Goal: Task Accomplishment & Management: Manage account settings

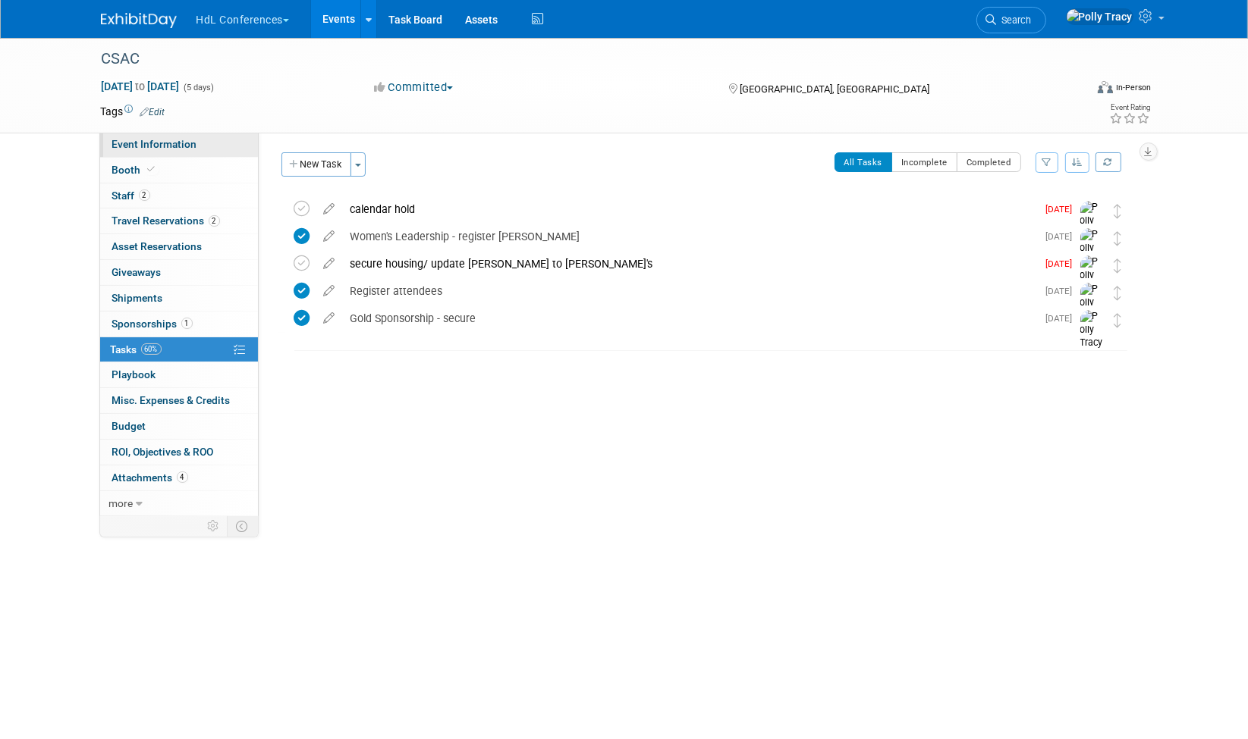
click at [165, 147] on span "Event Information" at bounding box center [154, 144] width 85 height 12
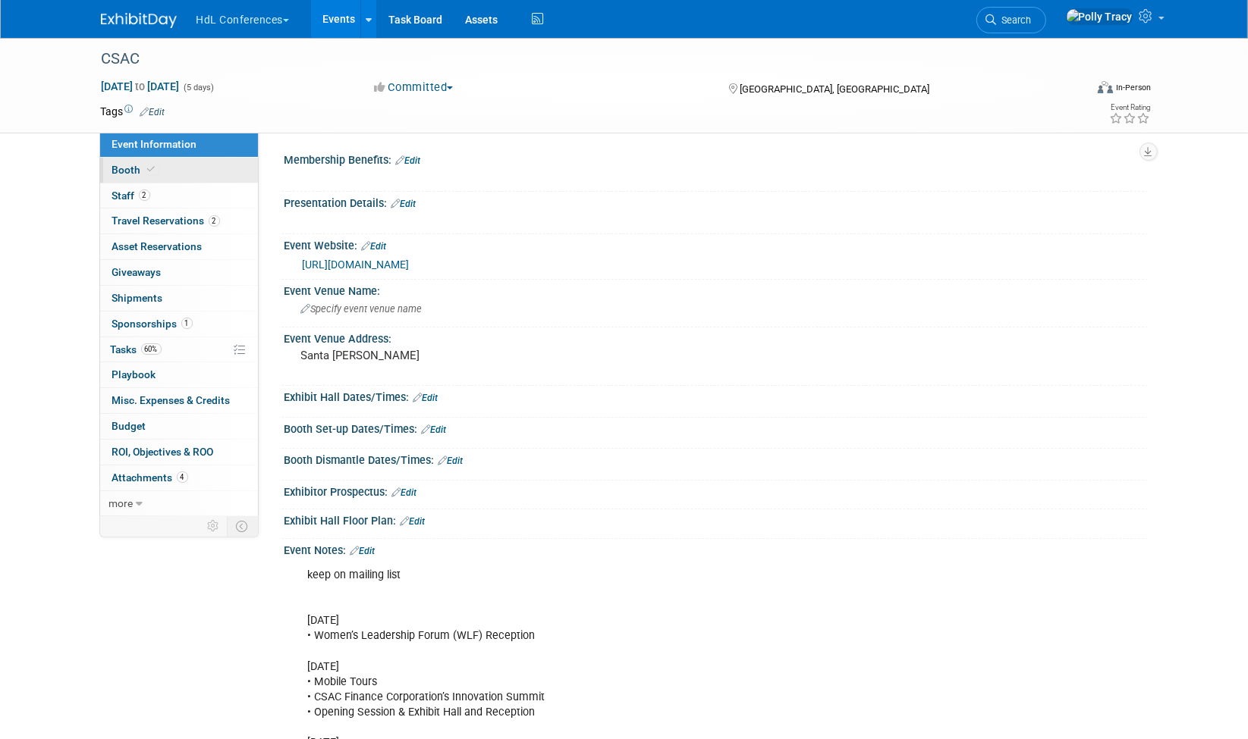
click at [121, 168] on span "Booth" at bounding box center [135, 170] width 46 height 12
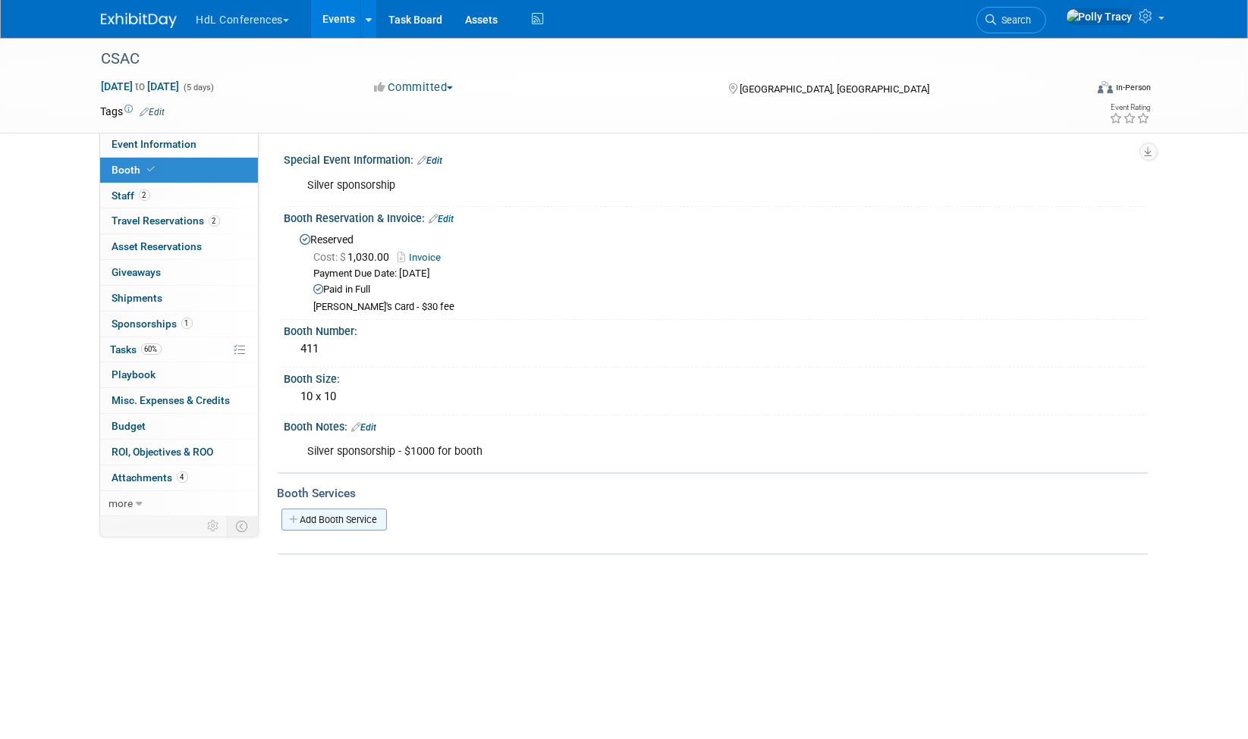
click at [348, 509] on link "Add Booth Service" at bounding box center [333, 520] width 105 height 22
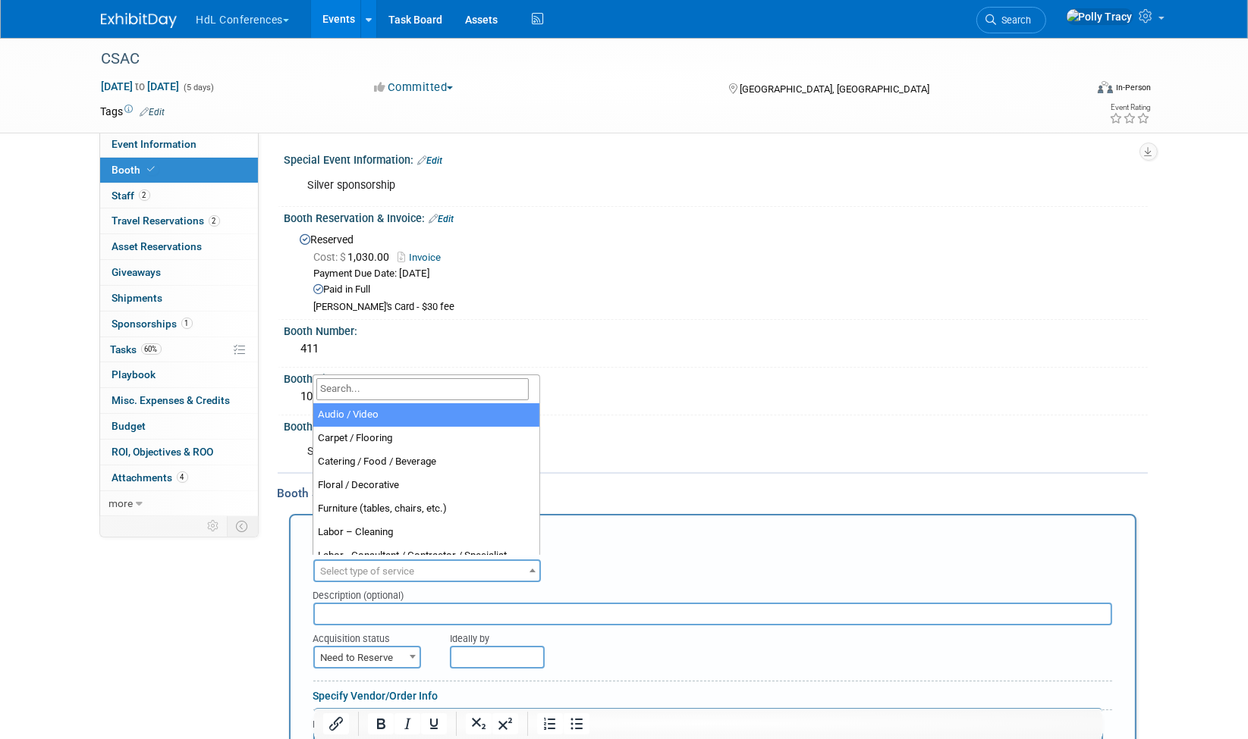
click at [347, 566] on span "Select type of service" at bounding box center [368, 571] width 94 height 11
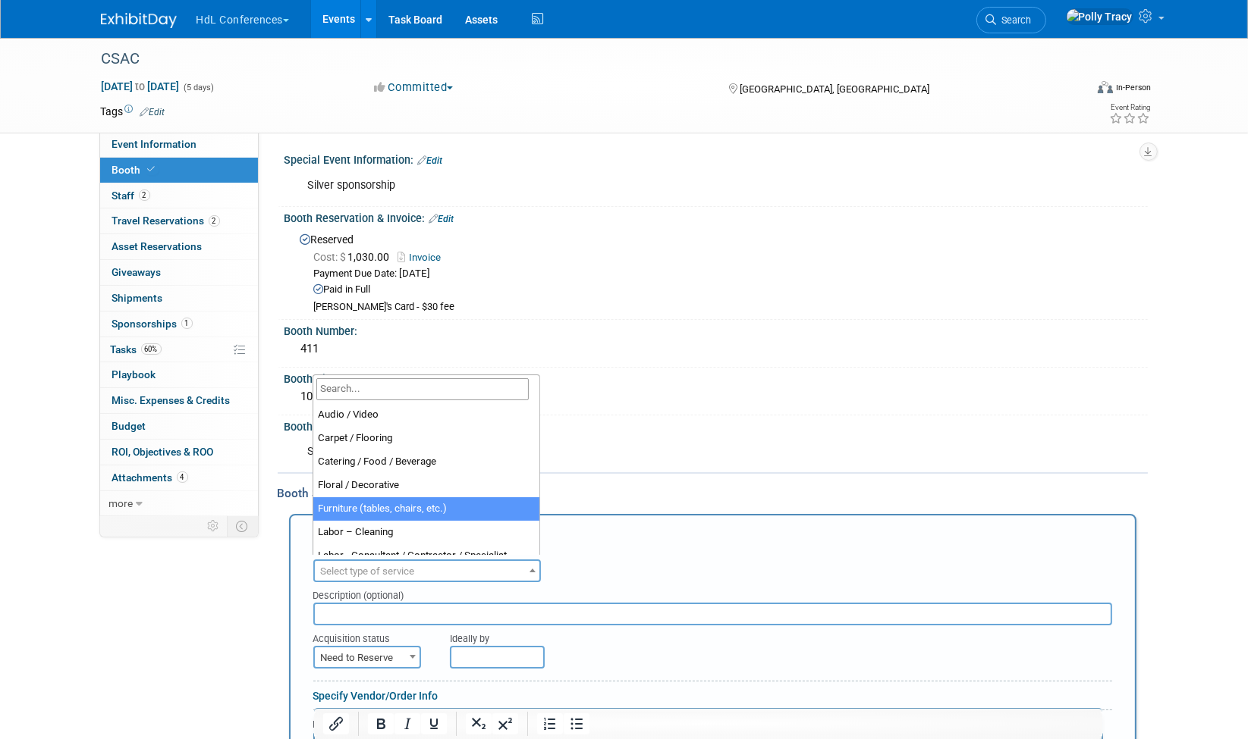
select select "6"
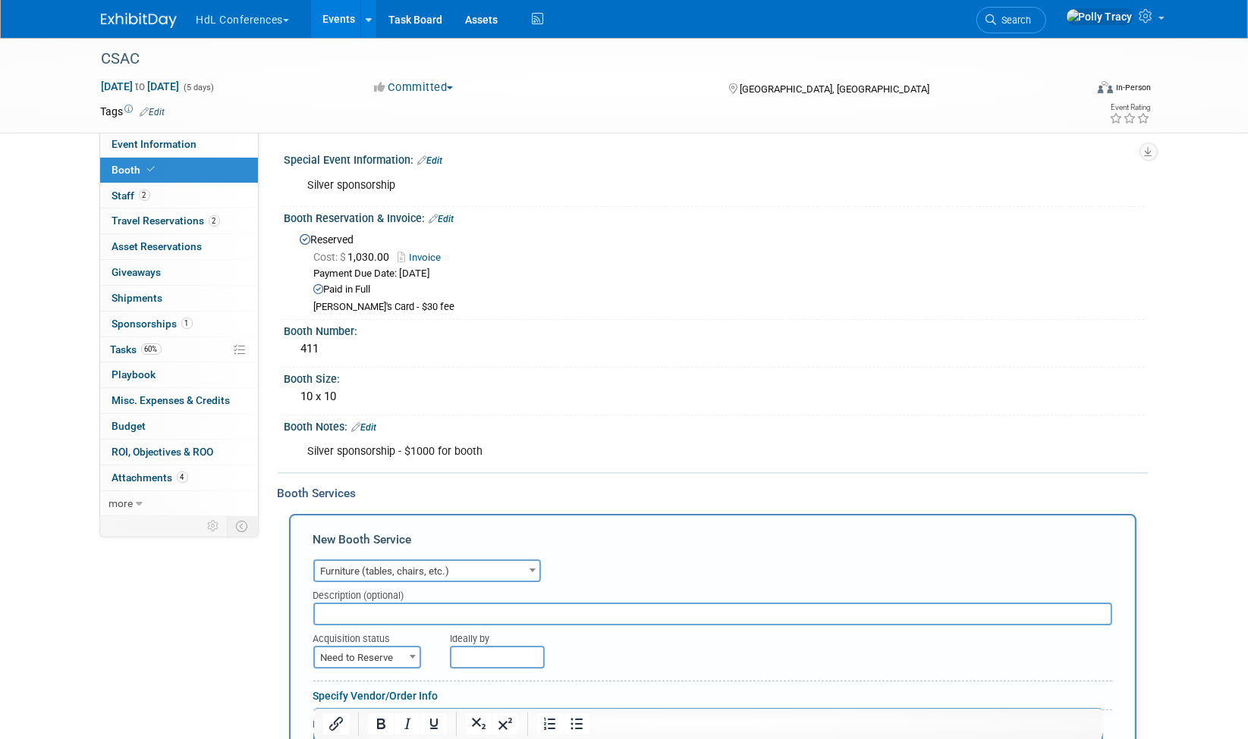
click at [378, 604] on input "text" at bounding box center [712, 614] width 799 height 23
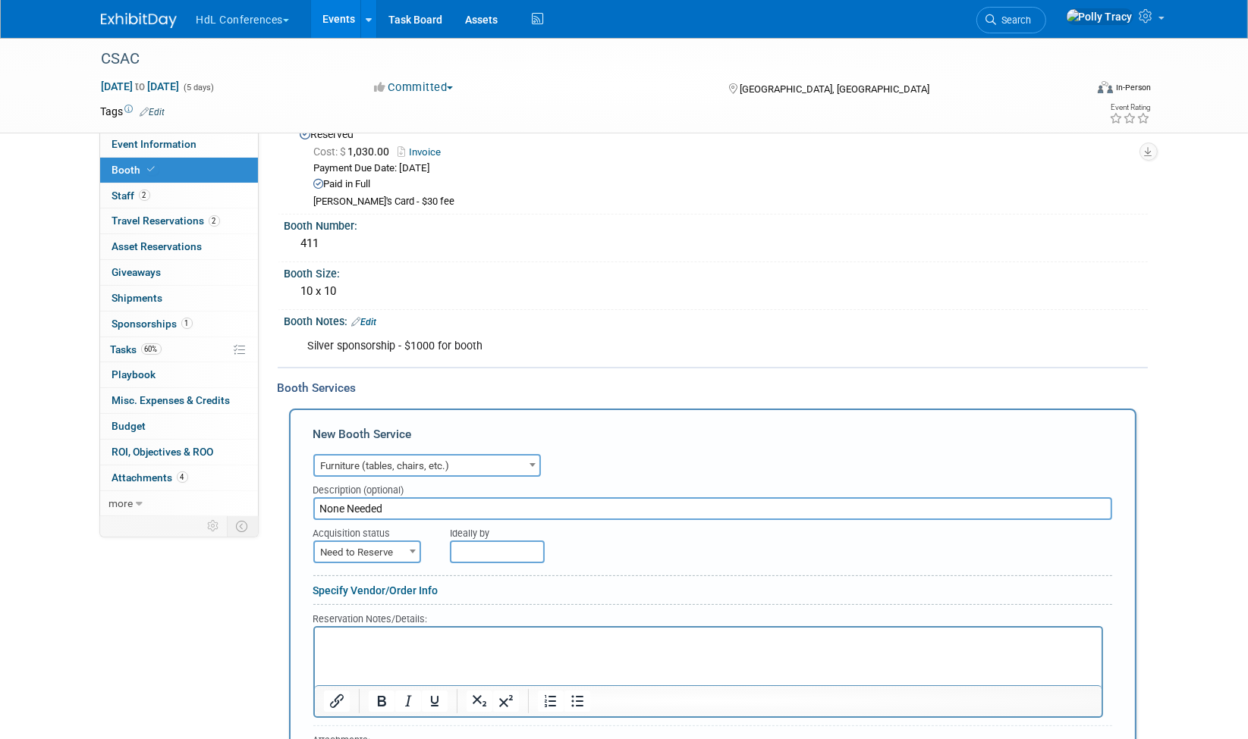
scroll to position [246, 0]
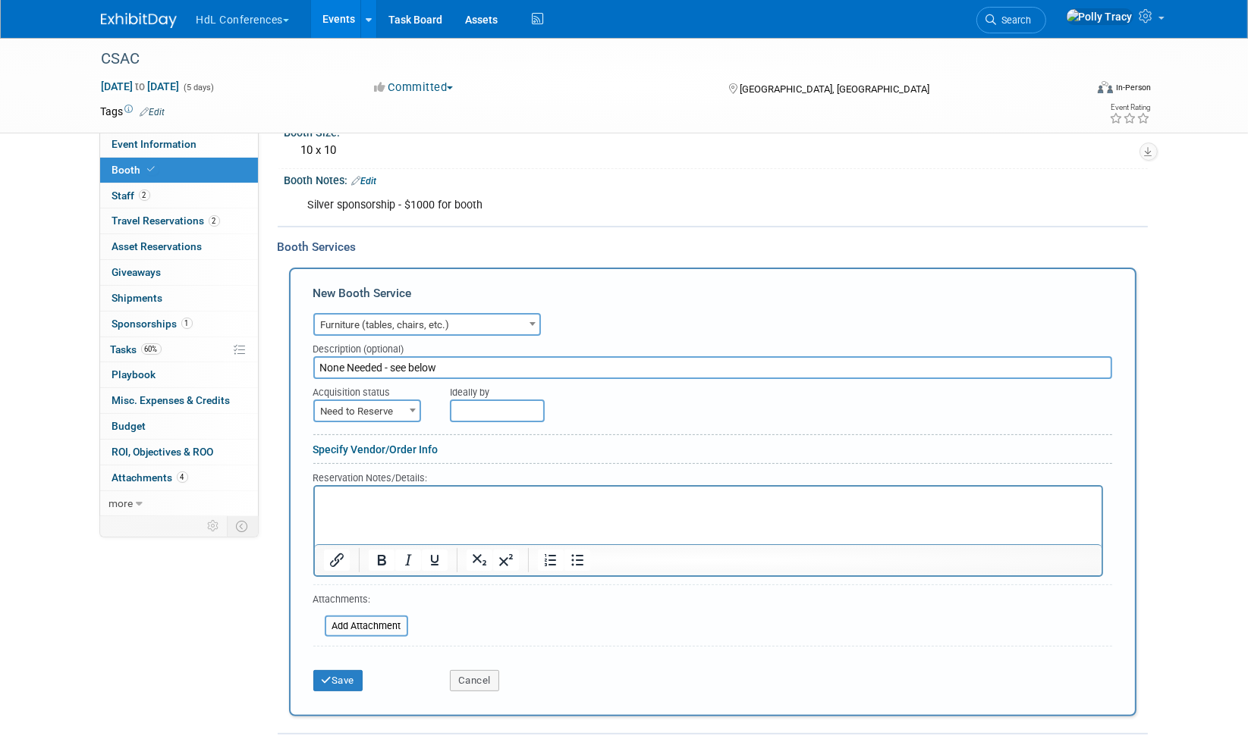
type input "None Needed - see below"
click at [409, 503] on p "Rich Text Area. Press ALT-0 for help." at bounding box center [707, 500] width 769 height 14
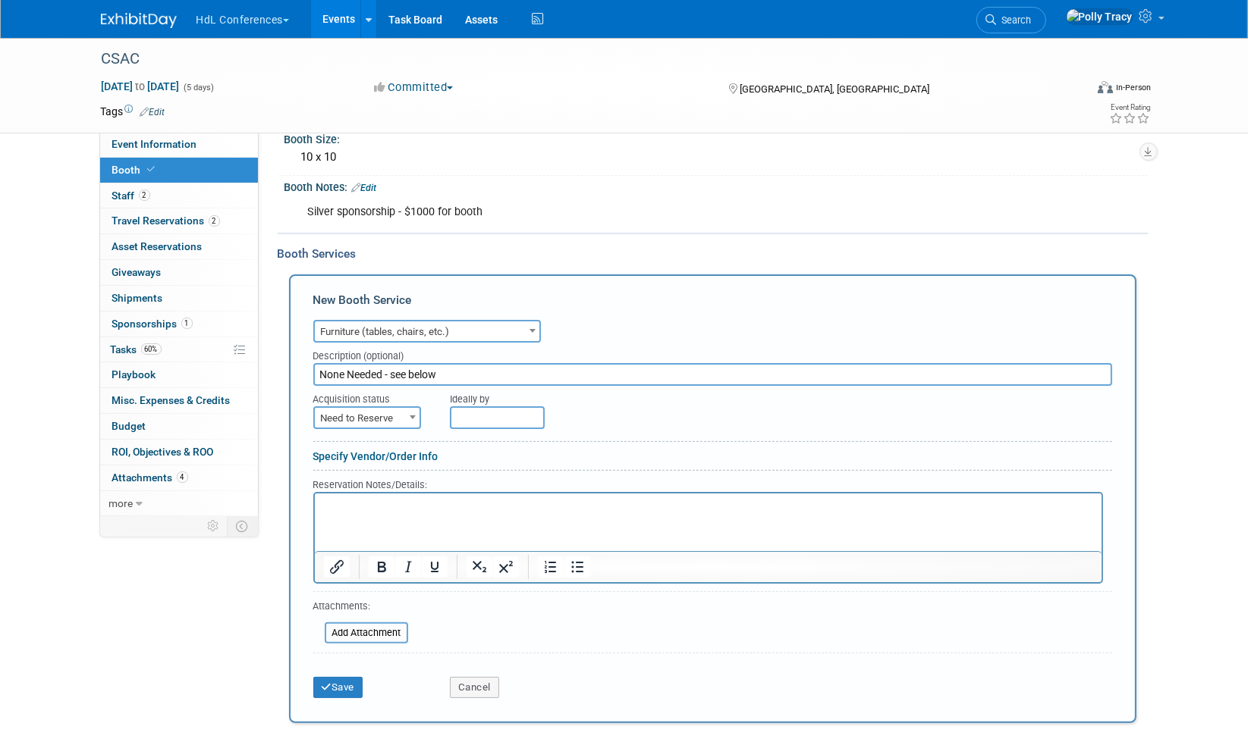
scroll to position [231, 0]
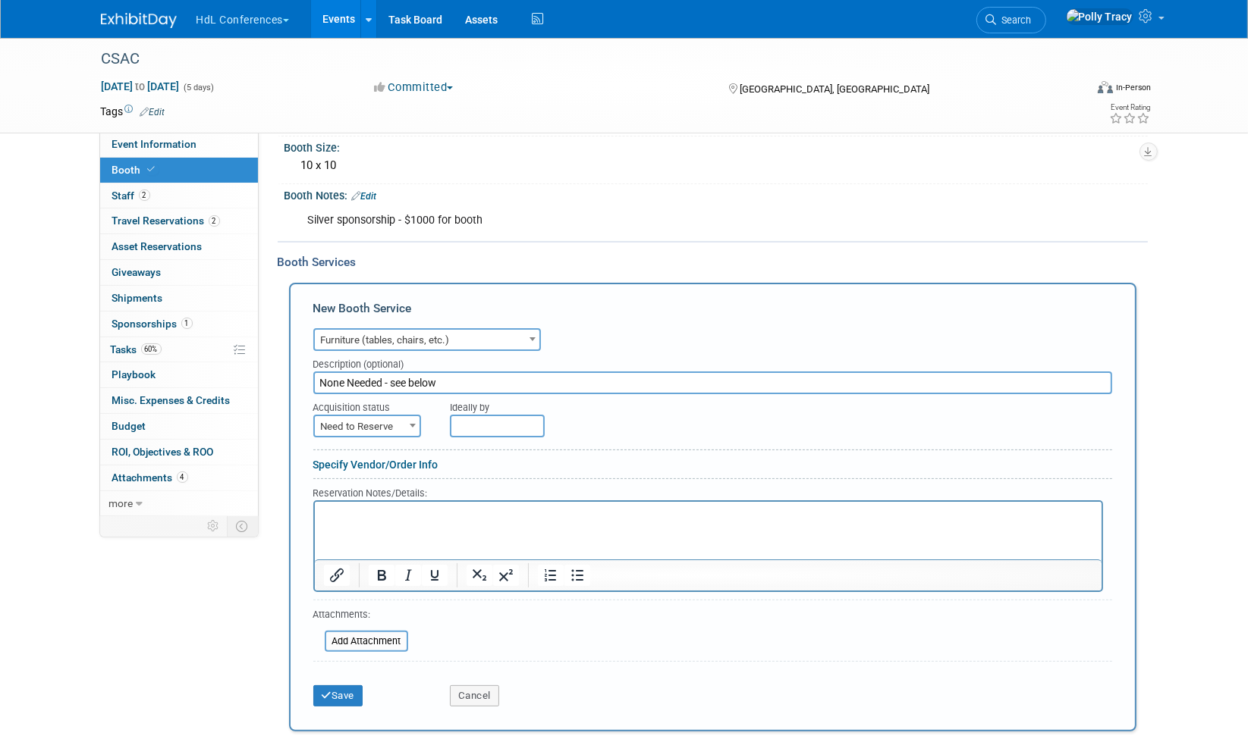
drag, startPoint x: 333, startPoint y: 517, endPoint x: 354, endPoint y: 529, distance: 24.1
click at [354, 523] on html at bounding box center [707, 512] width 786 height 20
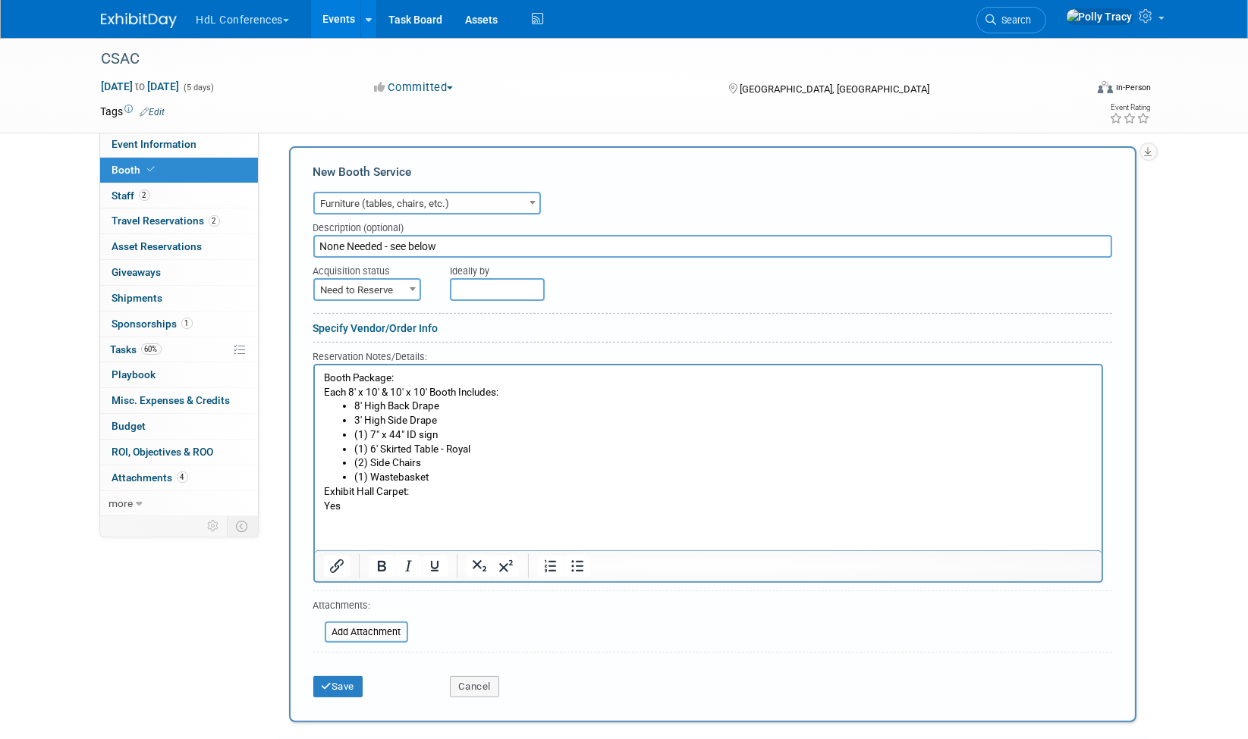
scroll to position [391, 0]
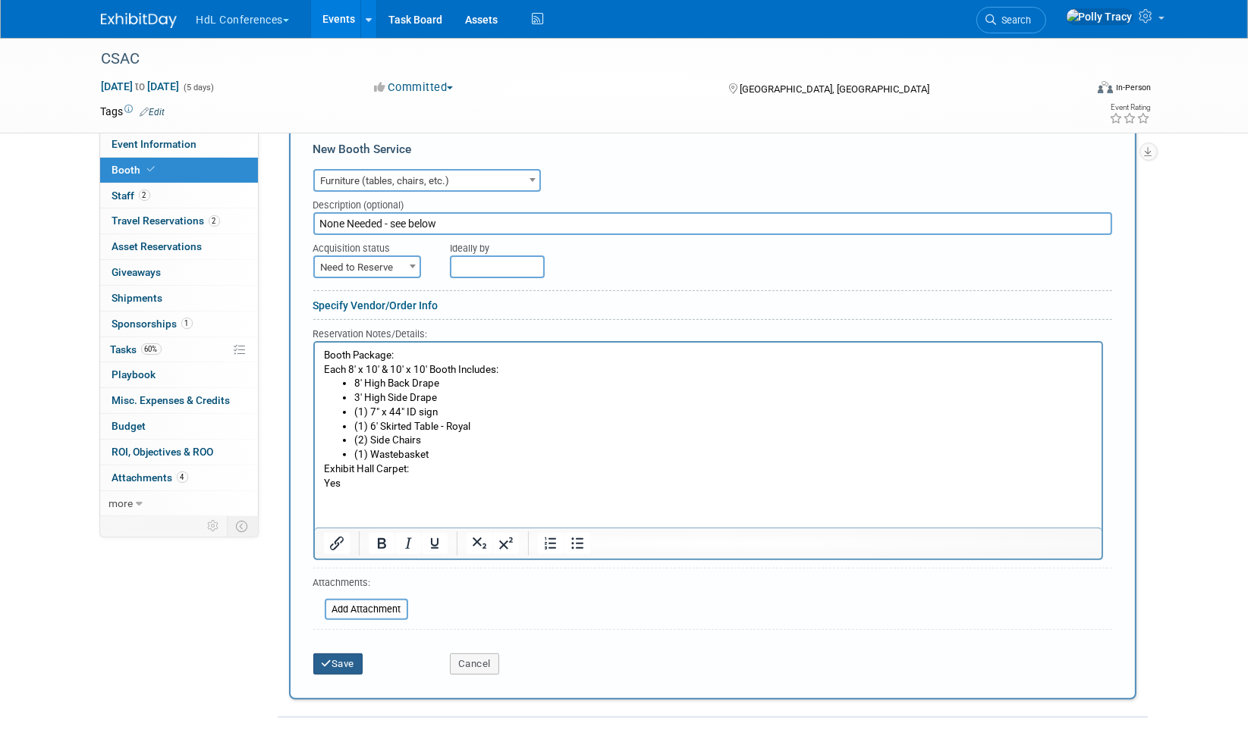
click at [342, 655] on button "Save" at bounding box center [338, 664] width 50 height 21
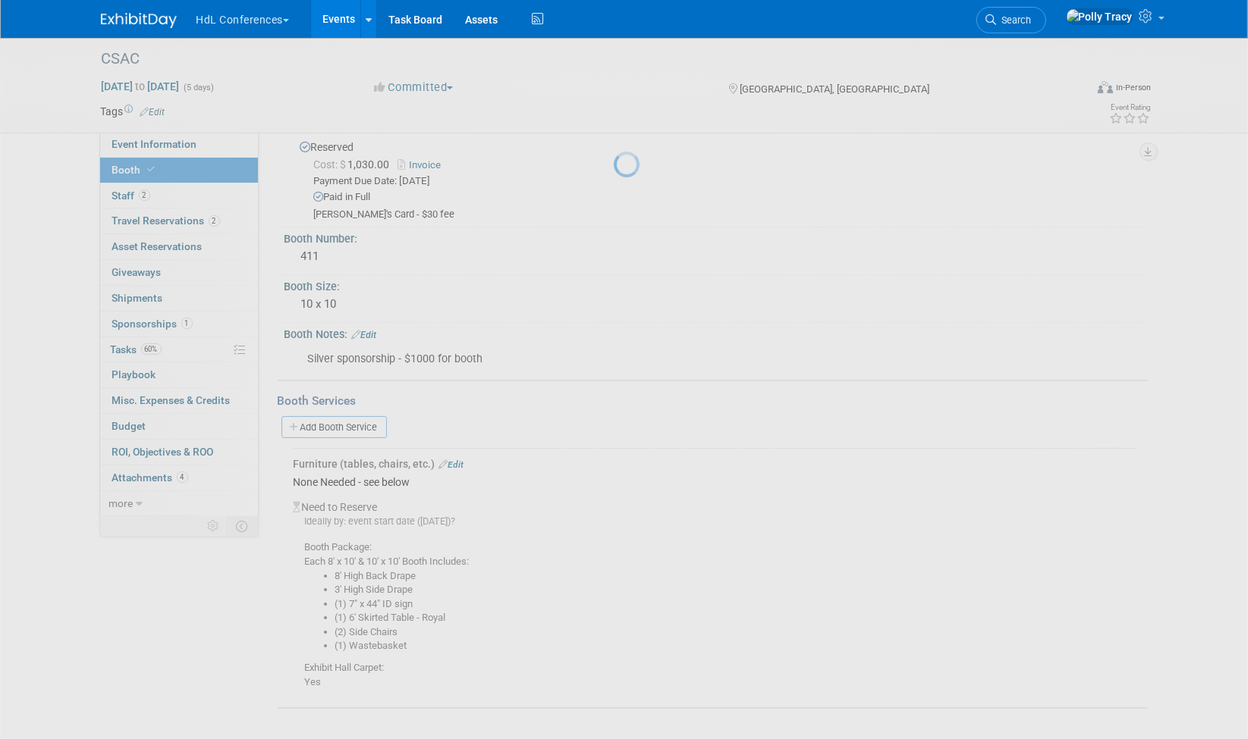
scroll to position [87, 0]
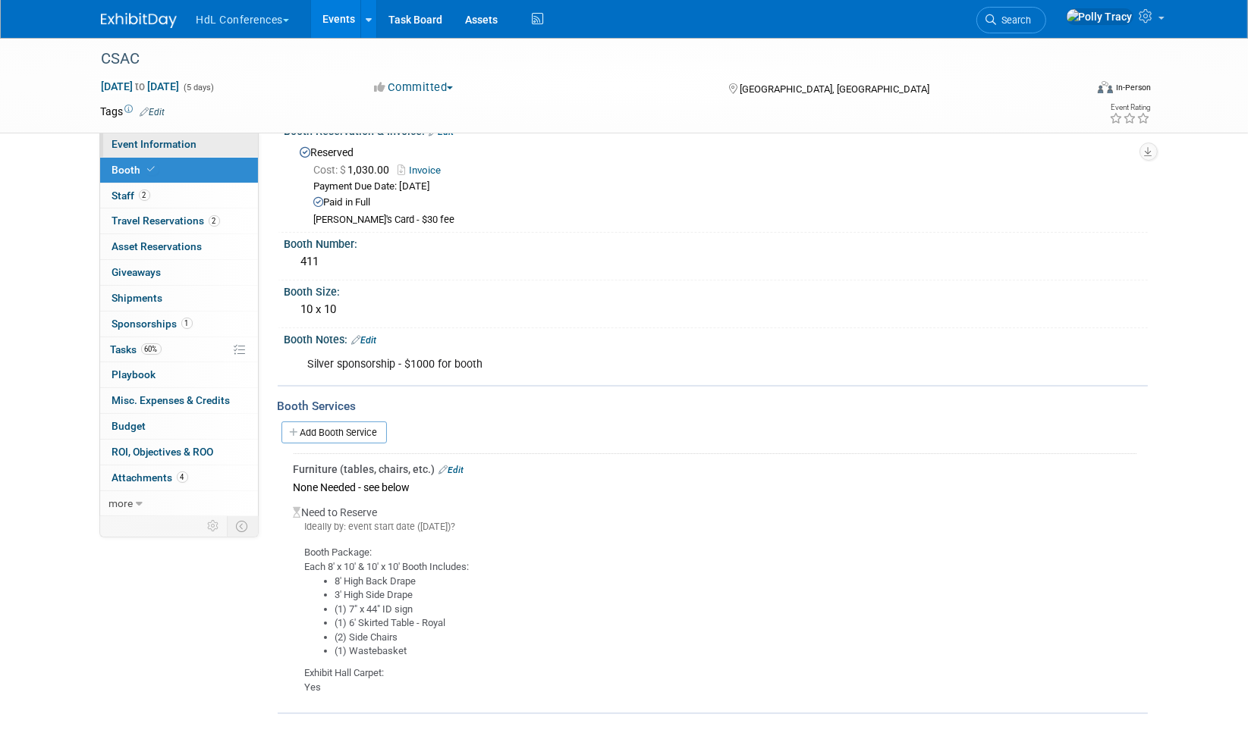
click at [149, 143] on span "Event Information" at bounding box center [154, 144] width 85 height 12
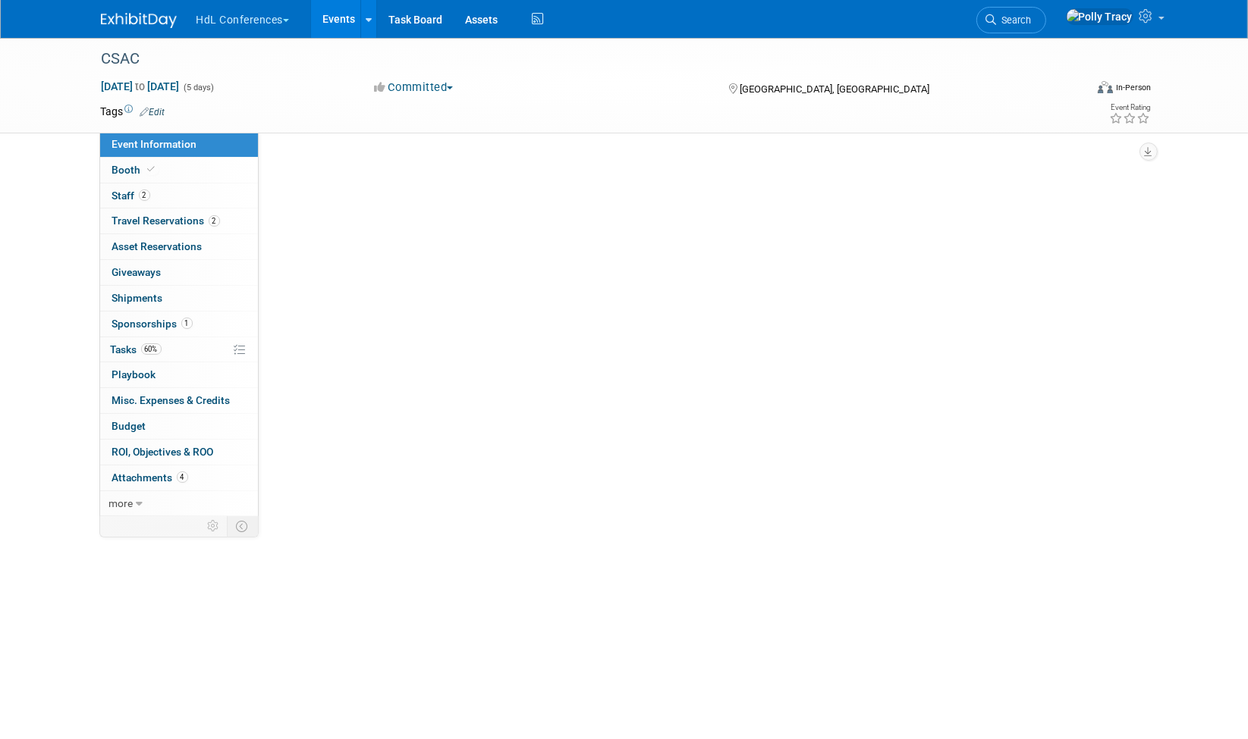
scroll to position [0, 0]
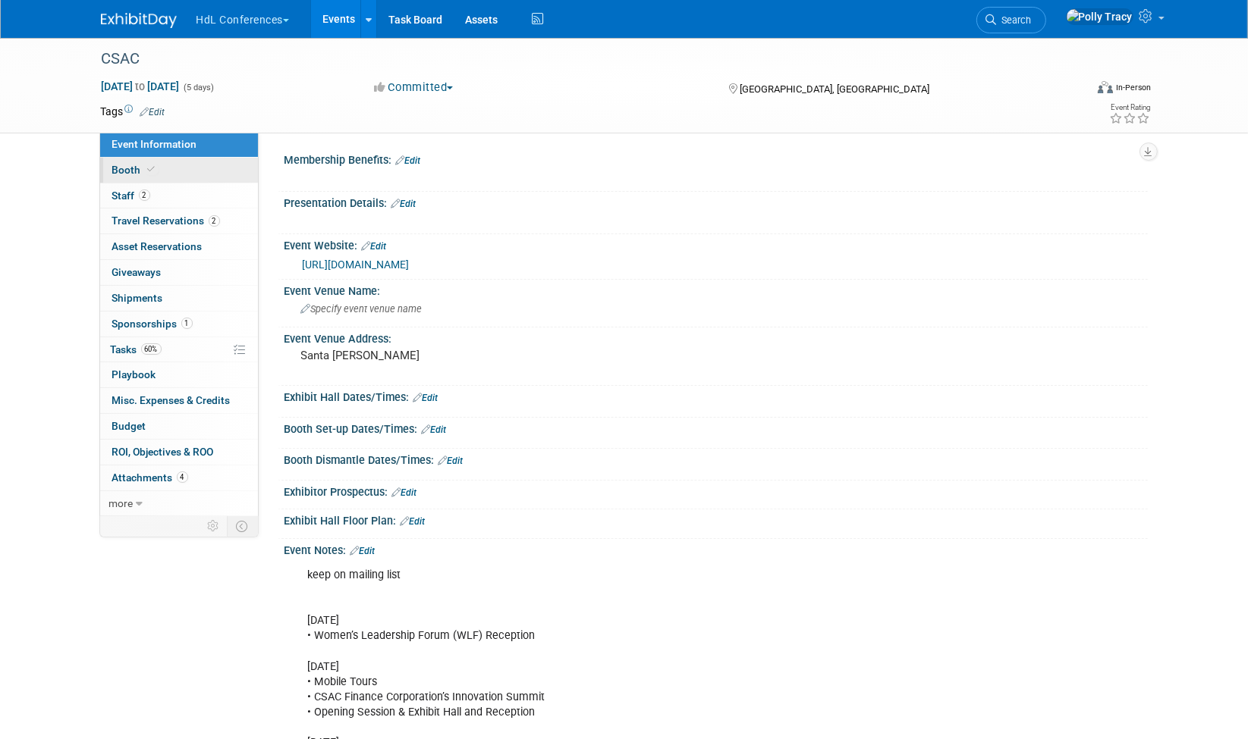
click at [140, 166] on span "Booth" at bounding box center [135, 170] width 46 height 12
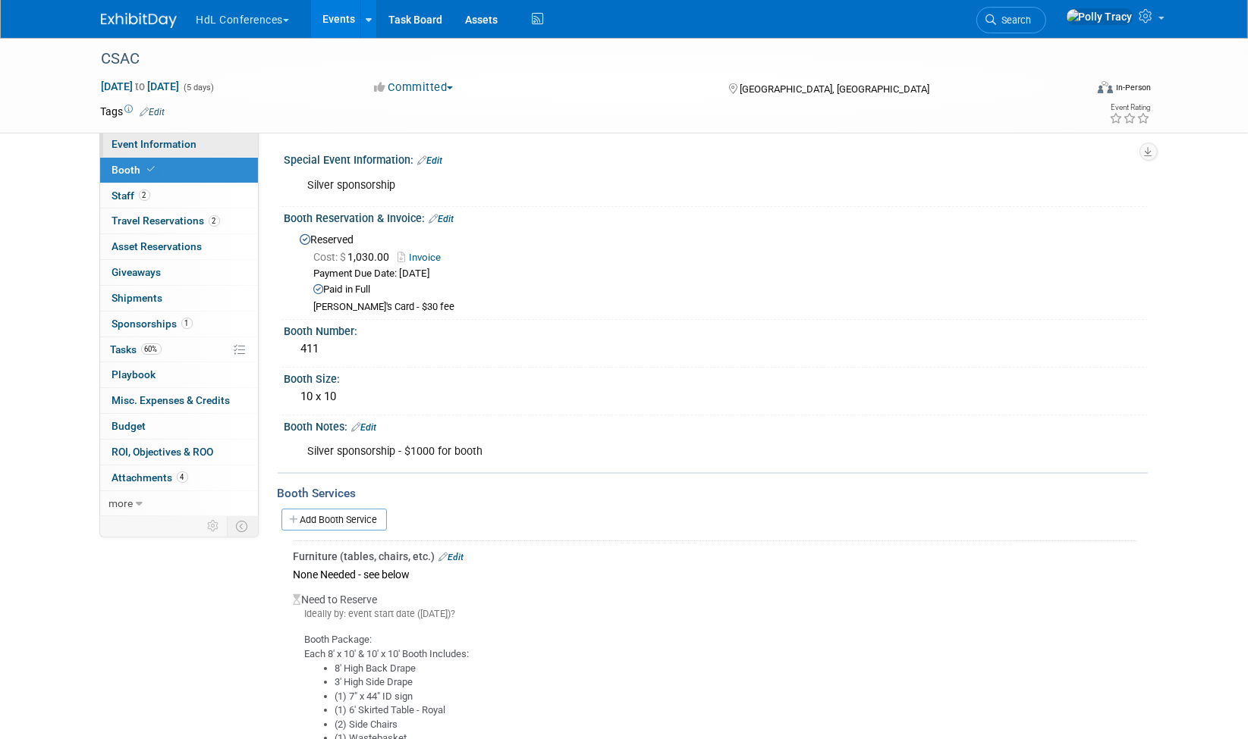
click at [185, 143] on span "Event Information" at bounding box center [154, 144] width 85 height 12
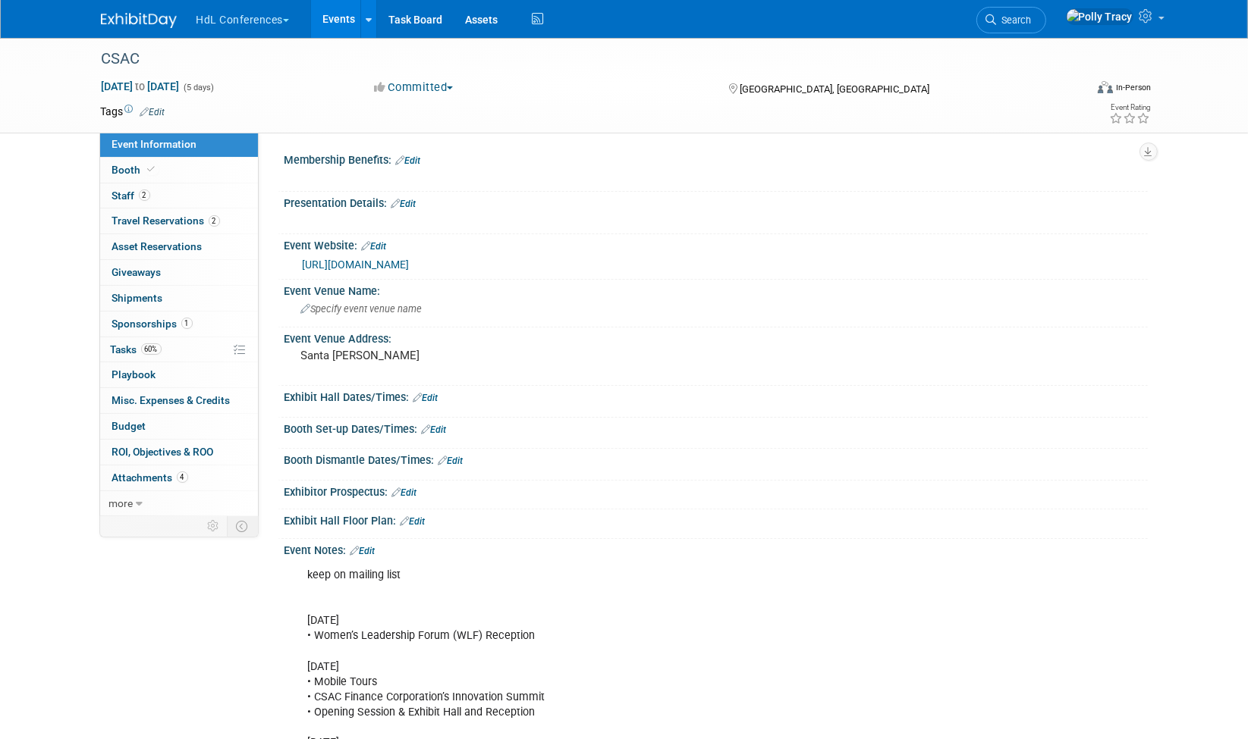
click at [441, 429] on link "Edit" at bounding box center [434, 430] width 25 height 11
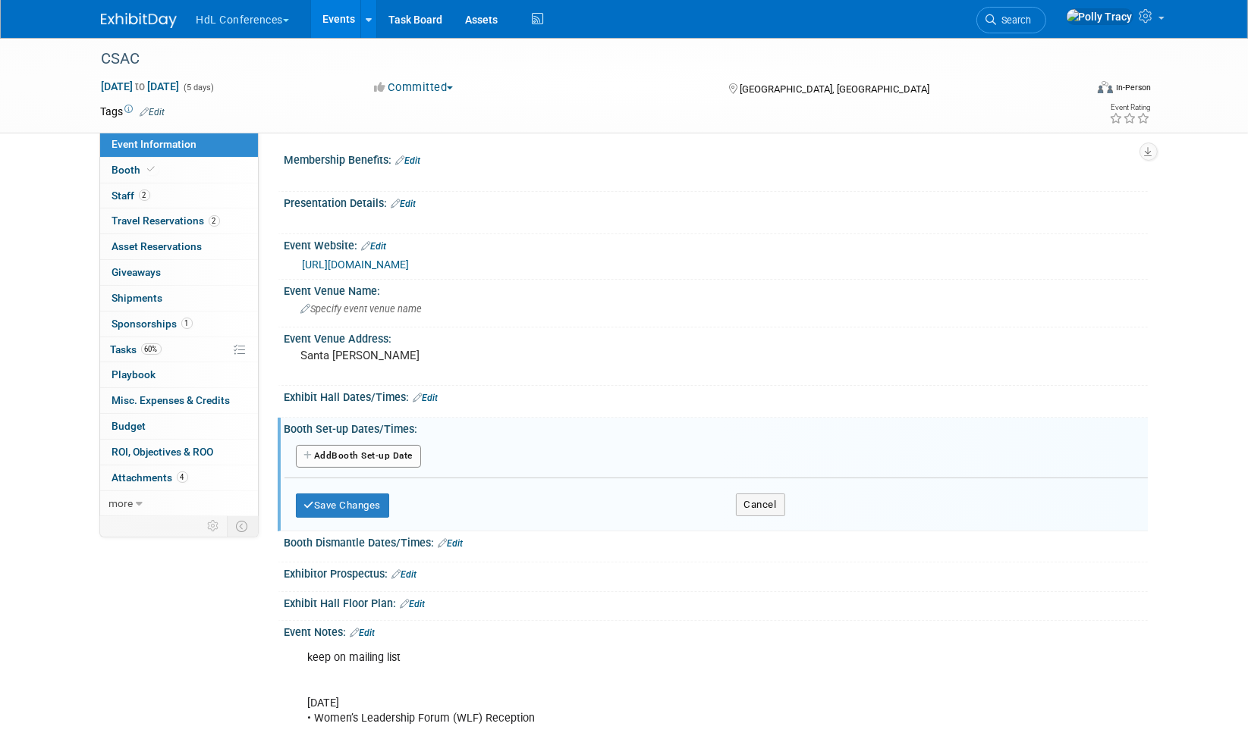
click at [394, 452] on button "Add Another Booth Set-up Date" at bounding box center [359, 456] width 126 height 23
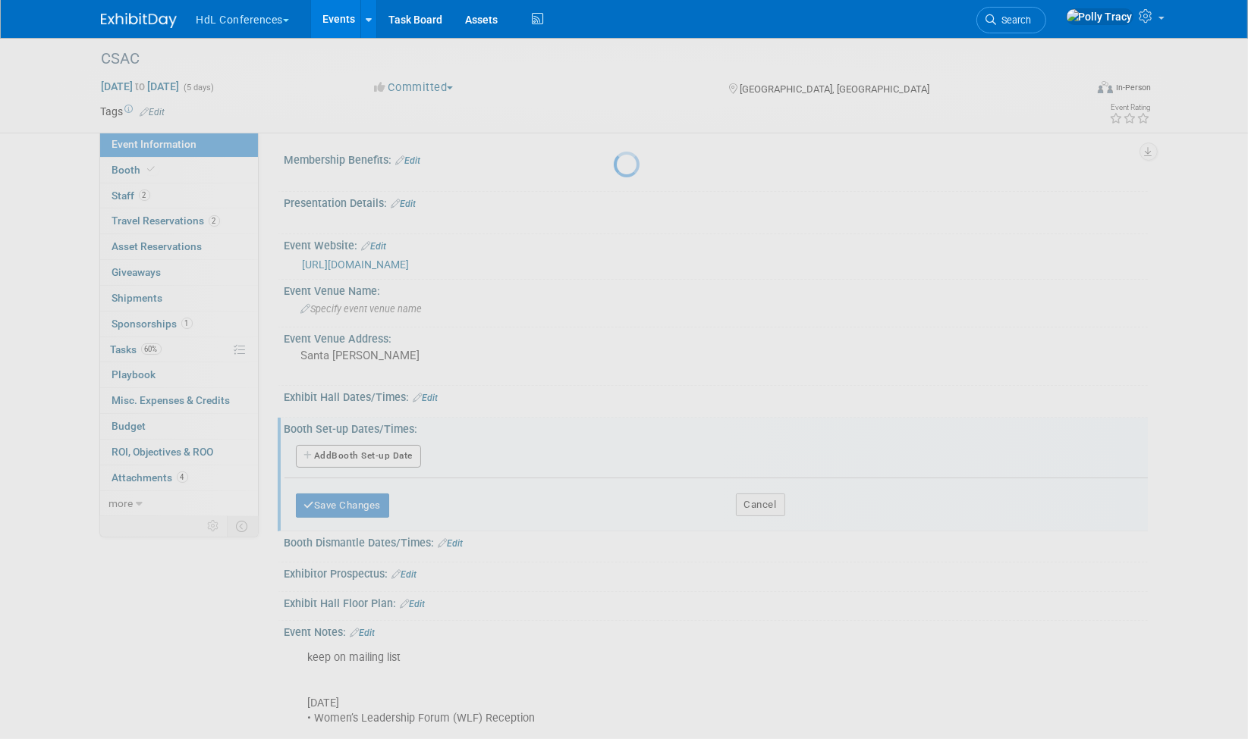
select select "11"
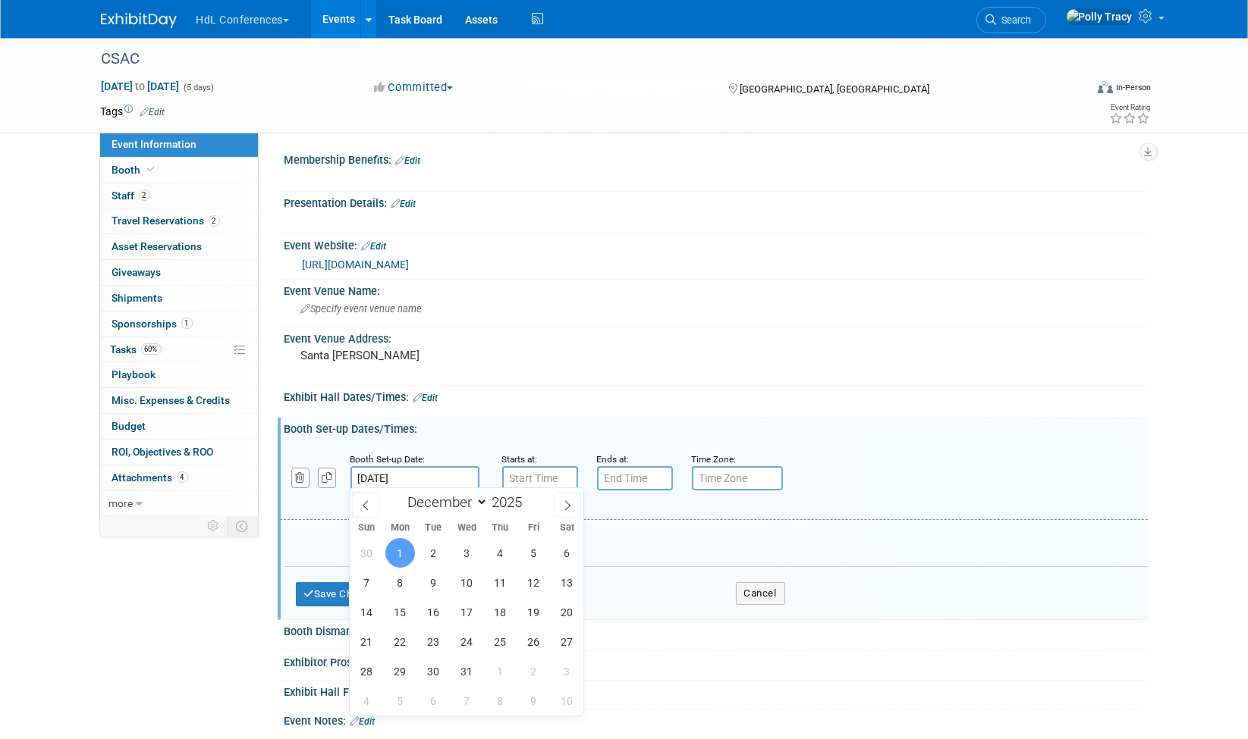
click at [445, 469] on input "Dec 1, 2025" at bounding box center [414, 478] width 129 height 24
click at [428, 550] on span "2" at bounding box center [434, 553] width 30 height 30
type input "Dec 2, 2025"
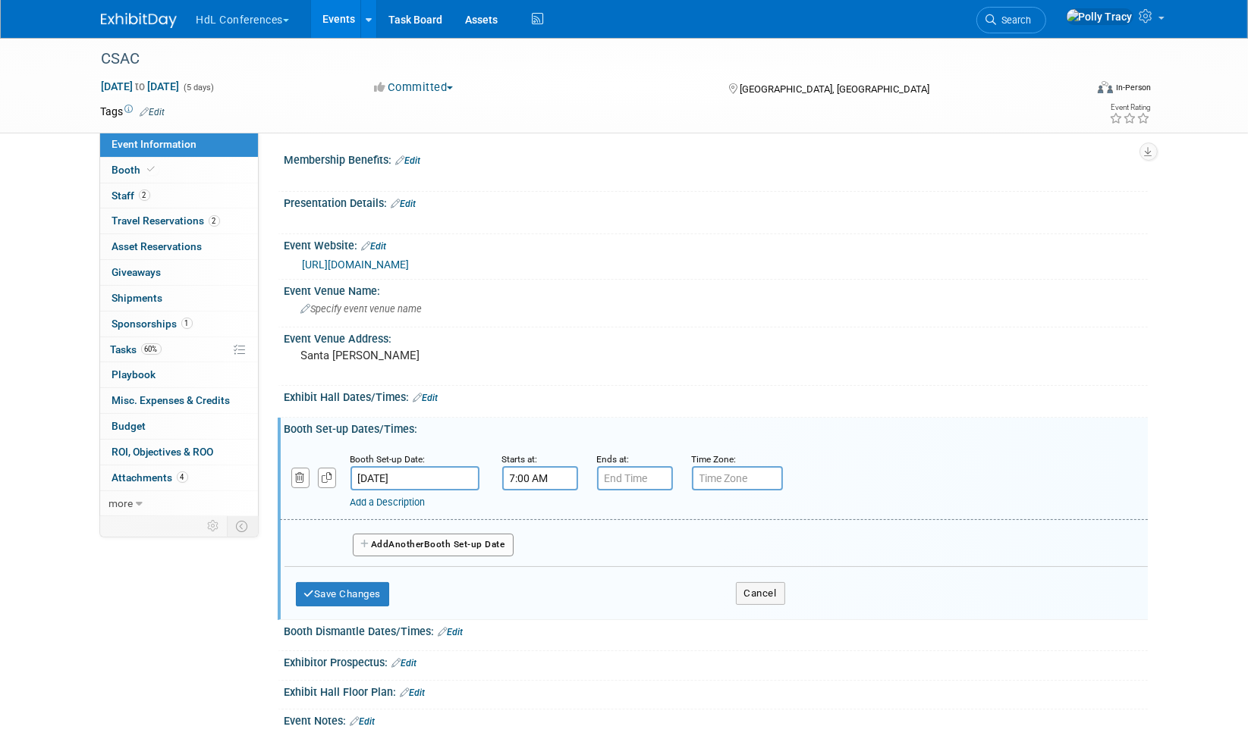
click at [532, 476] on input "7:00 AM" at bounding box center [540, 478] width 76 height 24
click at [537, 520] on span at bounding box center [537, 515] width 27 height 27
type input "9:00 AM"
click at [652, 620] on span at bounding box center [649, 615] width 102 height 27
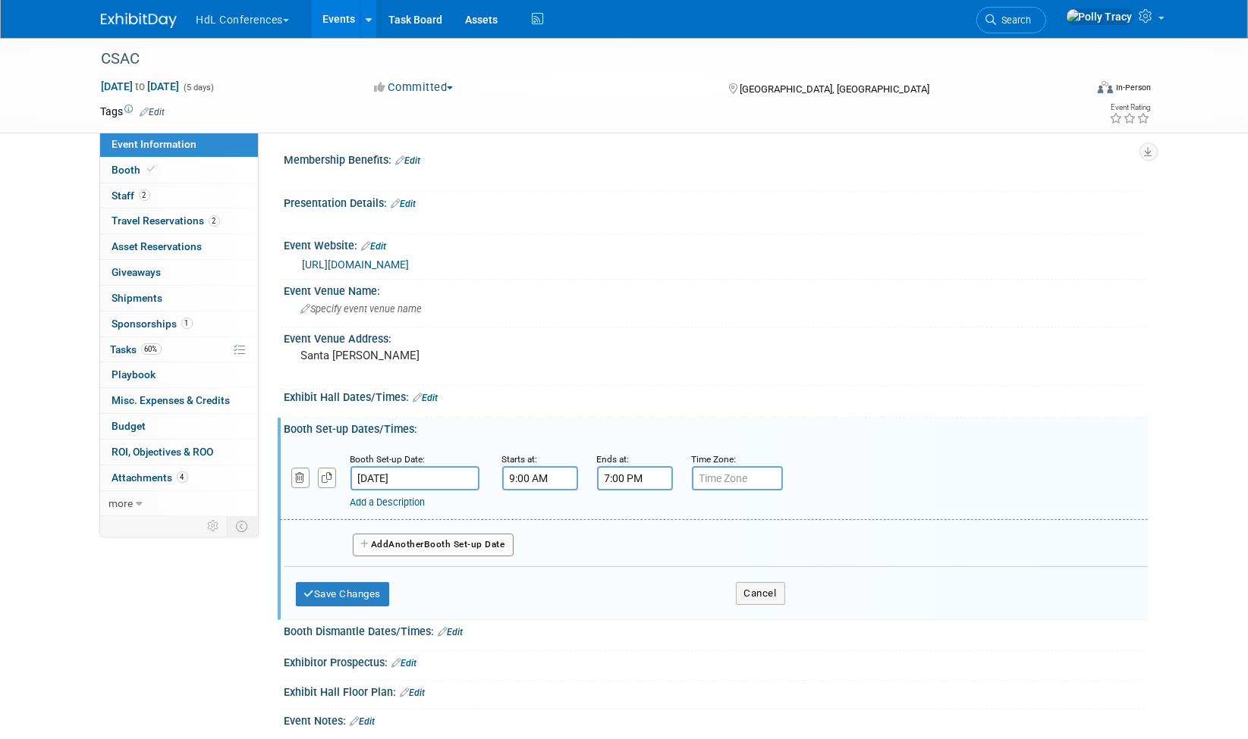
click at [643, 479] on input "7:00 PM" at bounding box center [635, 478] width 76 height 24
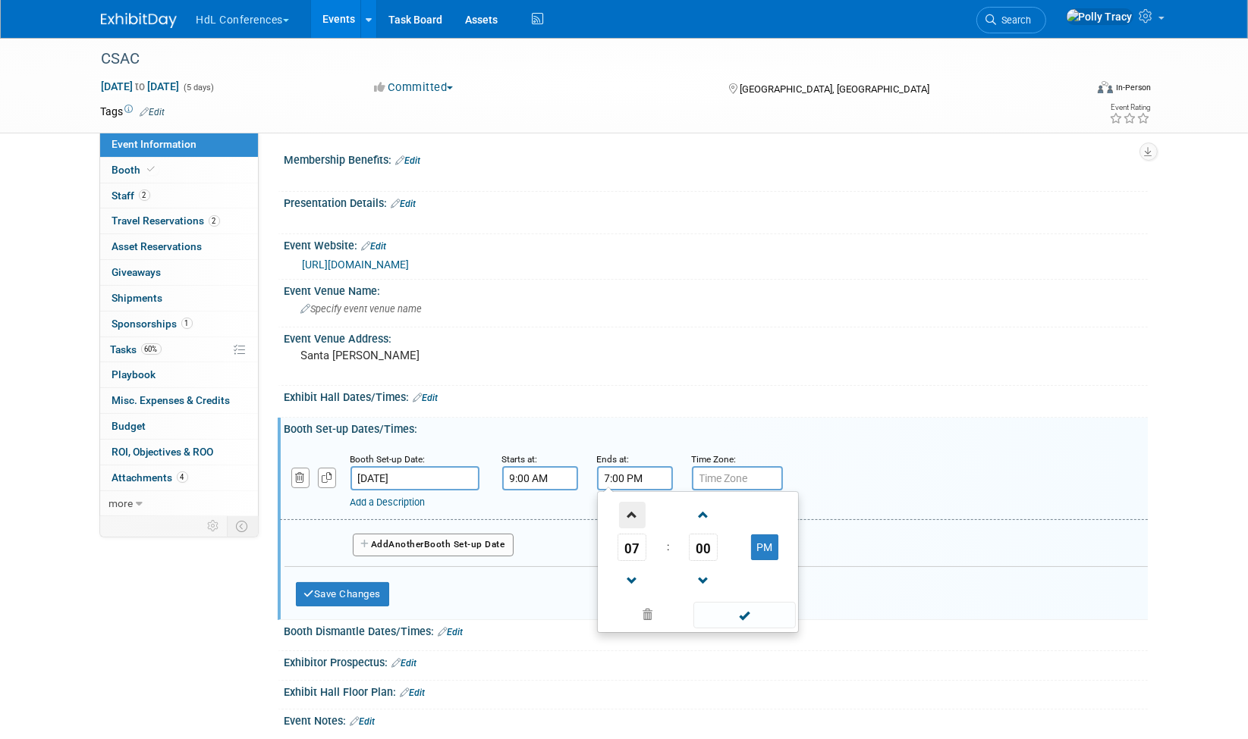
click at [632, 515] on span at bounding box center [632, 515] width 27 height 27
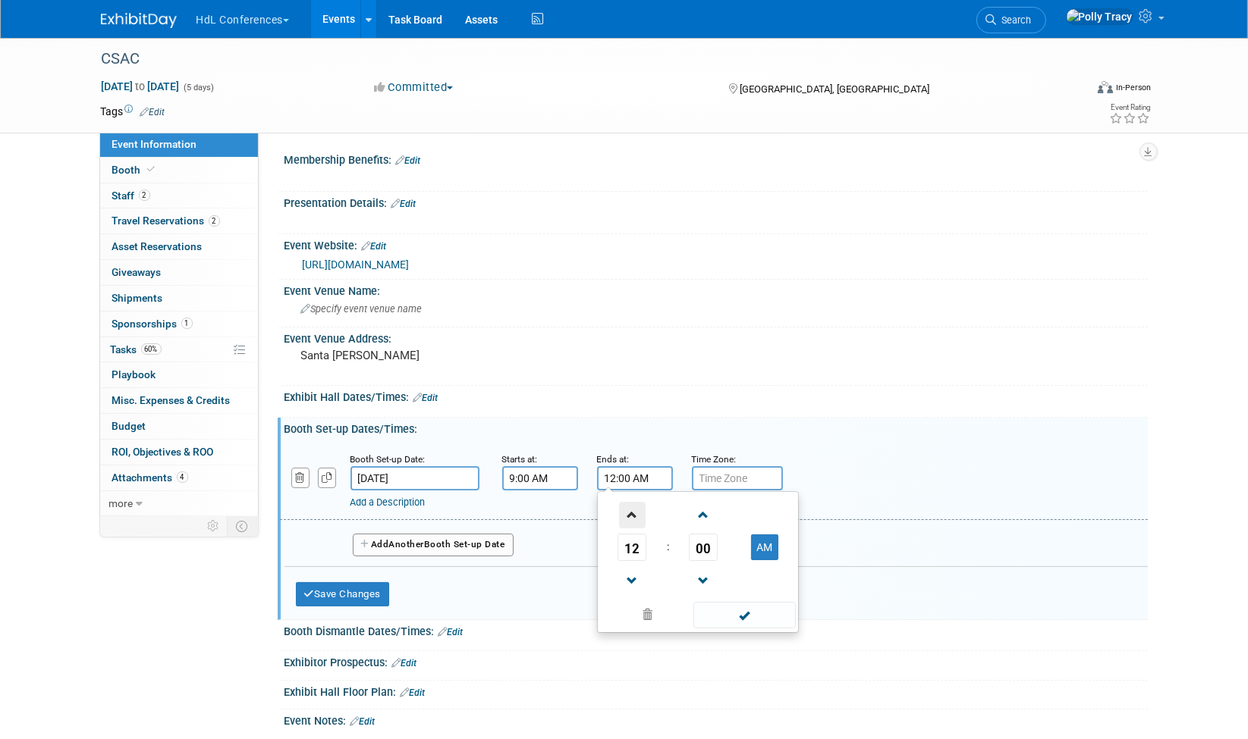
click at [632, 515] on span at bounding box center [632, 515] width 27 height 27
click at [762, 549] on button "AM" at bounding box center [764, 548] width 27 height 26
type input "1:00 PM"
click at [745, 618] on span at bounding box center [744, 615] width 102 height 27
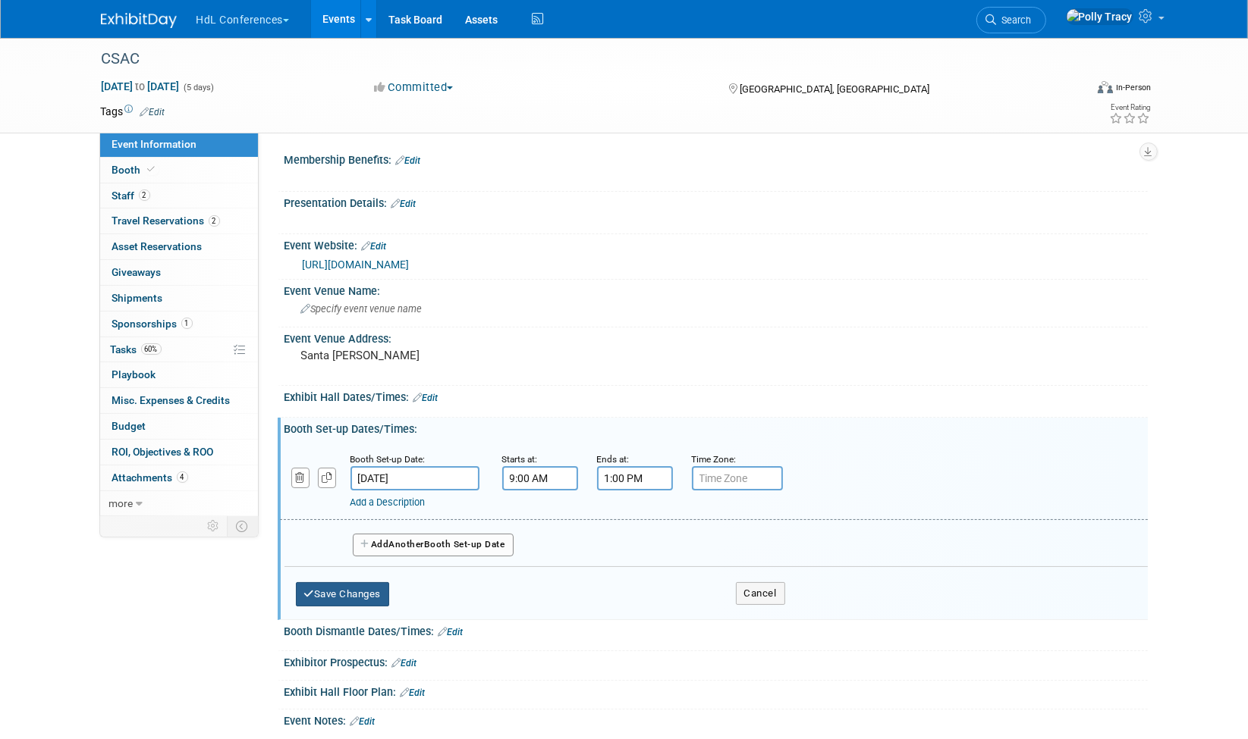
click at [374, 598] on button "Save Changes" at bounding box center [343, 594] width 94 height 24
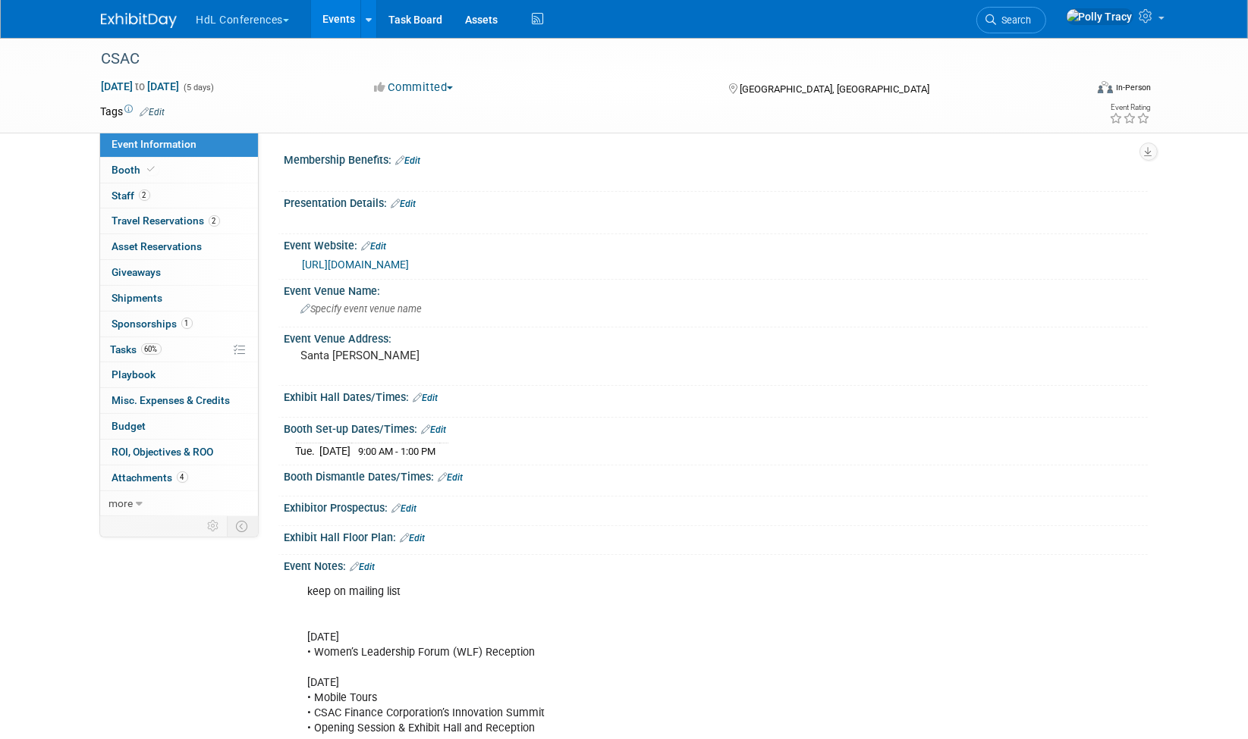
click at [438, 394] on link "Edit" at bounding box center [425, 398] width 25 height 11
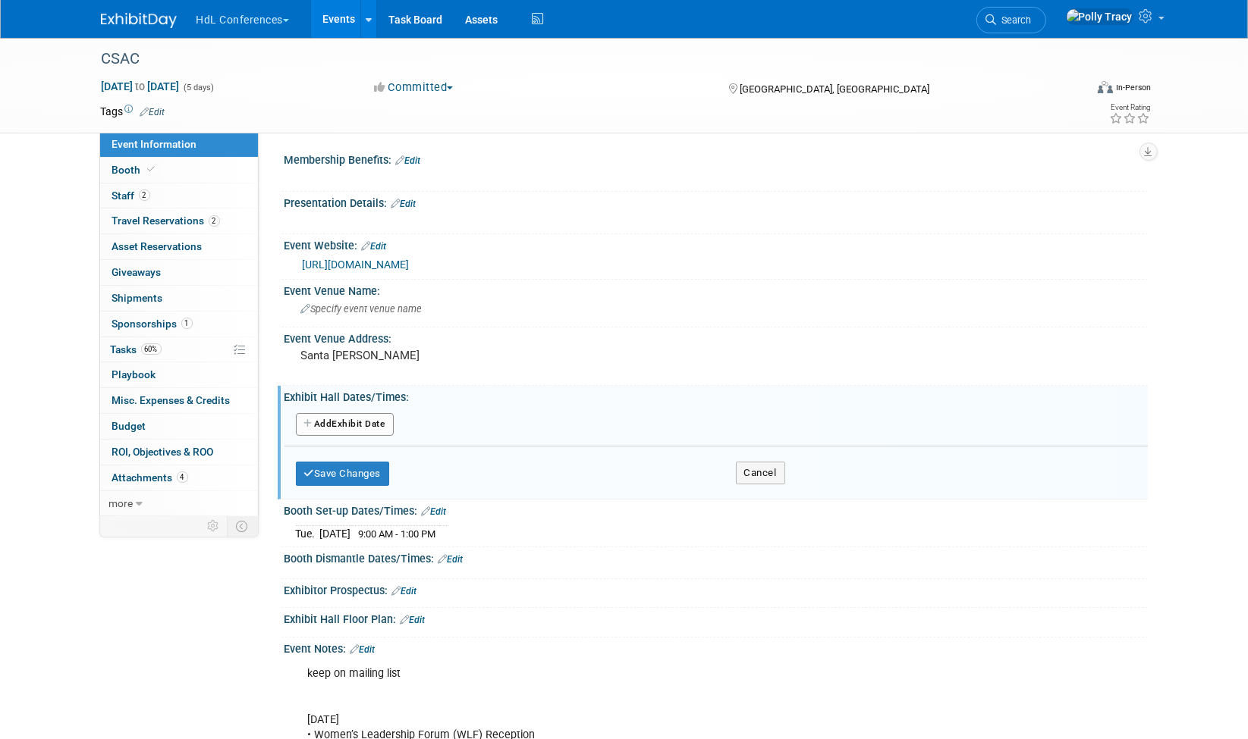
click at [385, 426] on button "Add Another Exhibit Date" at bounding box center [345, 424] width 98 height 23
select select "11"
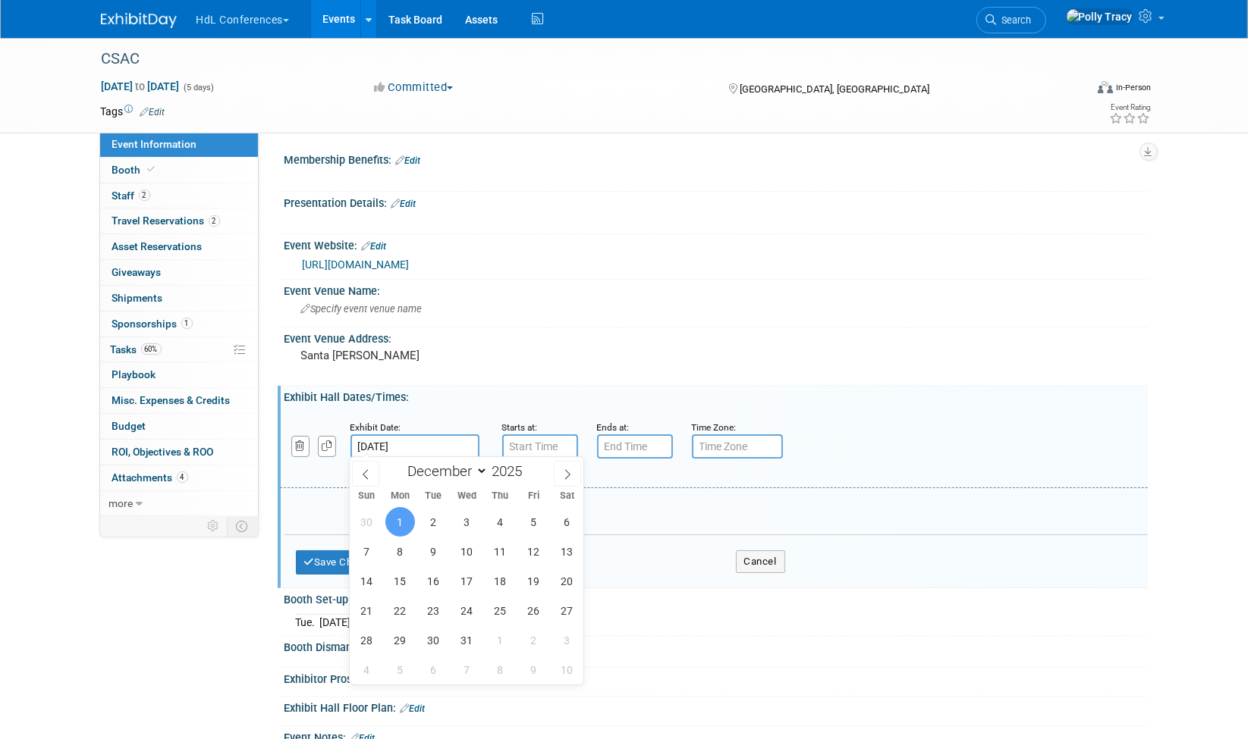
click at [385, 448] on input "Dec 1, 2025" at bounding box center [414, 447] width 129 height 24
click at [443, 526] on span "2" at bounding box center [434, 522] width 30 height 30
type input "Dec 2, 2025"
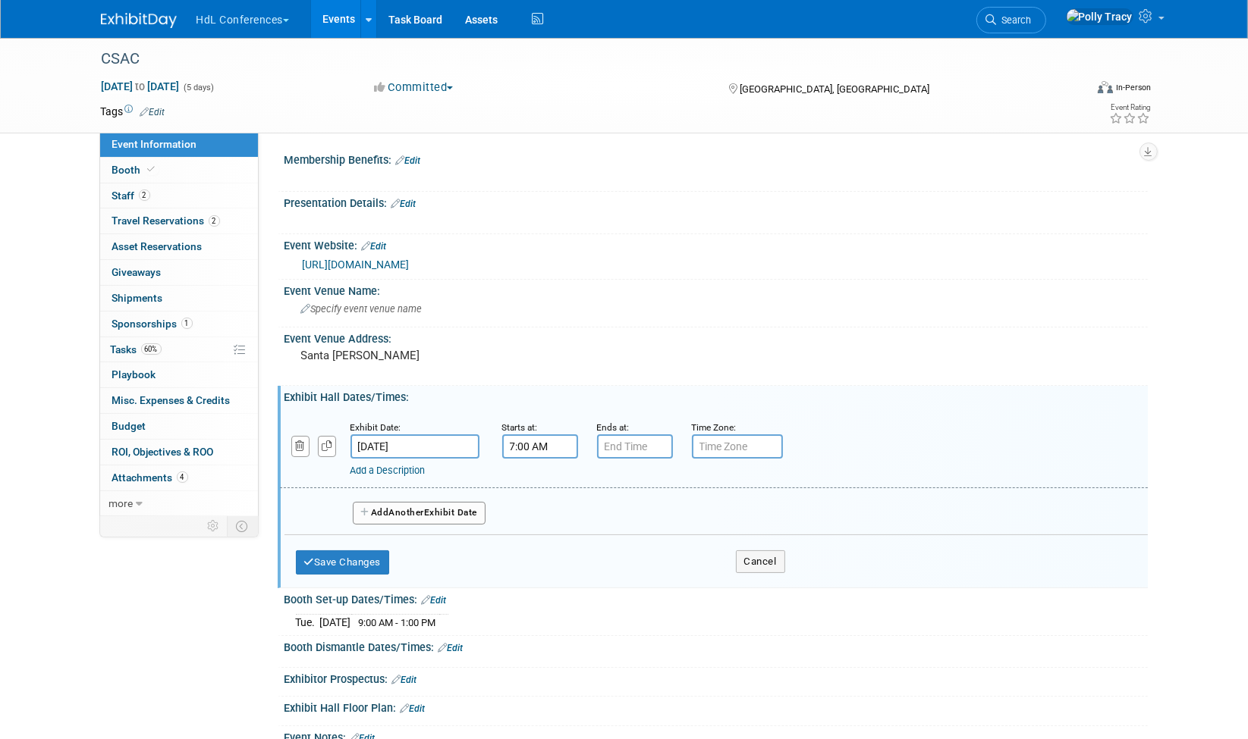
click at [548, 445] on input "7:00 AM" at bounding box center [540, 447] width 76 height 24
click at [538, 484] on span at bounding box center [537, 483] width 27 height 27
click at [538, 483] on span at bounding box center [537, 483] width 27 height 27
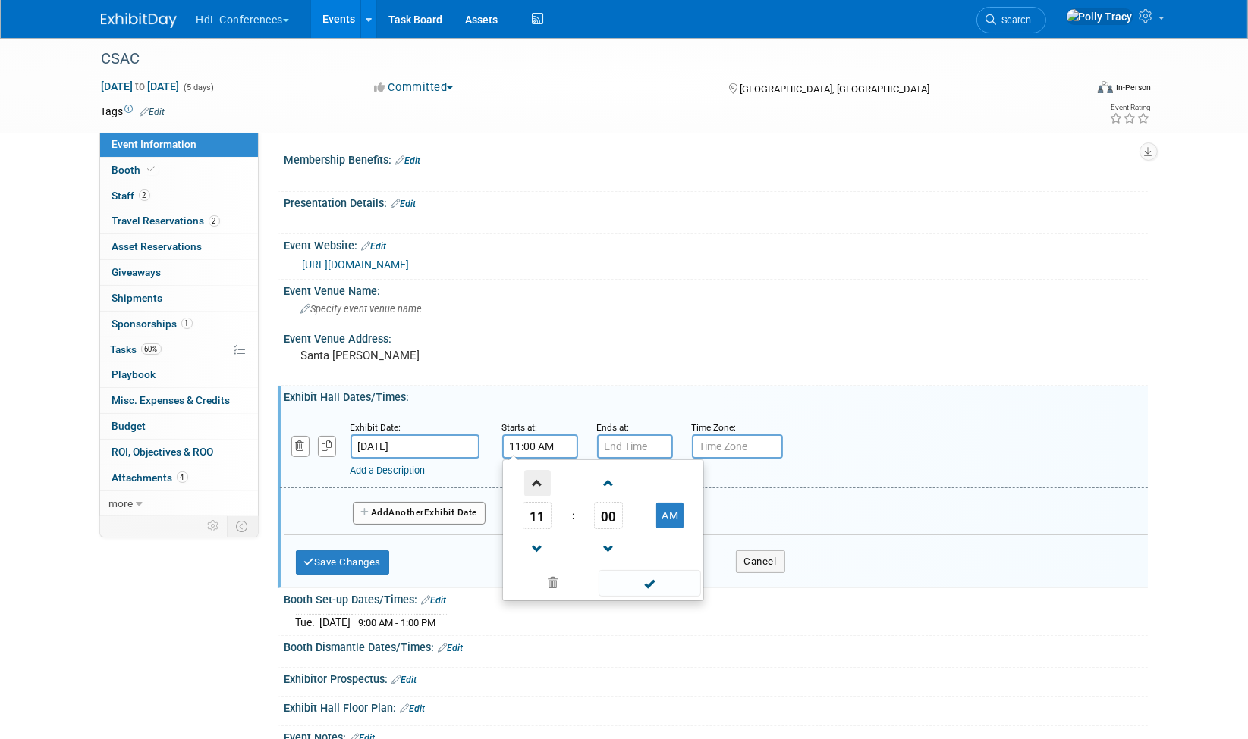
click at [538, 483] on span at bounding box center [537, 483] width 27 height 27
type input "2:00 PM"
click at [650, 582] on span at bounding box center [649, 583] width 102 height 27
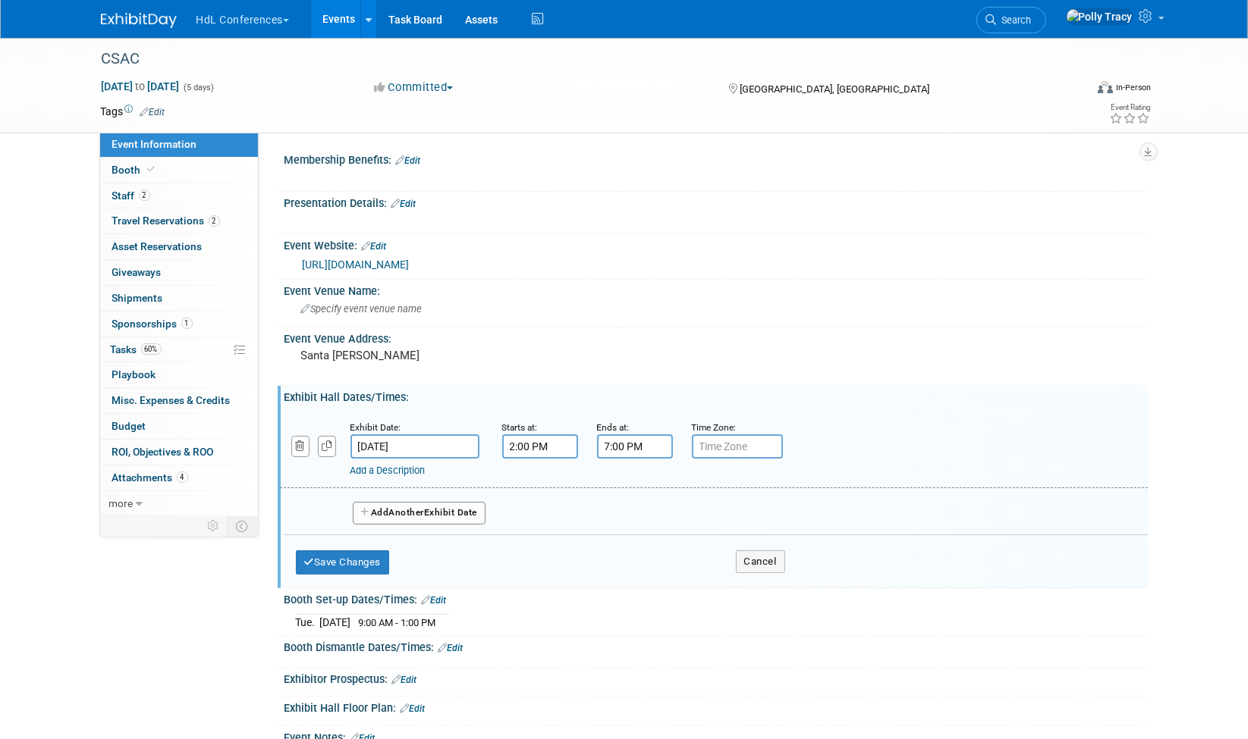
click at [626, 450] on input "7:00 PM" at bounding box center [635, 447] width 76 height 24
click at [632, 539] on span at bounding box center [632, 549] width 27 height 27
click at [701, 510] on span "00" at bounding box center [703, 515] width 29 height 27
click at [732, 530] on td "30" at bounding box center [722, 524] width 49 height 41
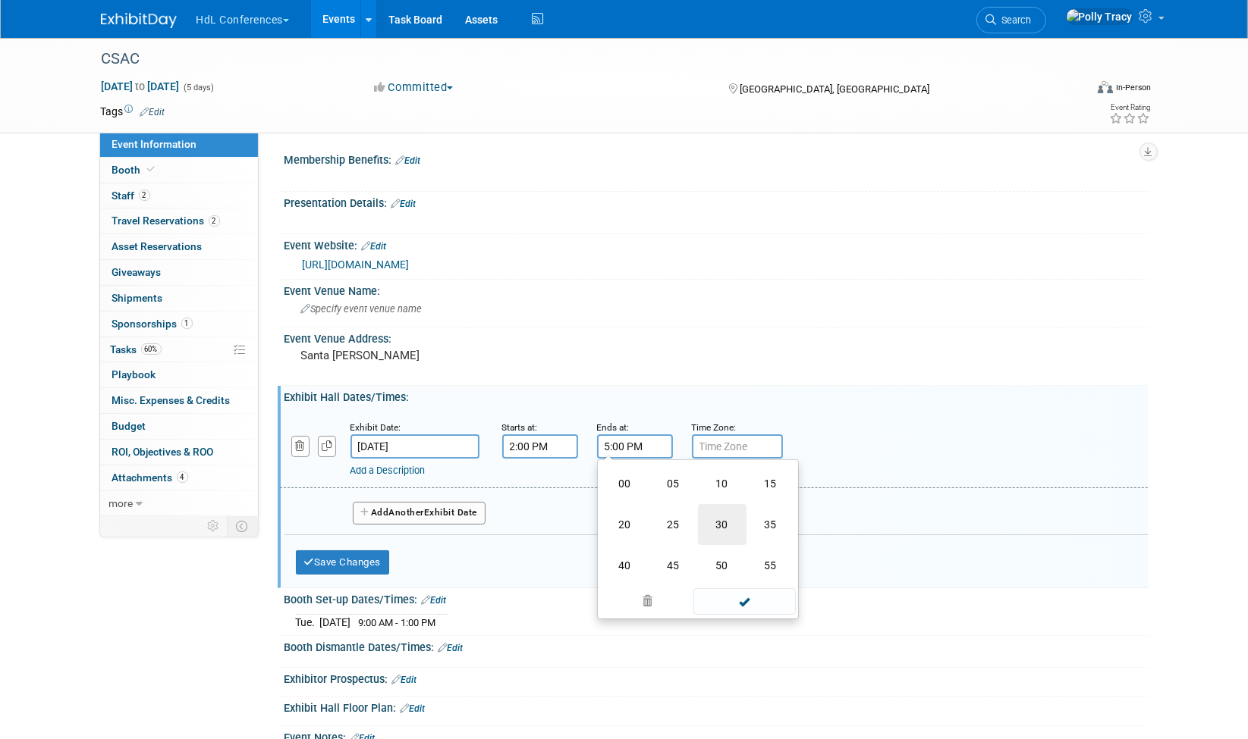
type input "5:30 PM"
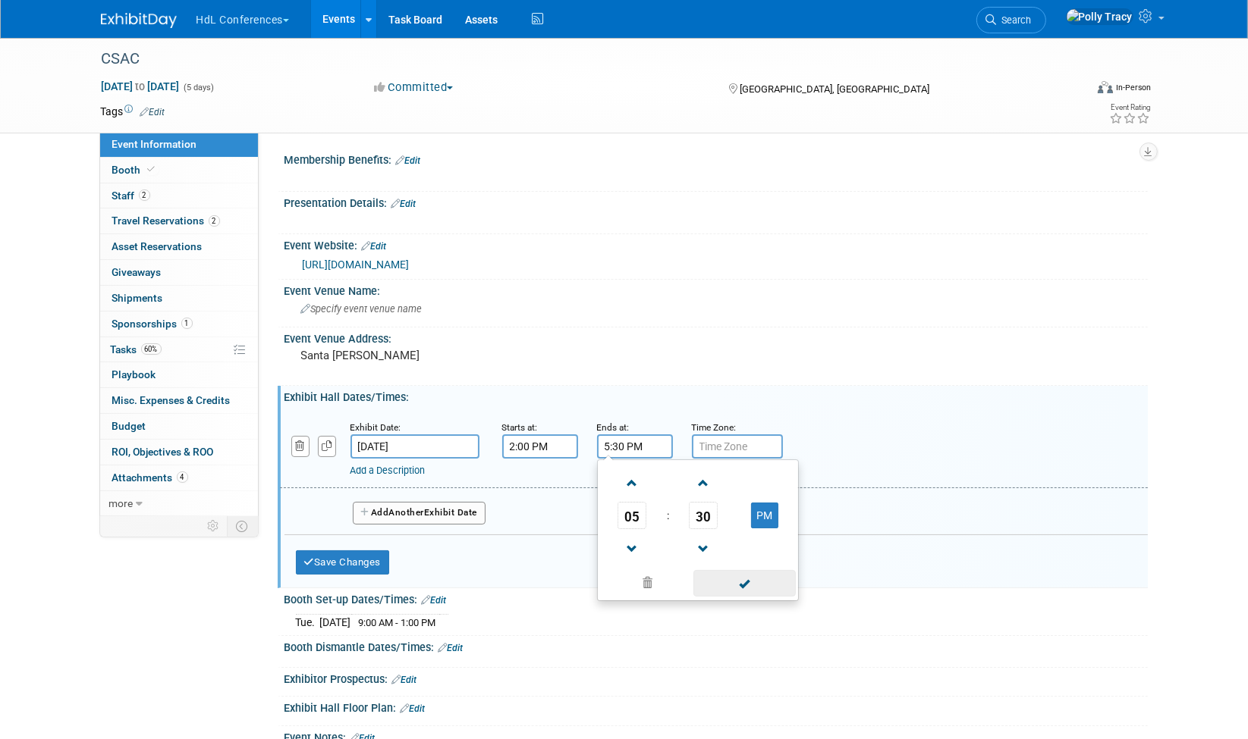
click at [756, 579] on span at bounding box center [744, 583] width 102 height 27
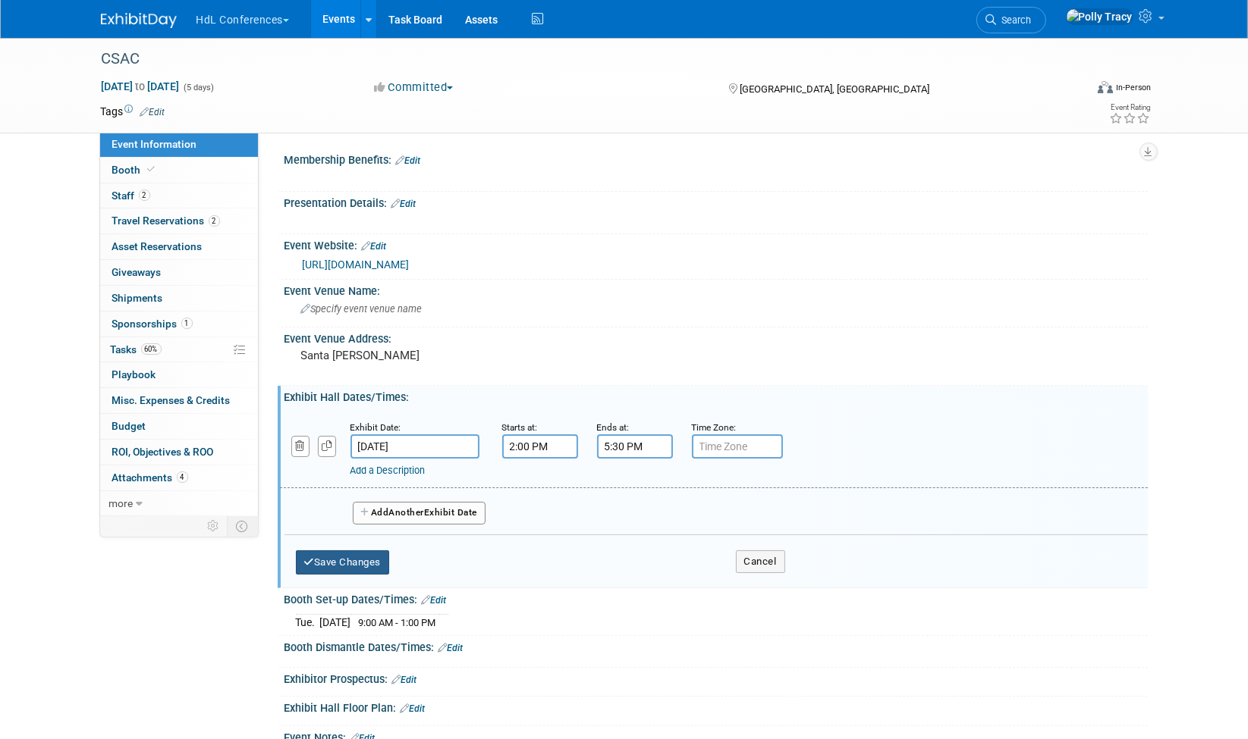
click at [350, 563] on button "Save Changes" at bounding box center [343, 563] width 94 height 24
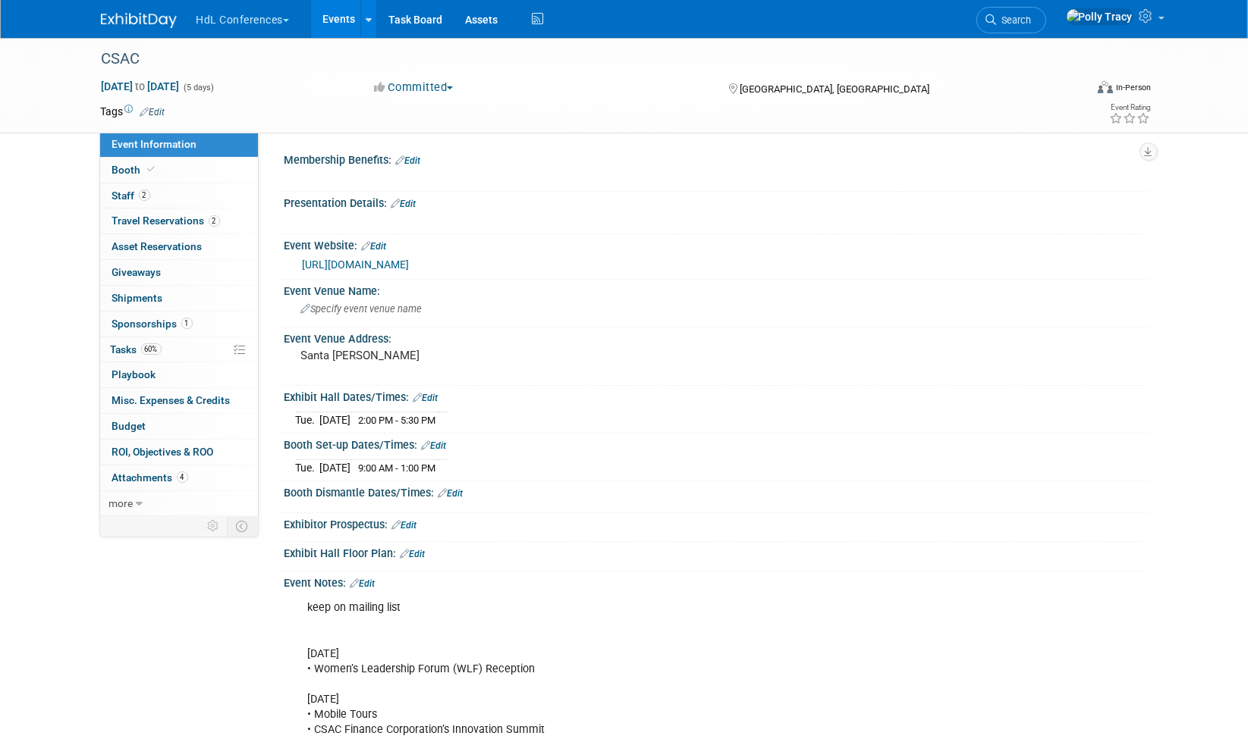
click at [432, 398] on link "Edit" at bounding box center [425, 398] width 25 height 11
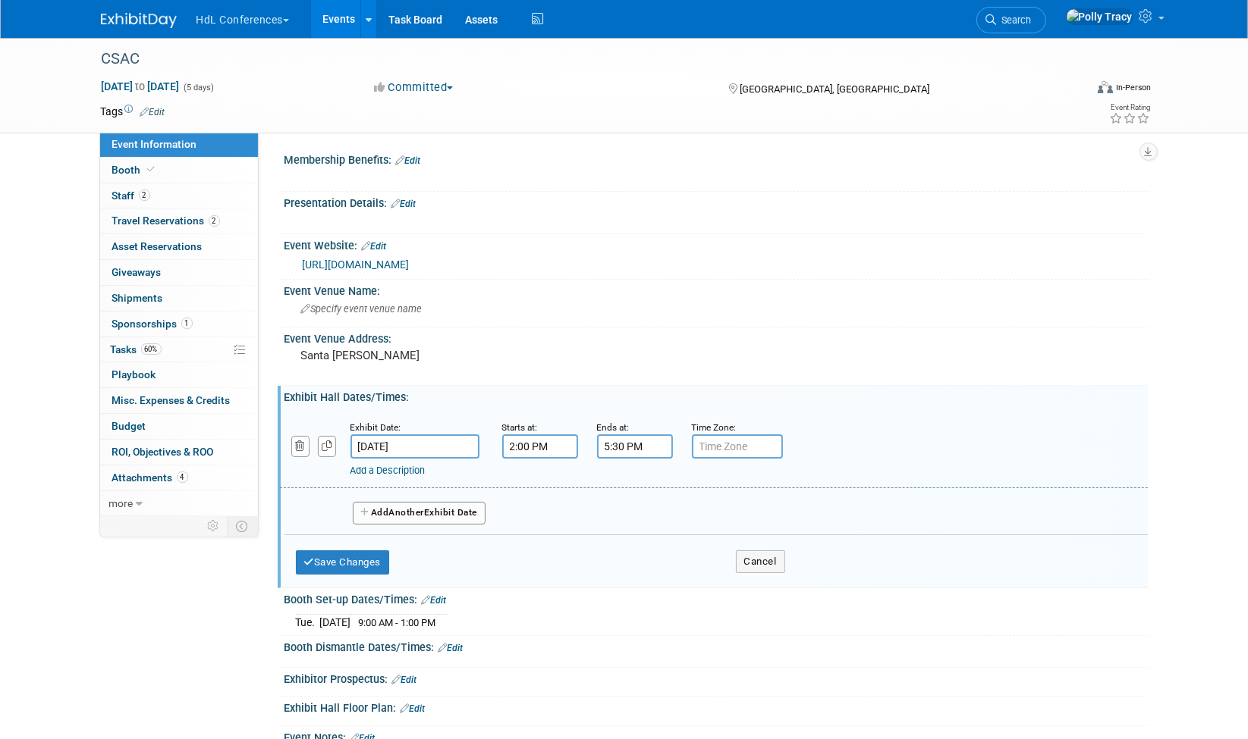
click at [394, 513] on span "Another" at bounding box center [407, 512] width 36 height 11
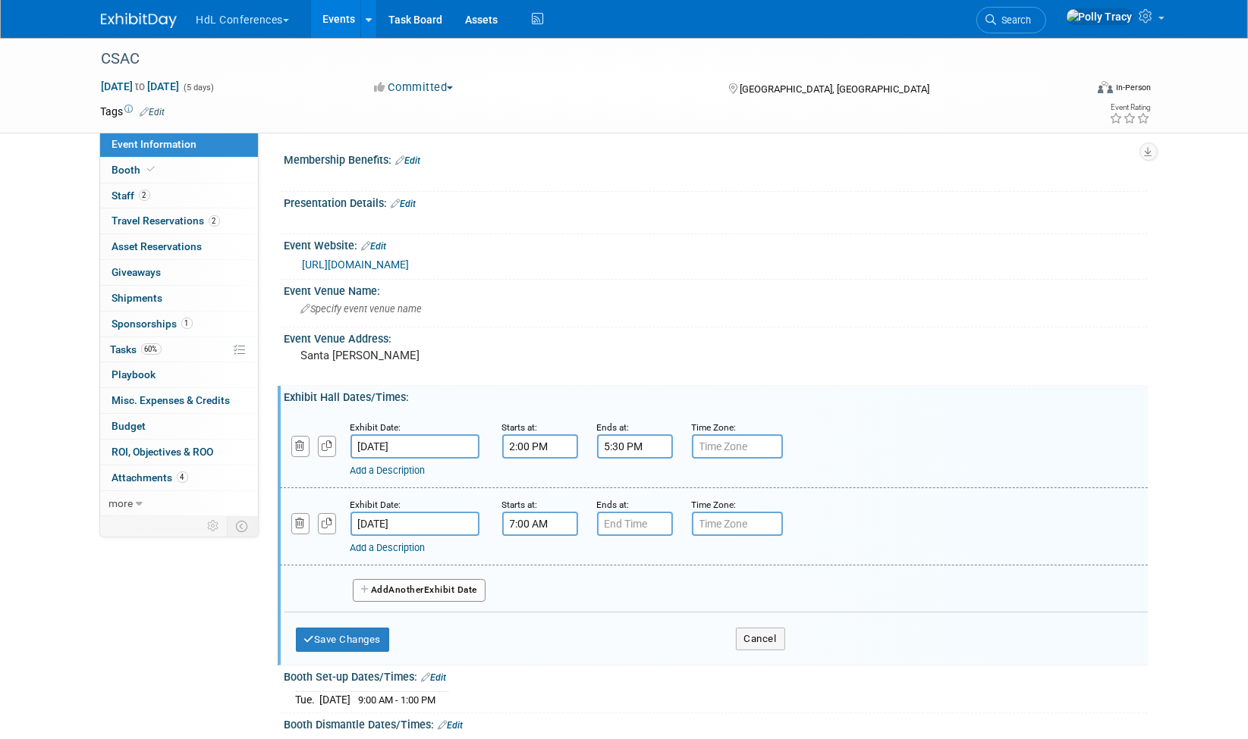
click at [540, 524] on input "7:00 AM" at bounding box center [540, 524] width 76 height 24
click at [542, 557] on span at bounding box center [537, 561] width 27 height 27
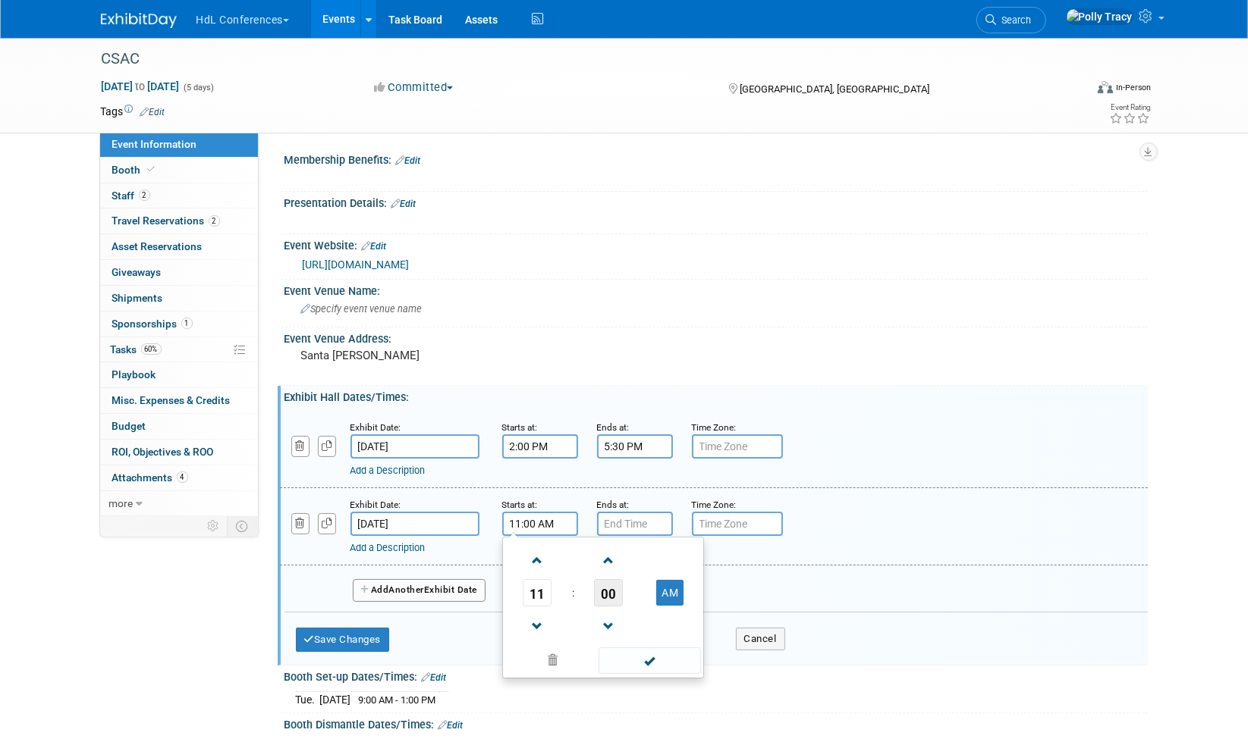
click at [605, 592] on span "00" at bounding box center [608, 592] width 29 height 27
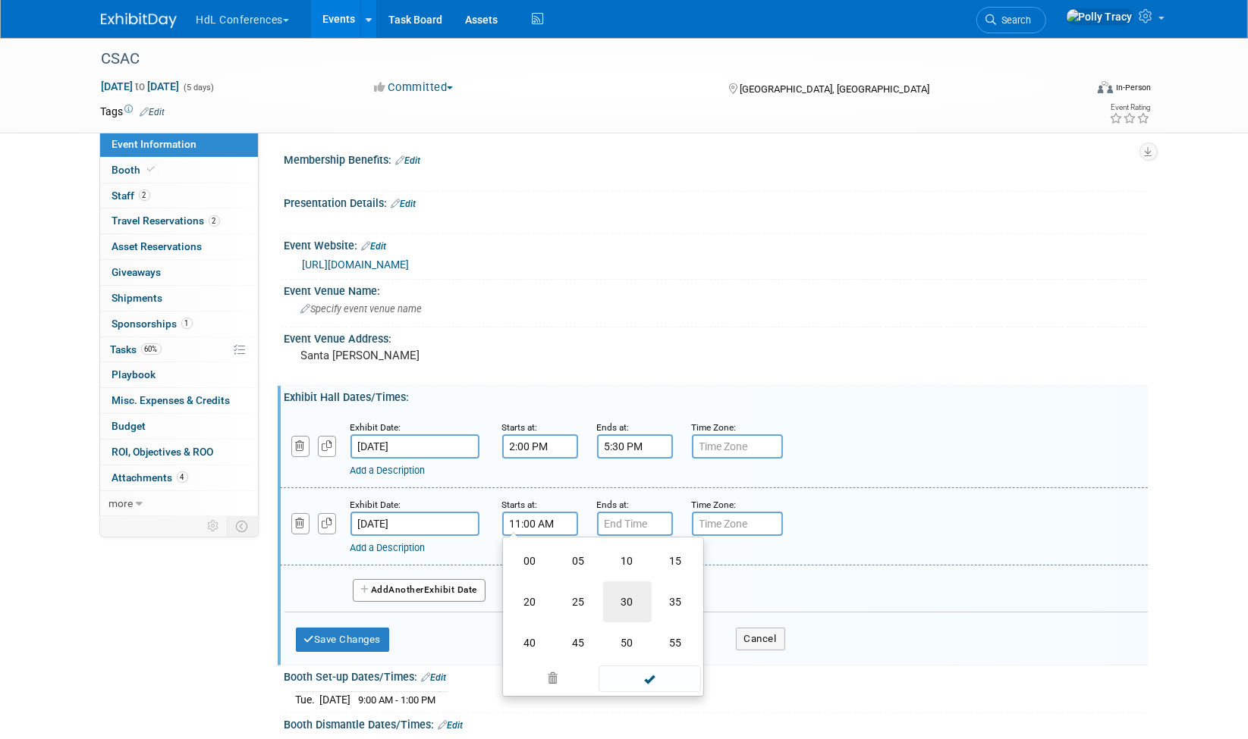
click at [628, 598] on td "30" at bounding box center [627, 602] width 49 height 41
type input "11:30 AM"
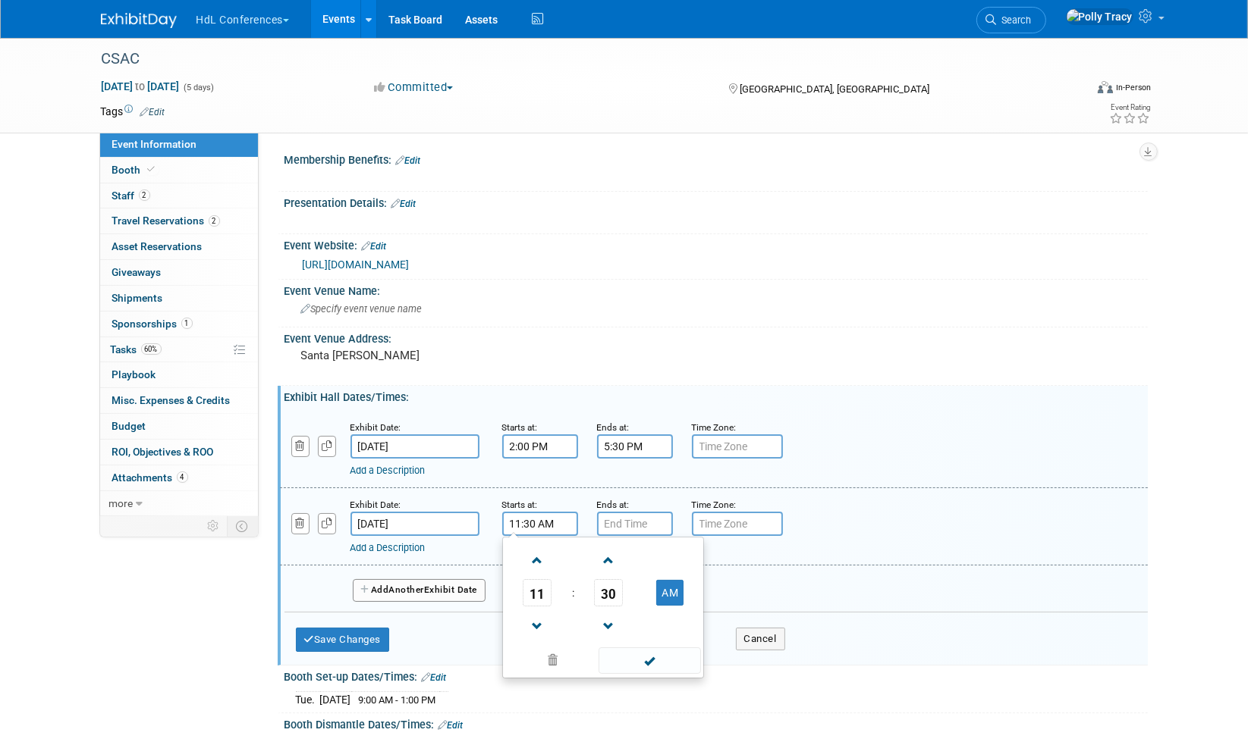
drag, startPoint x: 656, startPoint y: 654, endPoint x: 645, endPoint y: 624, distance: 31.4
click at [655, 652] on span at bounding box center [649, 661] width 102 height 27
click at [605, 523] on input "7:00 PM" at bounding box center [635, 524] width 76 height 24
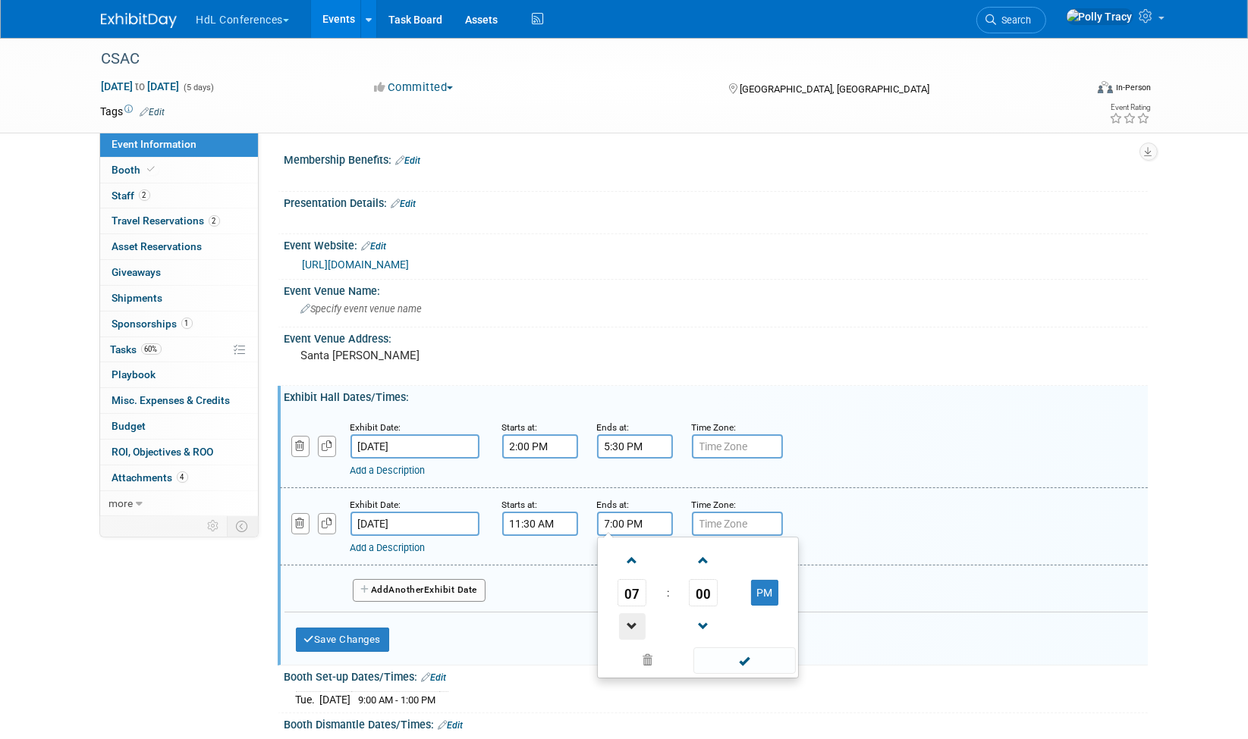
click at [630, 619] on span at bounding box center [632, 627] width 27 height 27
type input "3:00 PM"
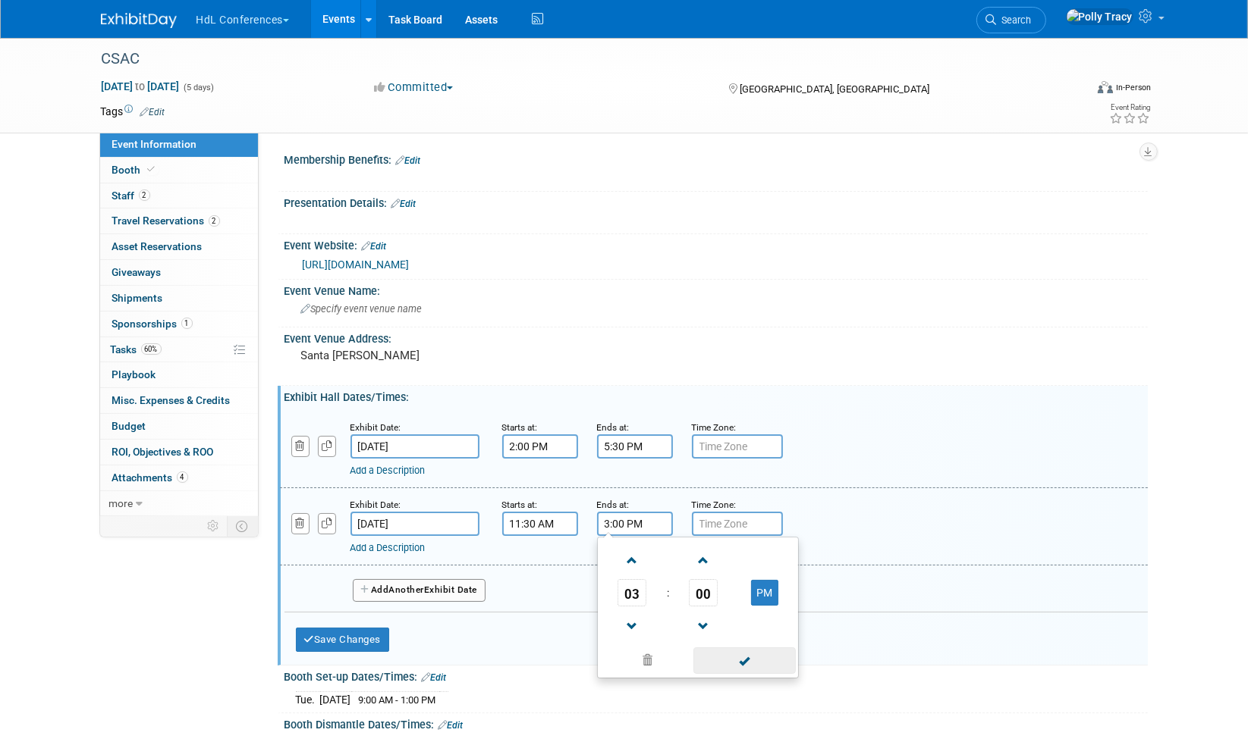
click at [751, 654] on span at bounding box center [744, 661] width 102 height 27
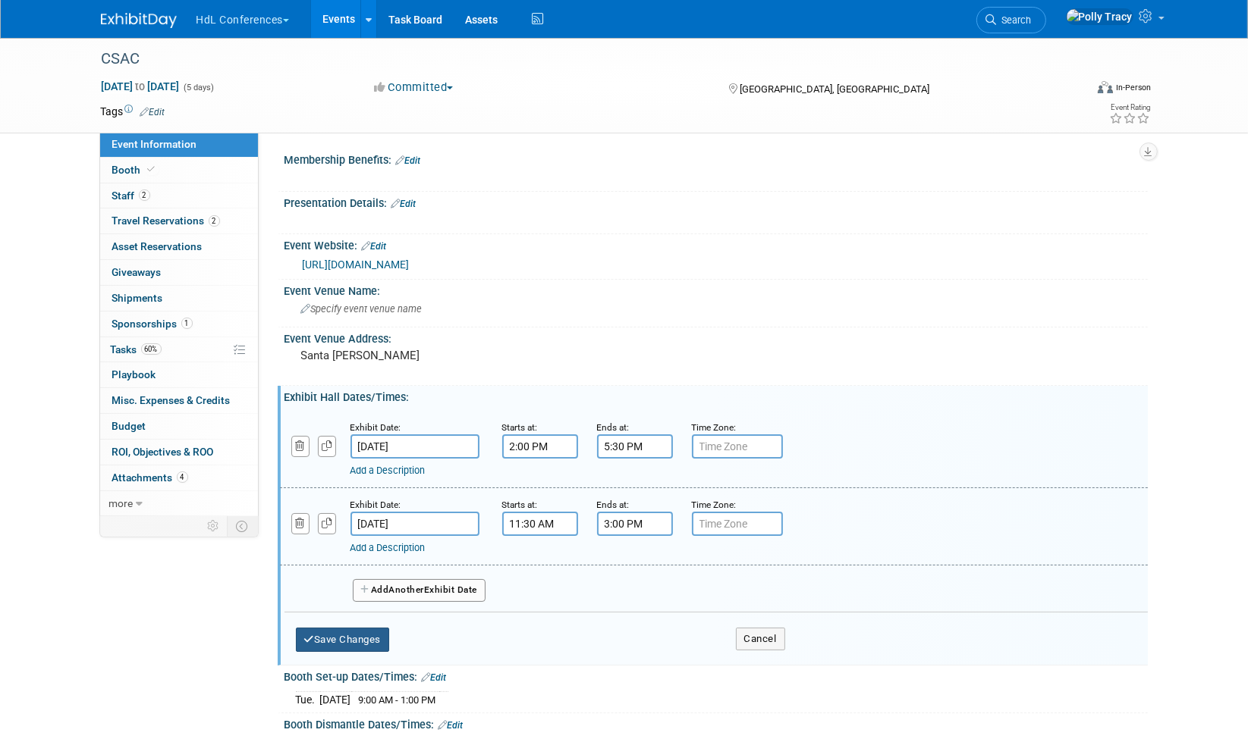
click at [378, 628] on button "Save Changes" at bounding box center [343, 640] width 94 height 24
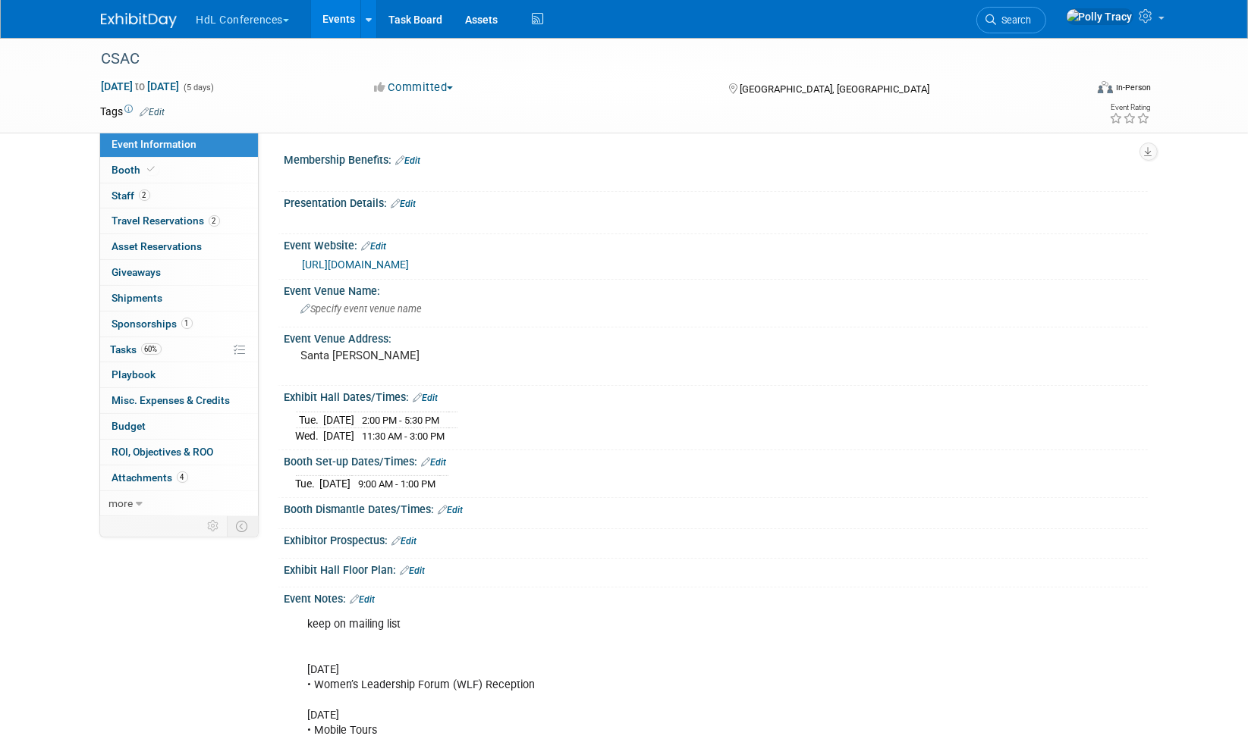
click at [460, 505] on link "Edit" at bounding box center [450, 510] width 25 height 11
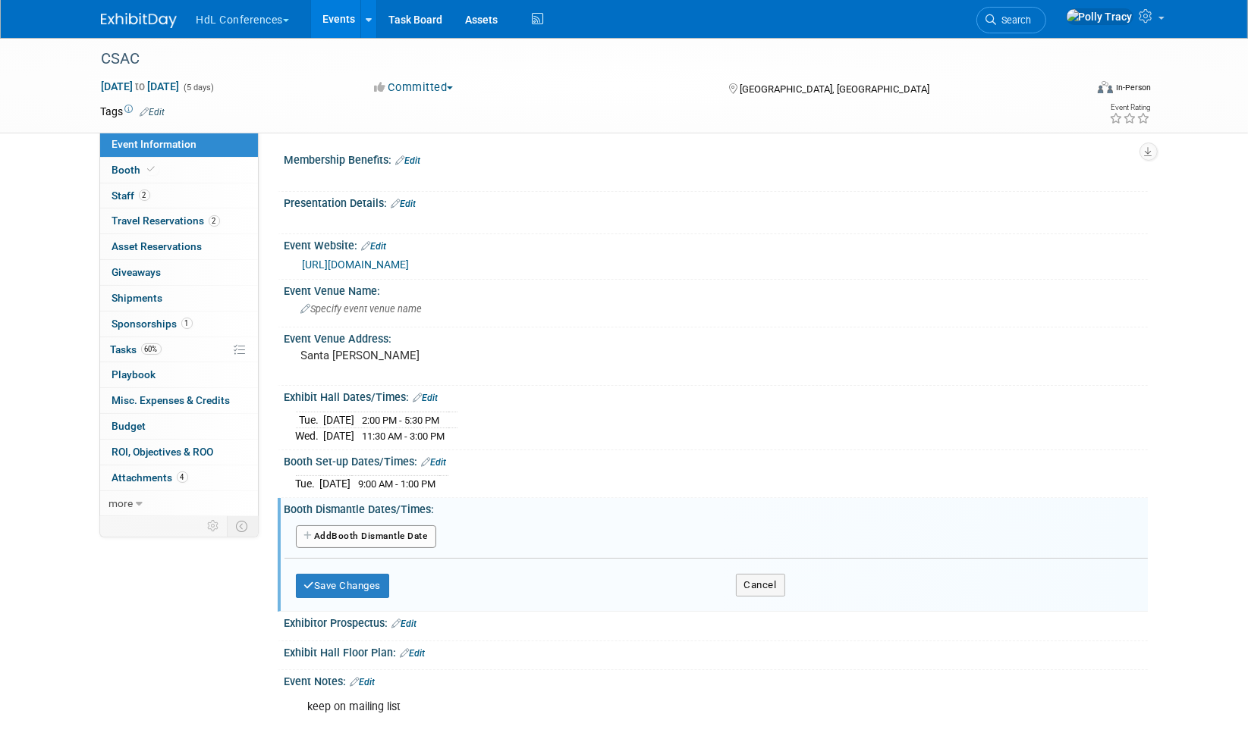
click at [385, 532] on button "Add Another Booth Dismantle Date" at bounding box center [366, 537] width 140 height 23
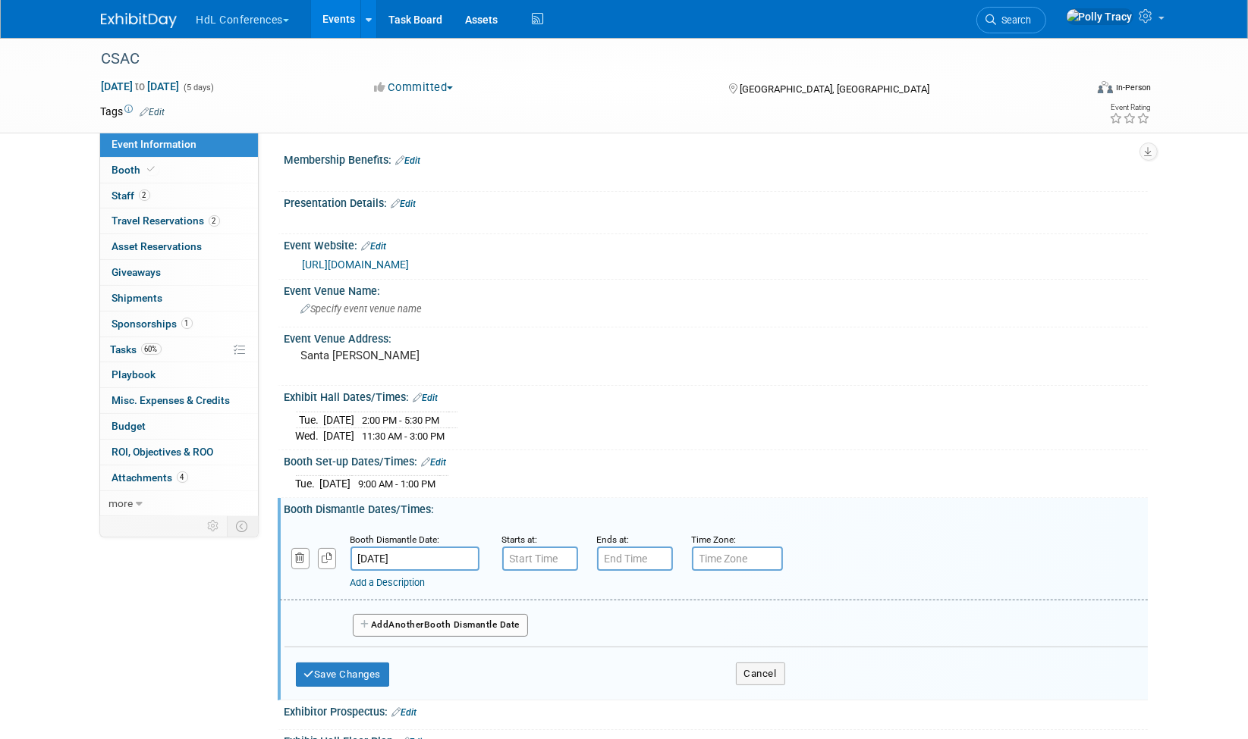
click at [391, 552] on input "Dec 5, 2025" at bounding box center [414, 559] width 129 height 24
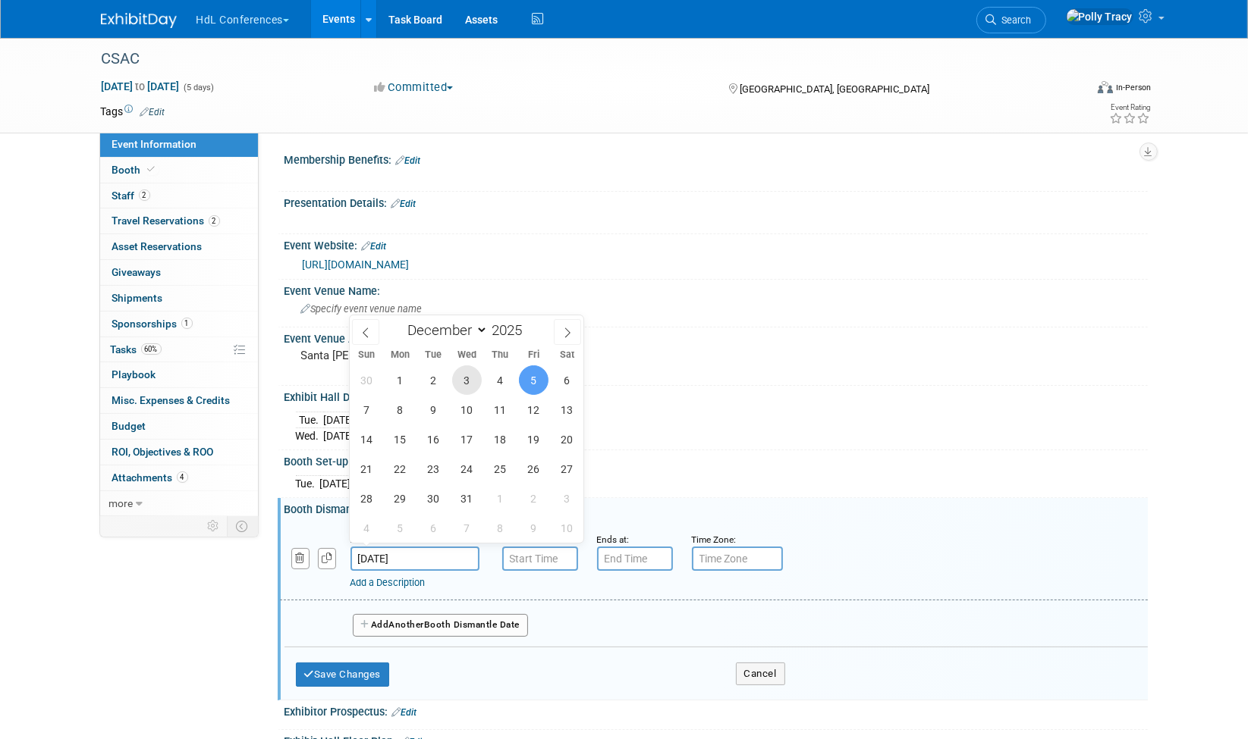
click at [465, 384] on span "3" at bounding box center [467, 381] width 30 height 30
type input "Dec 3, 2025"
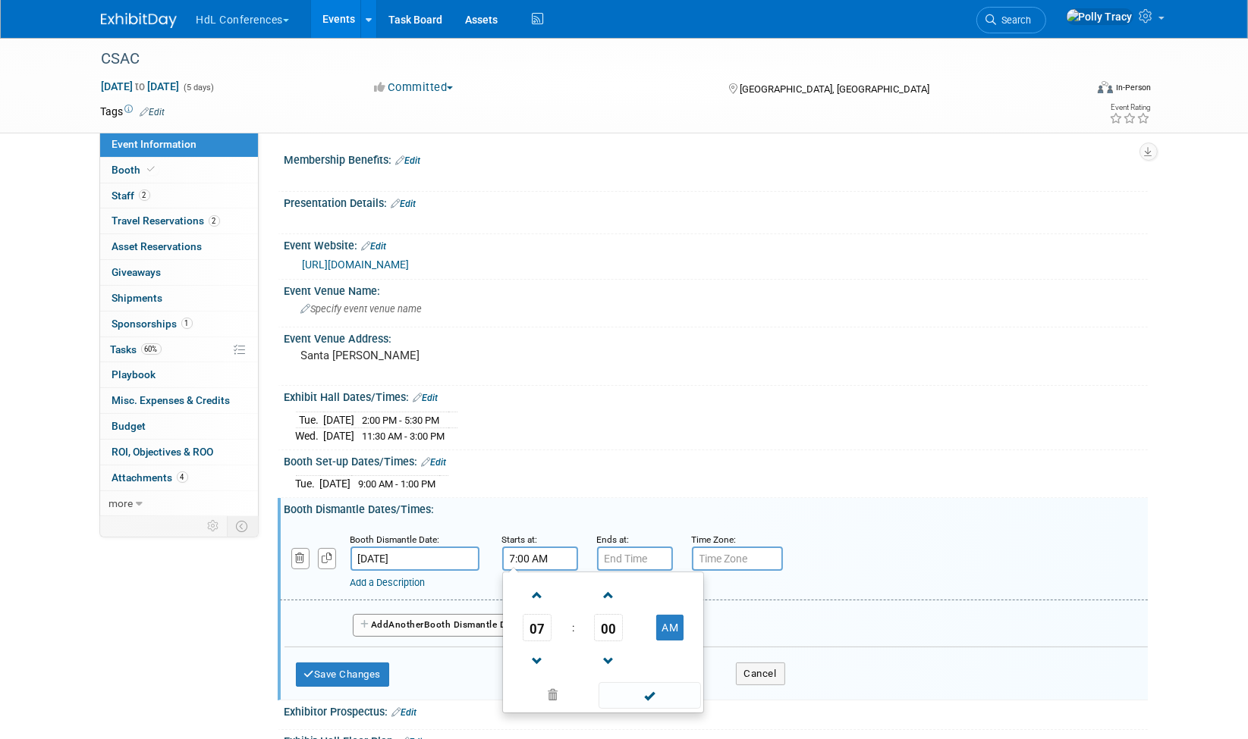
click at [517, 557] on input "7:00 AM" at bounding box center [540, 559] width 76 height 24
click at [540, 648] on span at bounding box center [537, 661] width 27 height 27
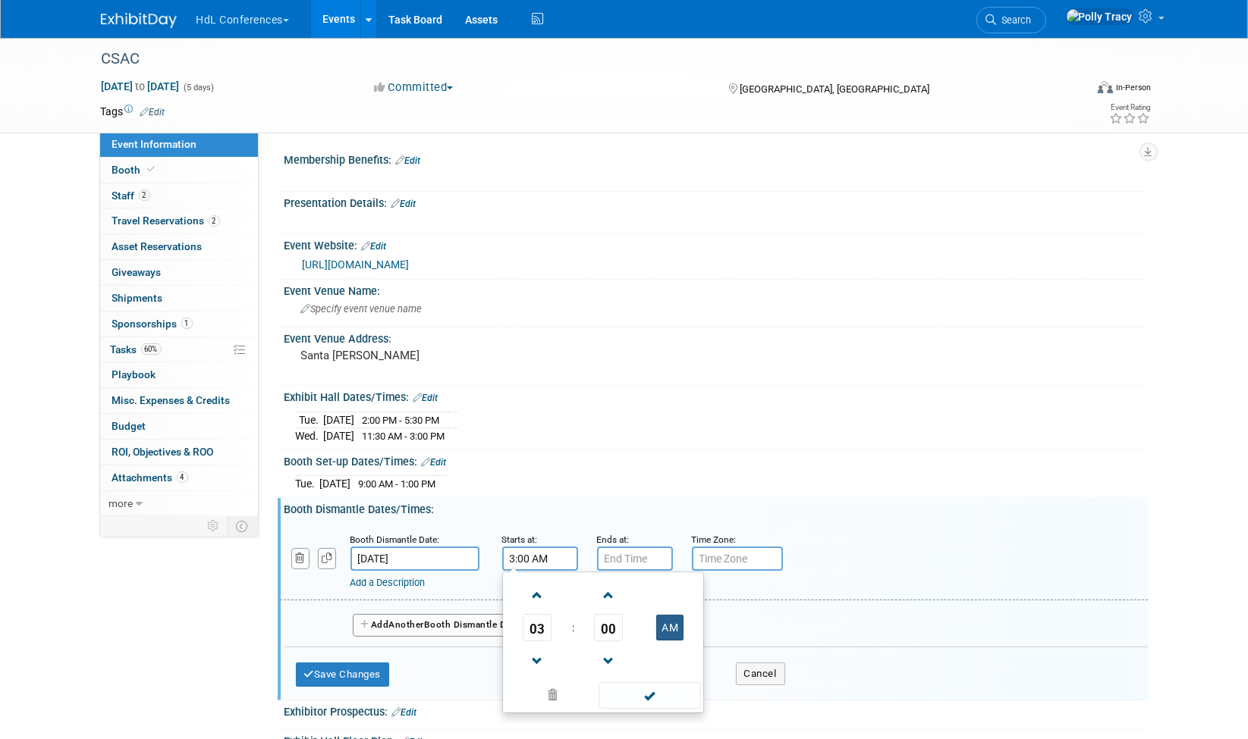
click at [672, 617] on button "AM" at bounding box center [669, 628] width 27 height 26
type input "3:00 PM"
click at [642, 686] on span at bounding box center [649, 696] width 102 height 27
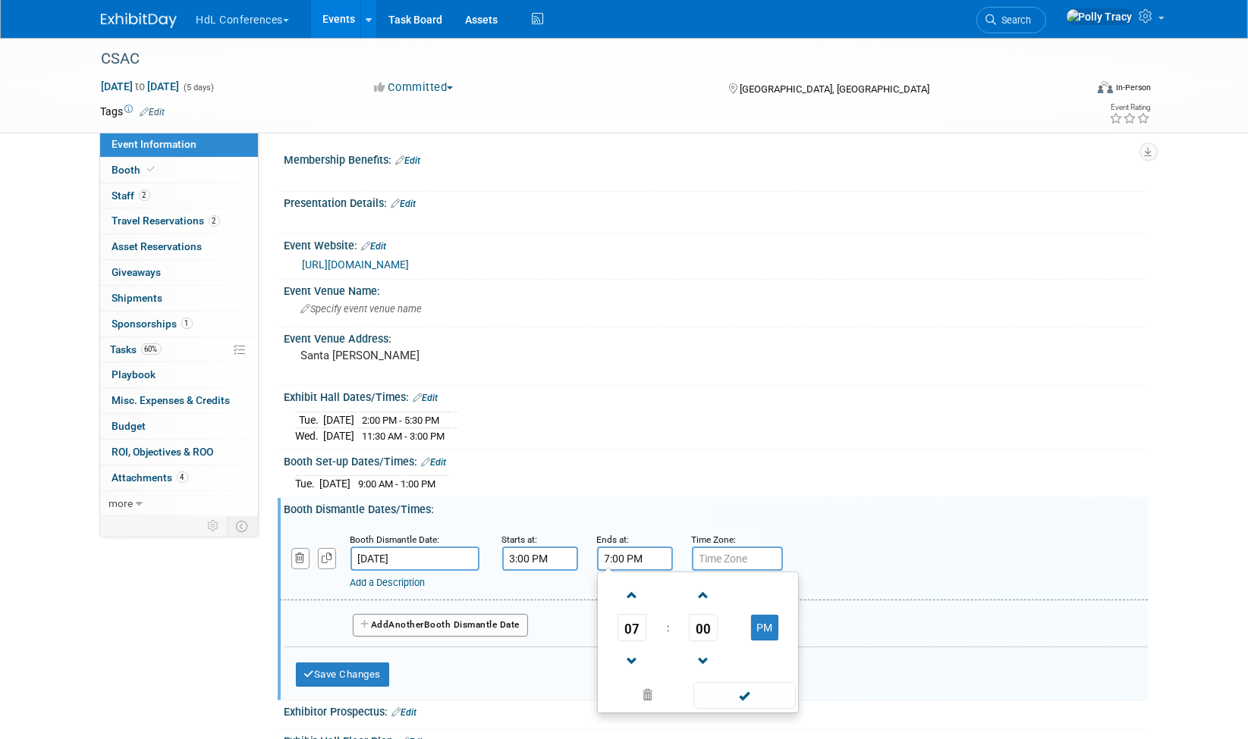
click at [636, 557] on input "7:00 PM" at bounding box center [635, 559] width 76 height 24
click at [636, 660] on span at bounding box center [632, 661] width 27 height 27
type input "6:00 PM"
click at [766, 684] on span at bounding box center [744, 696] width 102 height 27
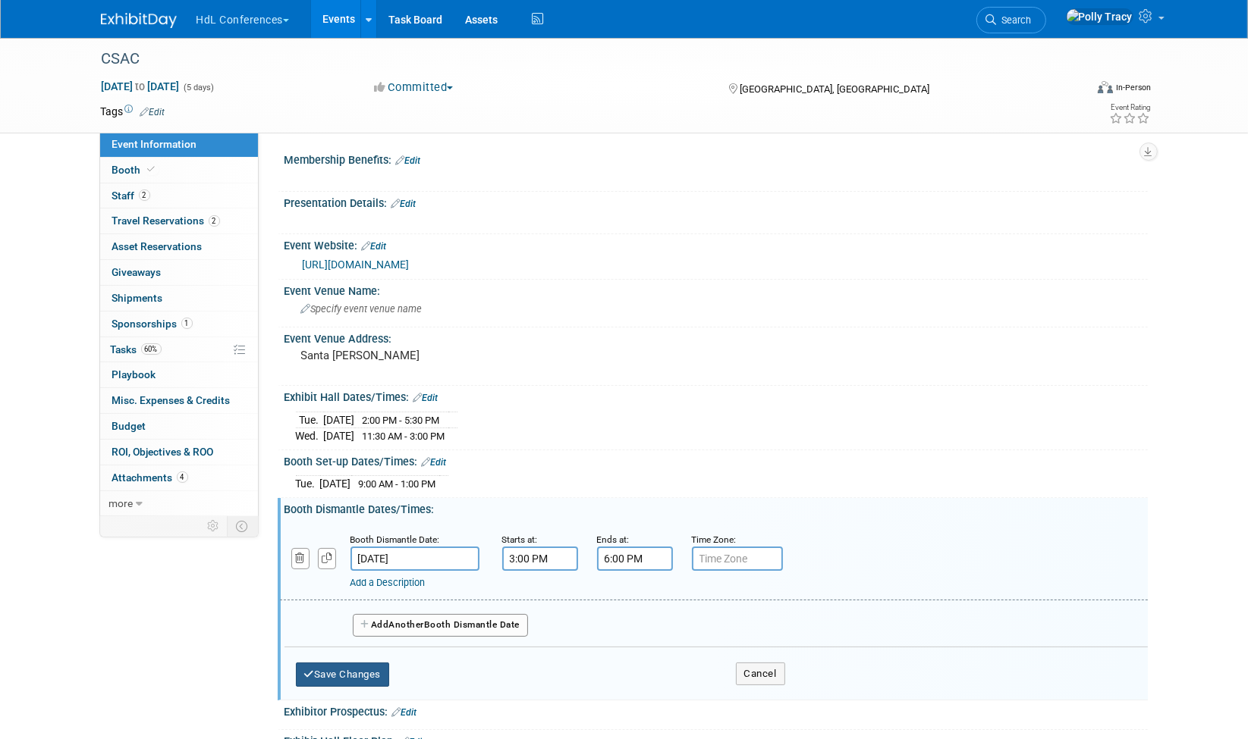
click at [360, 667] on button "Save Changes" at bounding box center [343, 675] width 94 height 24
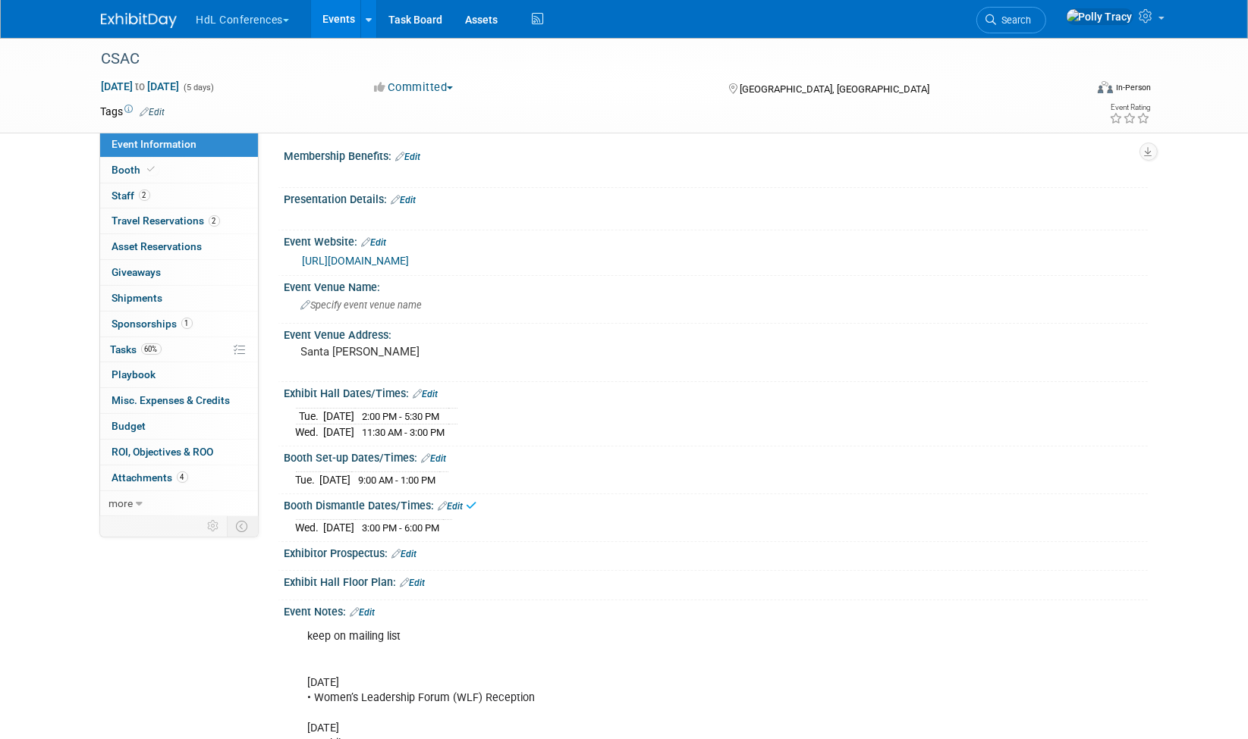
scroll to position [5, 0]
click at [472, 303] on div "Specify event venue name" at bounding box center [716, 305] width 840 height 24
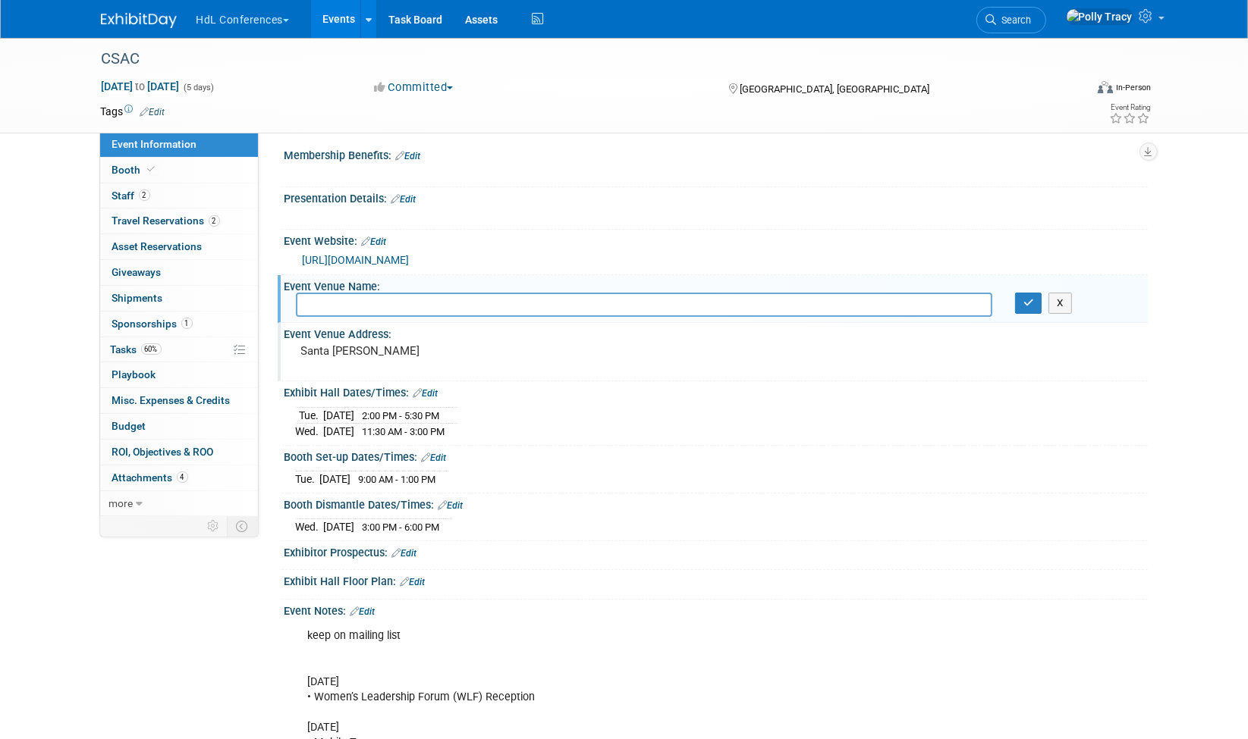
click at [339, 350] on pre "Santa Clara" at bounding box center [464, 351] width 326 height 14
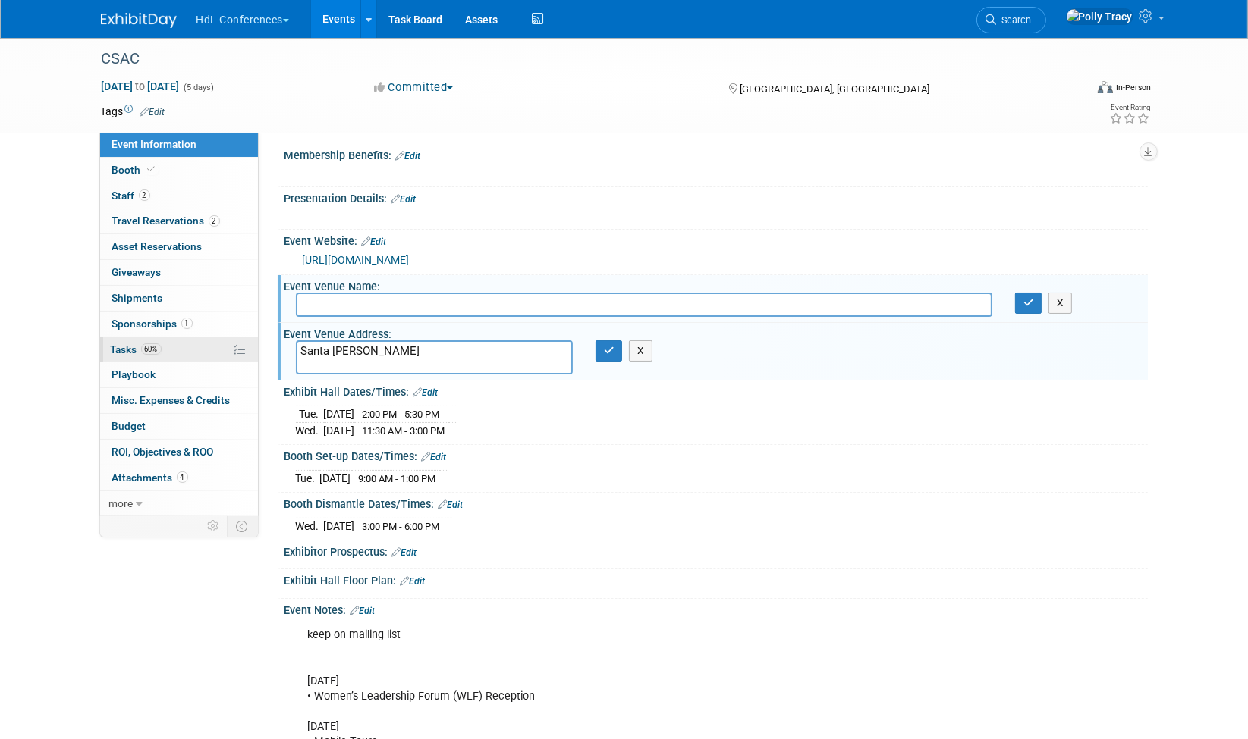
drag, startPoint x: 384, startPoint y: 350, endPoint x: 256, endPoint y: 337, distance: 128.1
click at [256, 337] on div "Event Information Event Info Booth Booth 2 Staff 2 Staff 2 Travel Reservations …" at bounding box center [623, 504] width 1069 height 943
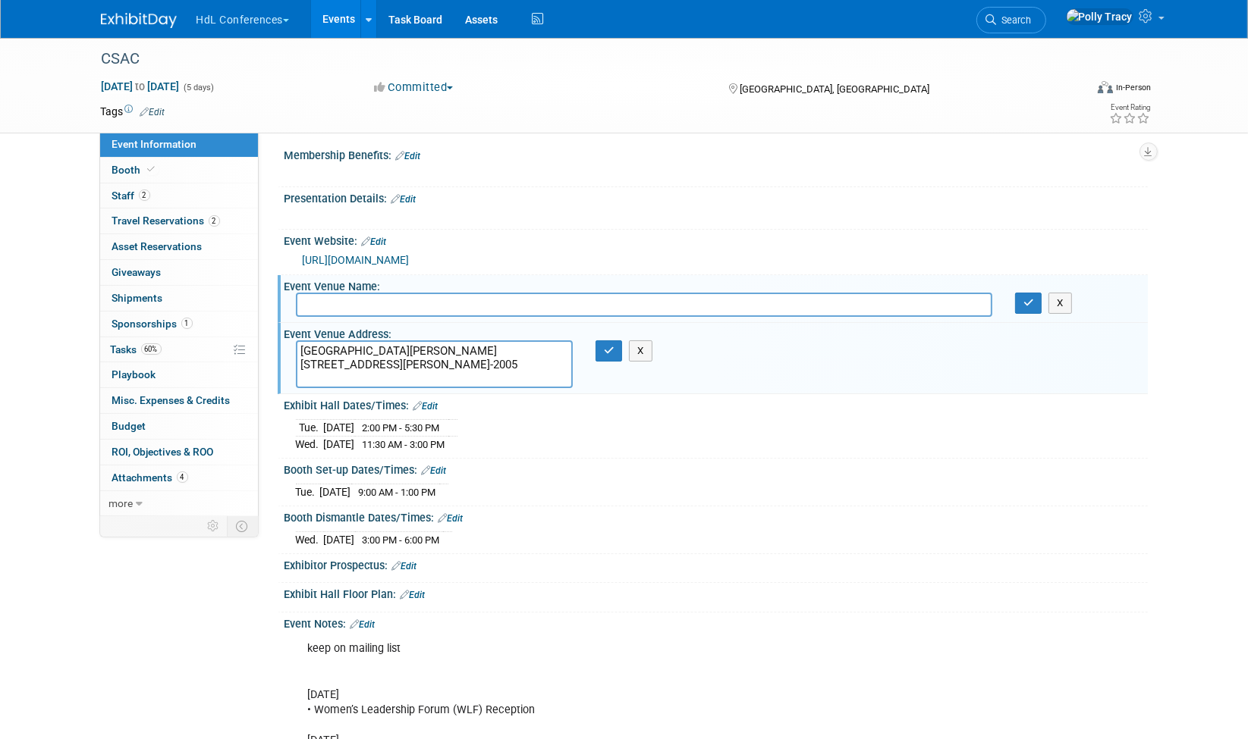
drag, startPoint x: 501, startPoint y: 347, endPoint x: 296, endPoint y: 341, distance: 205.6
click at [296, 341] on textarea "San Jose McEnery Convention Center 150 W San Carlos Street San Jose, CA 95113-2…" at bounding box center [434, 365] width 277 height 48
type textarea "150 W San Carlos Street San Jose, CA 95113-2005"
click at [310, 303] on input "text" at bounding box center [644, 305] width 696 height 24
paste input "San Jose McEnery Convention Center"
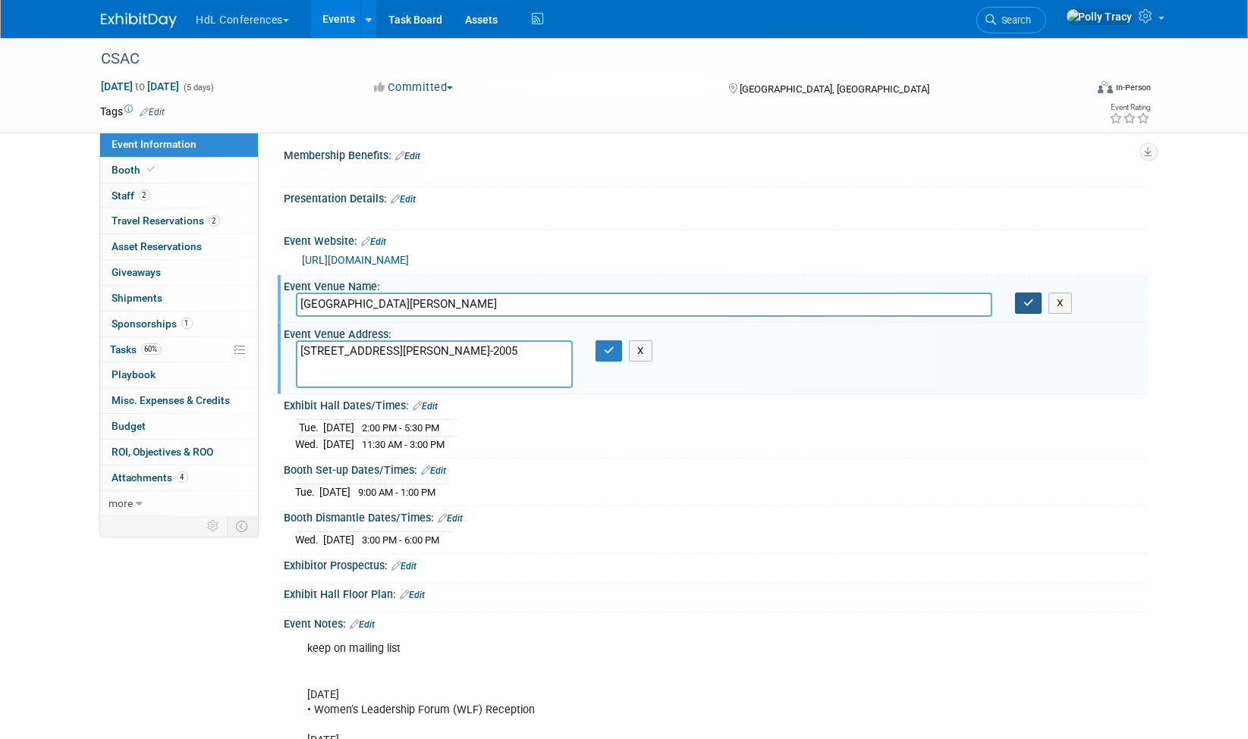
type input "San Jose McEnery Convention Center"
click at [1028, 300] on icon "button" at bounding box center [1028, 303] width 11 height 10
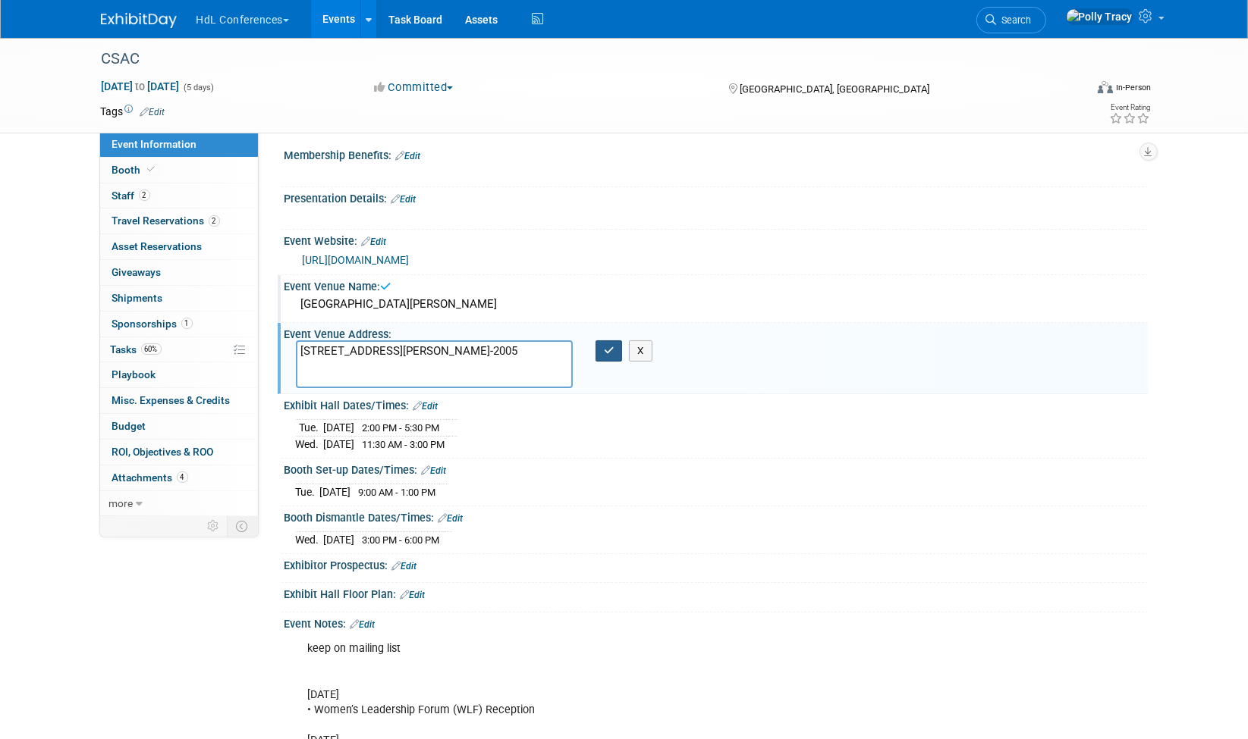
click at [607, 347] on icon "button" at bounding box center [609, 351] width 11 height 10
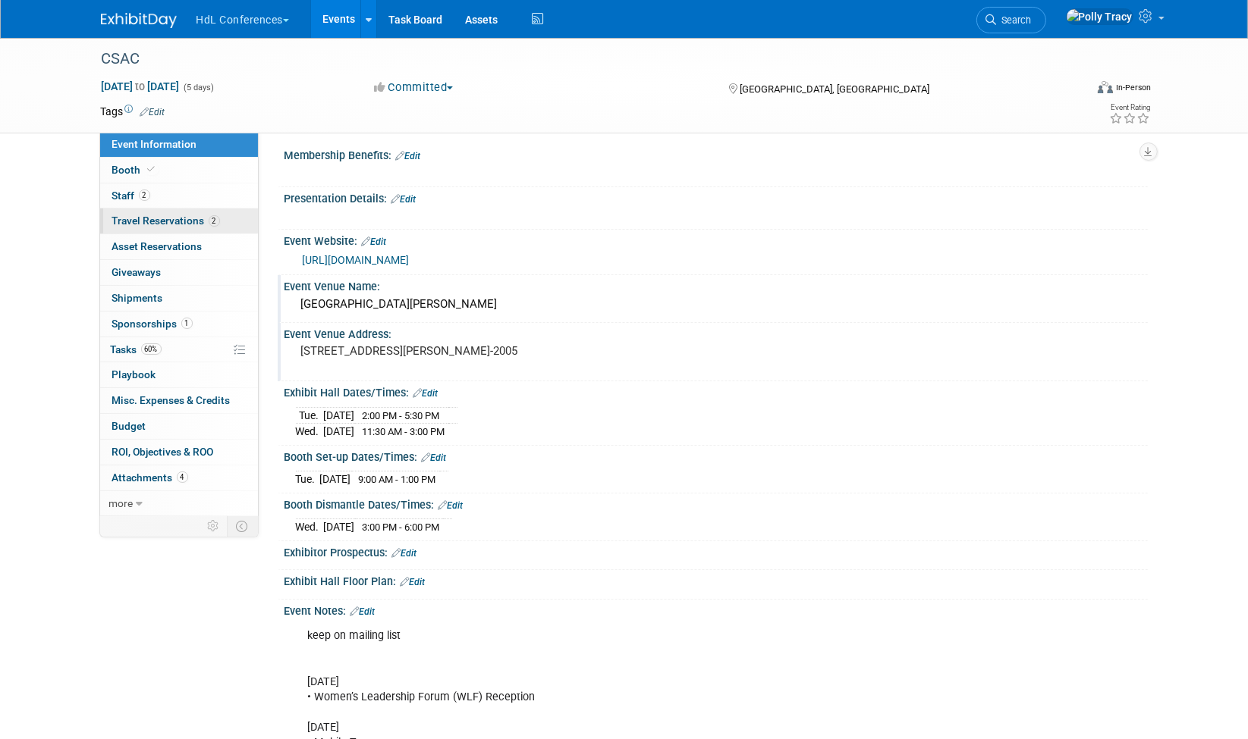
click at [140, 217] on span "Travel Reservations 2" at bounding box center [166, 221] width 108 height 12
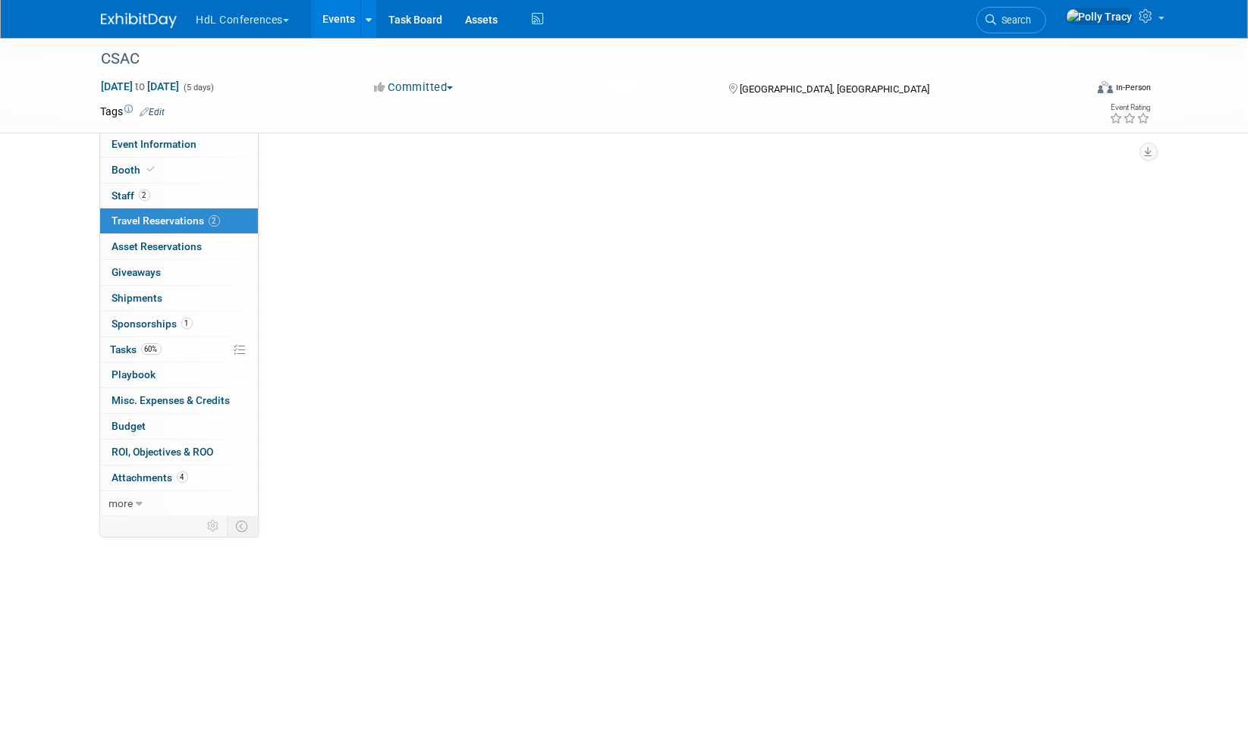
scroll to position [0, 0]
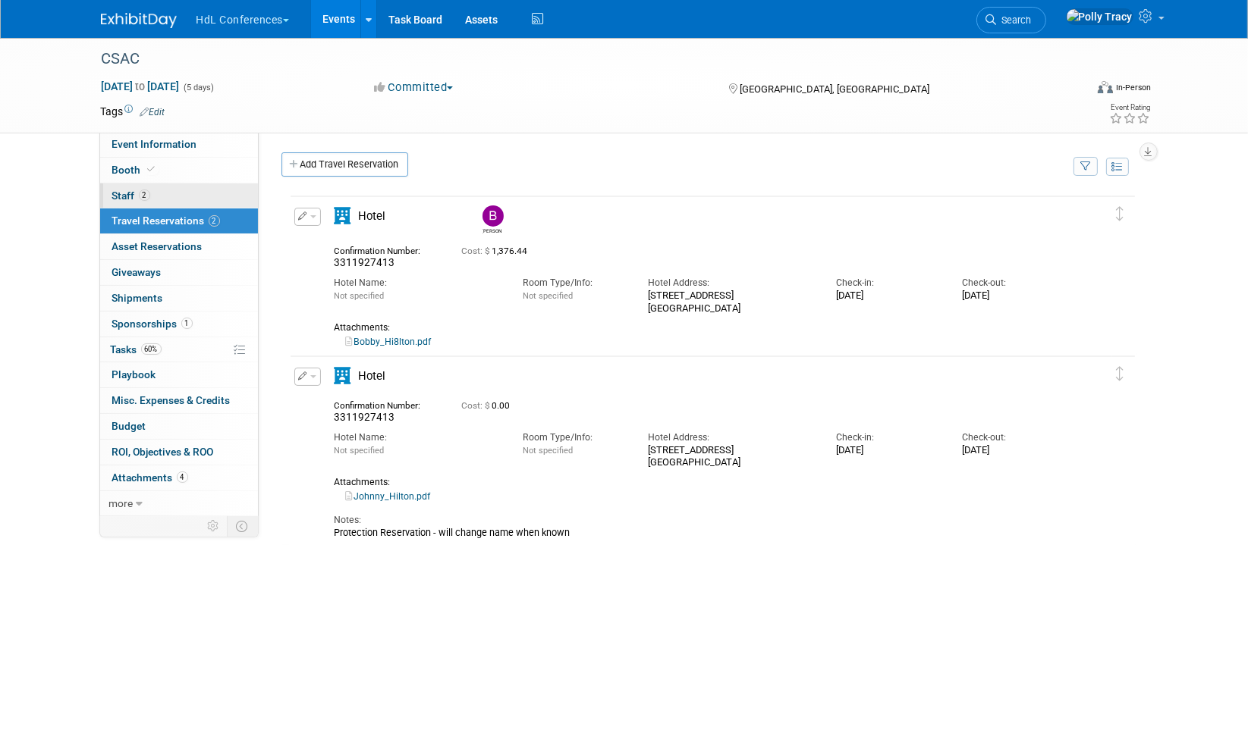
click at [127, 195] on span "Staff 2" at bounding box center [131, 196] width 38 height 12
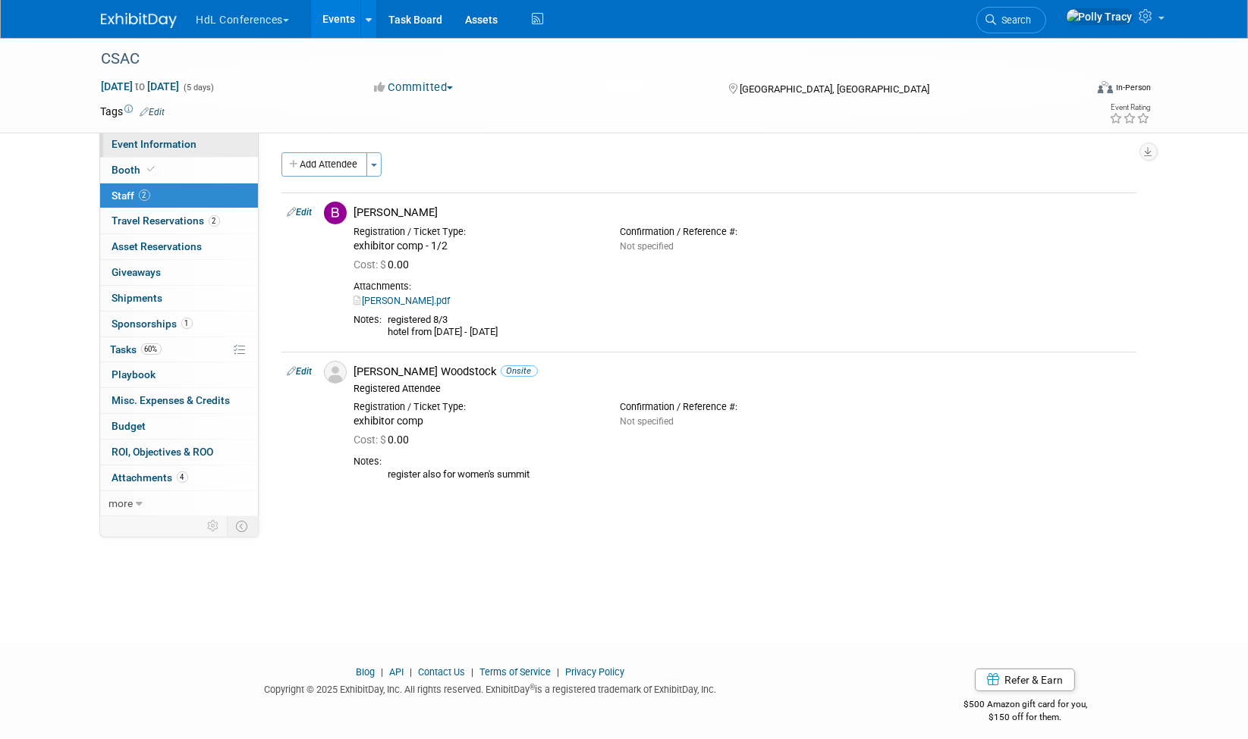
click at [134, 136] on link "Event Information" at bounding box center [179, 144] width 158 height 25
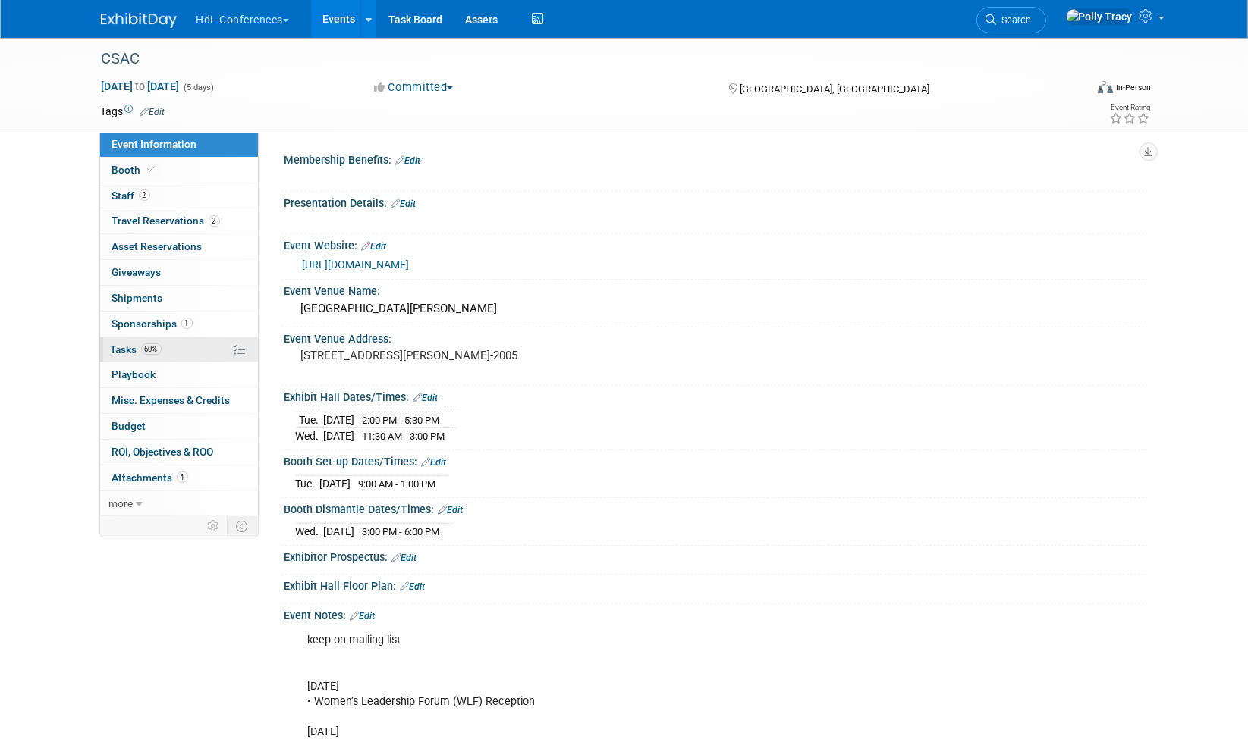
click at [136, 346] on span "Tasks 60%" at bounding box center [136, 350] width 51 height 12
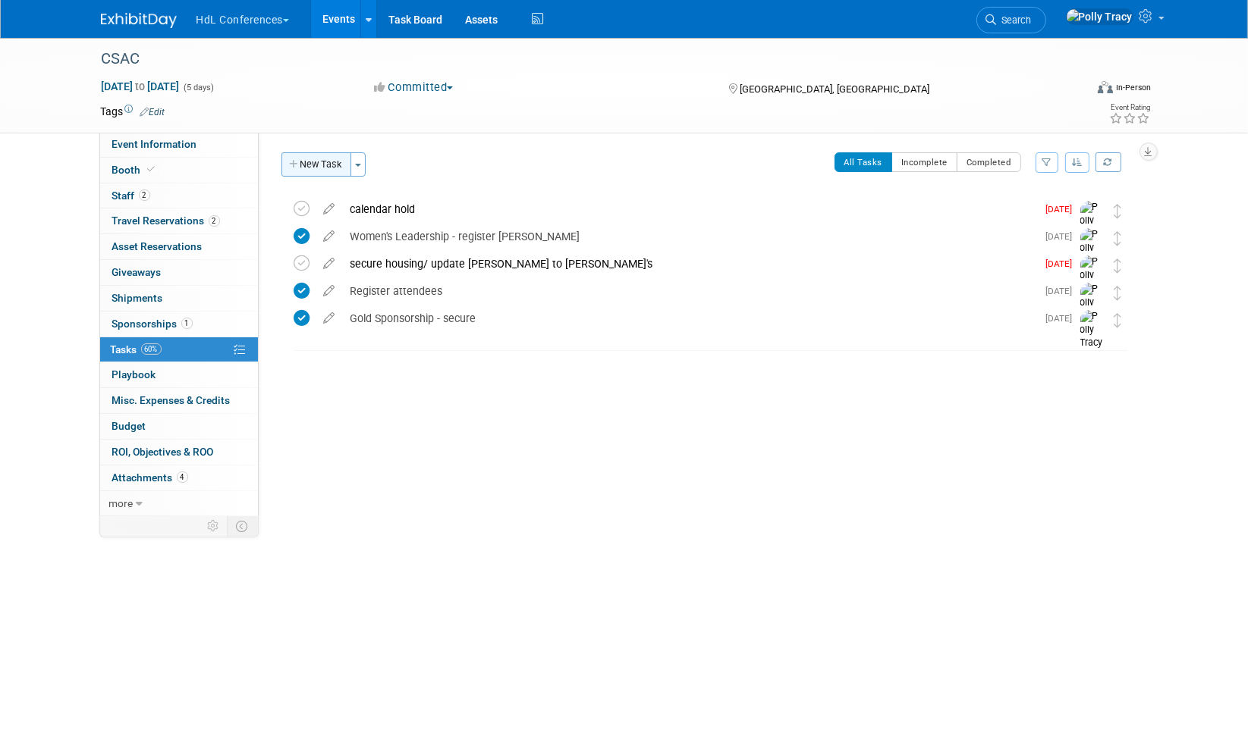
click at [316, 155] on button "New Task" at bounding box center [316, 164] width 70 height 24
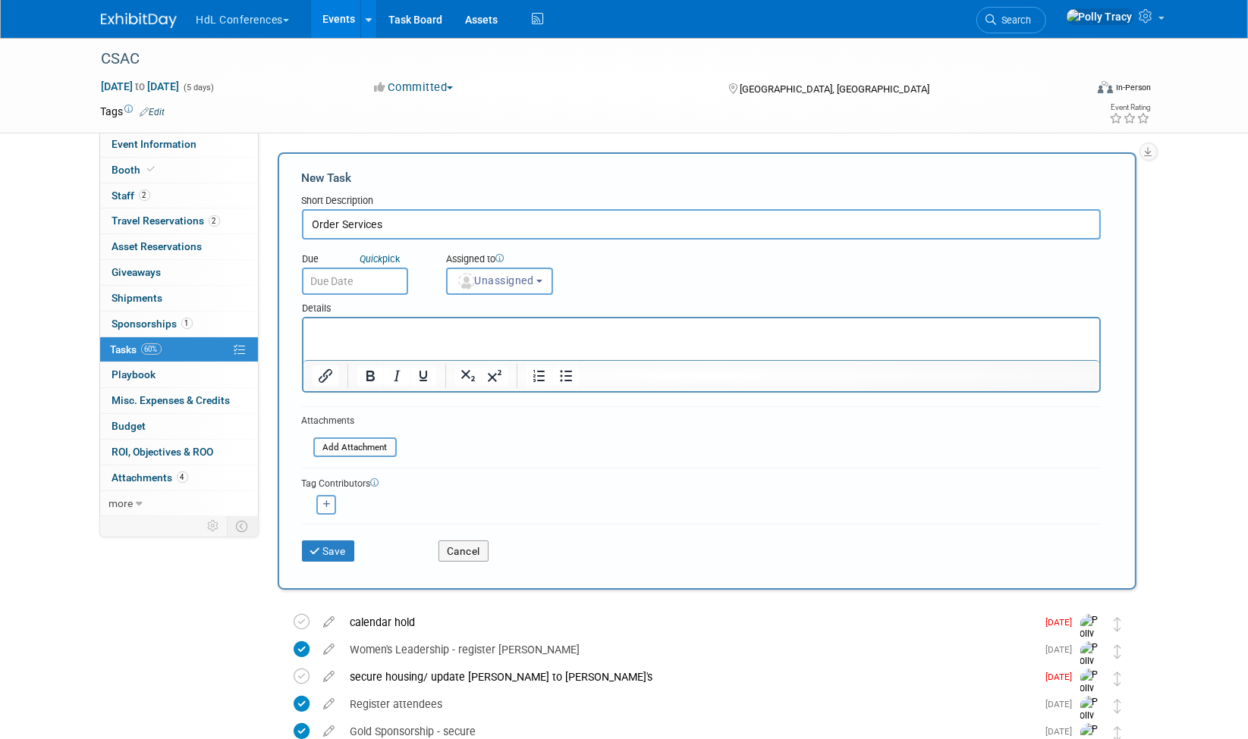
type input "Order Services"
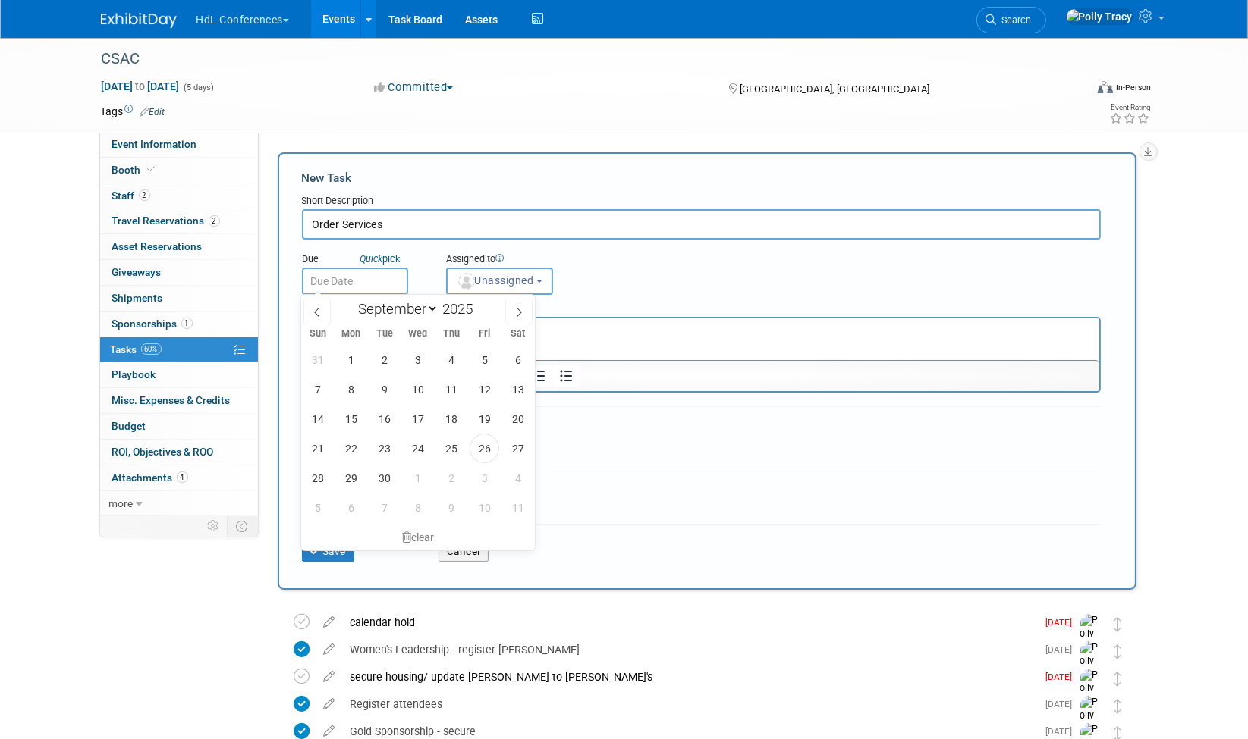
click at [314, 290] on body "HdL Conferences Choose Workspace: Exhibit Management Services HdL Conferences E…" at bounding box center [624, 369] width 1248 height 739
click at [494, 442] on span "26" at bounding box center [484, 449] width 30 height 30
type input "[DATE]"
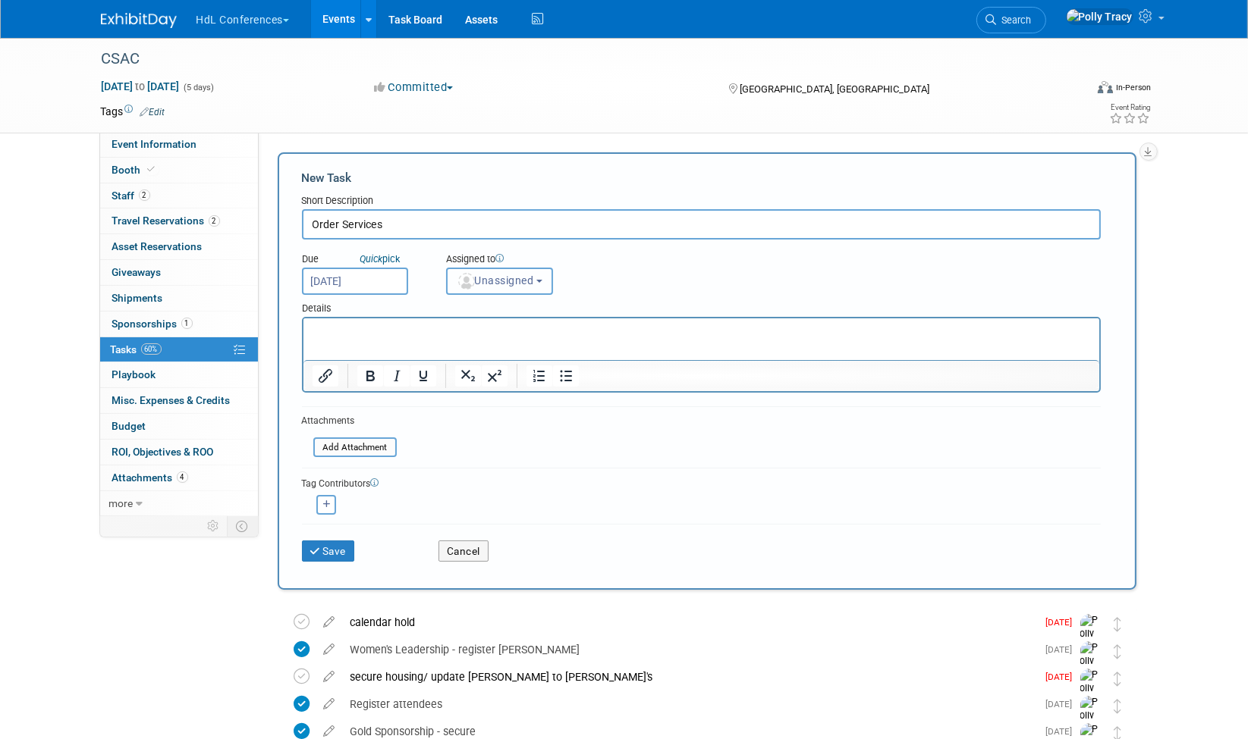
click at [513, 275] on span "Unassigned" at bounding box center [495, 281] width 77 height 12
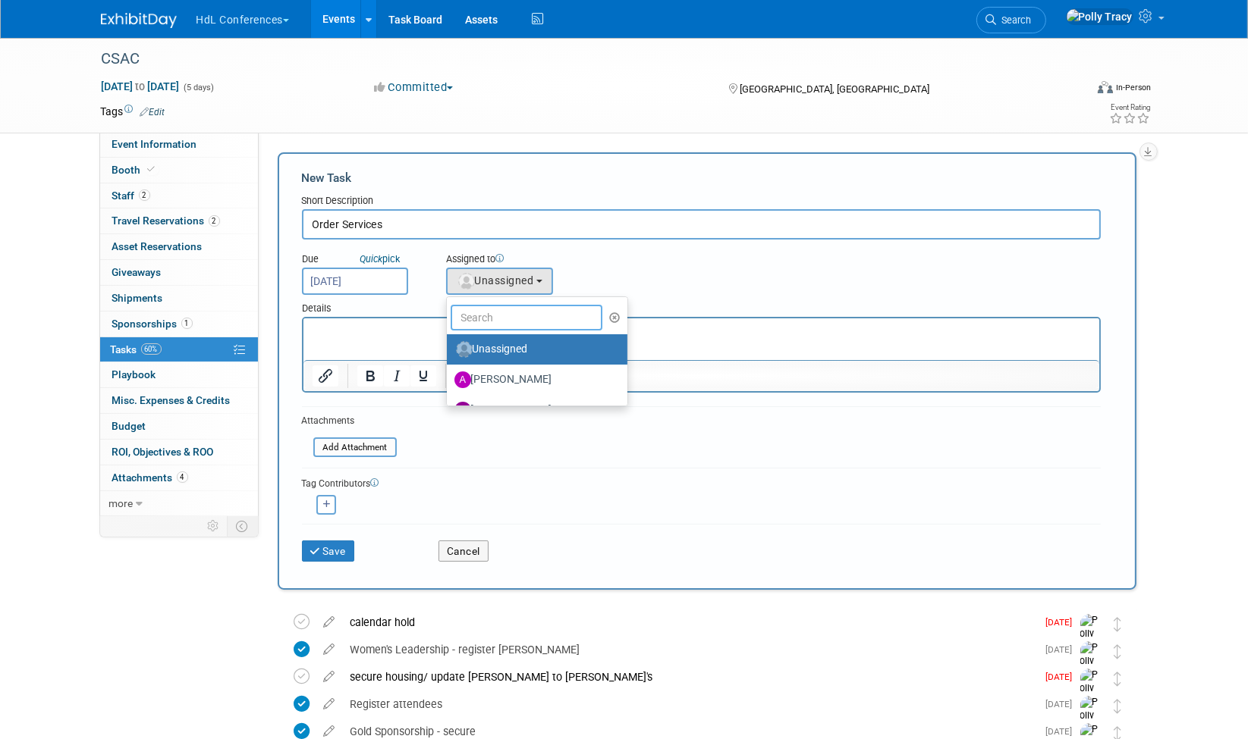
click at [514, 320] on input "text" at bounding box center [527, 318] width 152 height 26
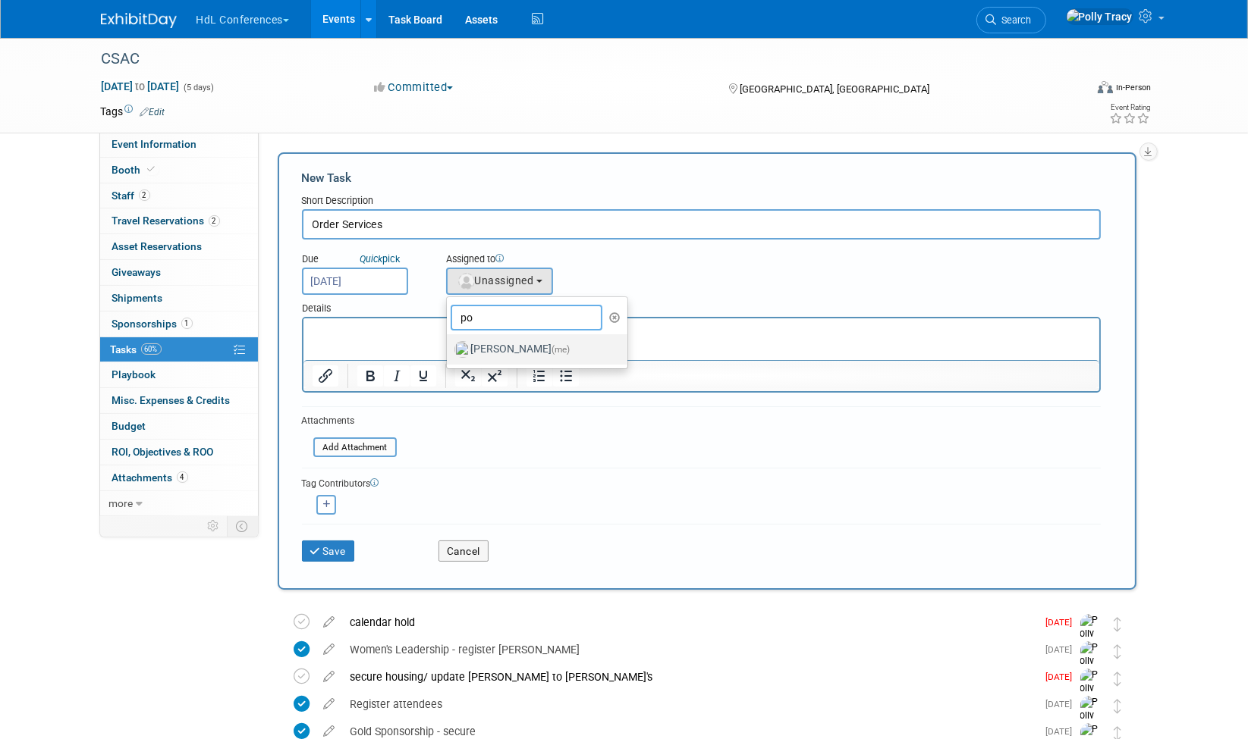
type input "po"
click at [511, 344] on label "[PERSON_NAME] (me)" at bounding box center [533, 350] width 159 height 24
click at [449, 344] on input "[PERSON_NAME] (me)" at bounding box center [444, 348] width 10 height 10
select select "117b33a2-86e2-4cce-8da6-c50ac69cddf2"
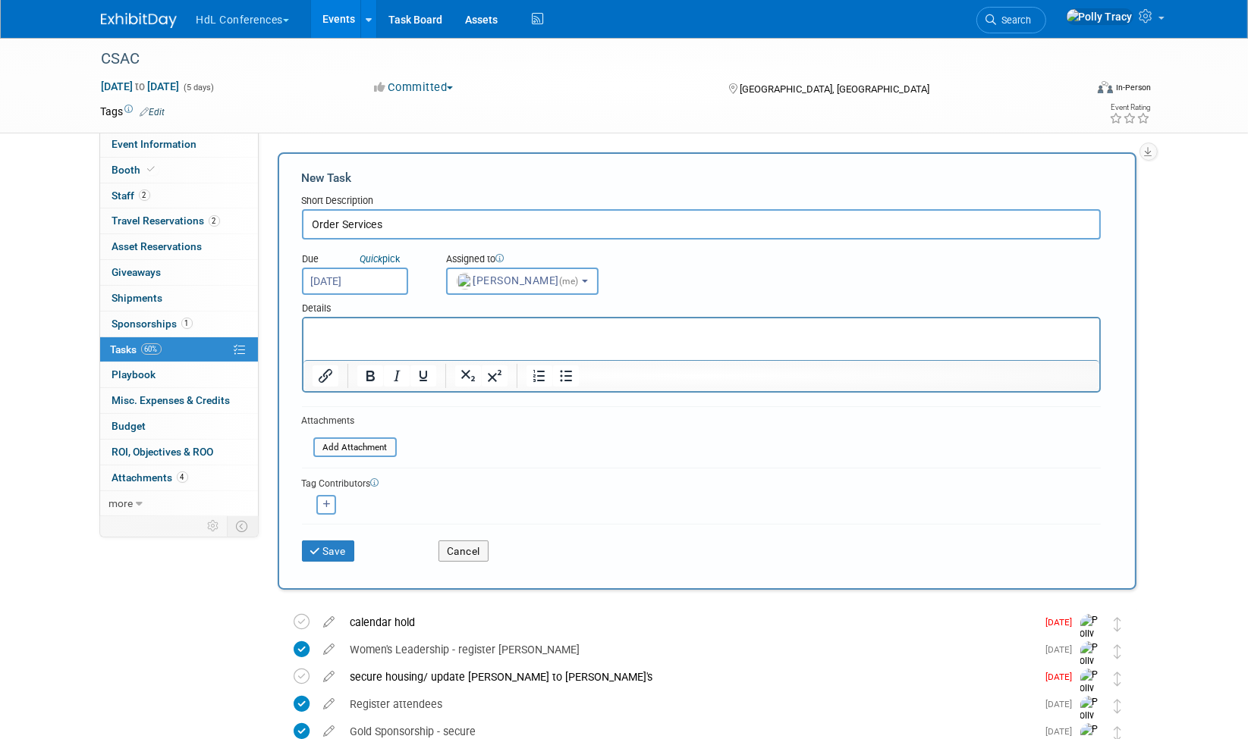
click at [460, 336] on p "Rich Text Area. Press ALT-0 for help." at bounding box center [701, 332] width 778 height 15
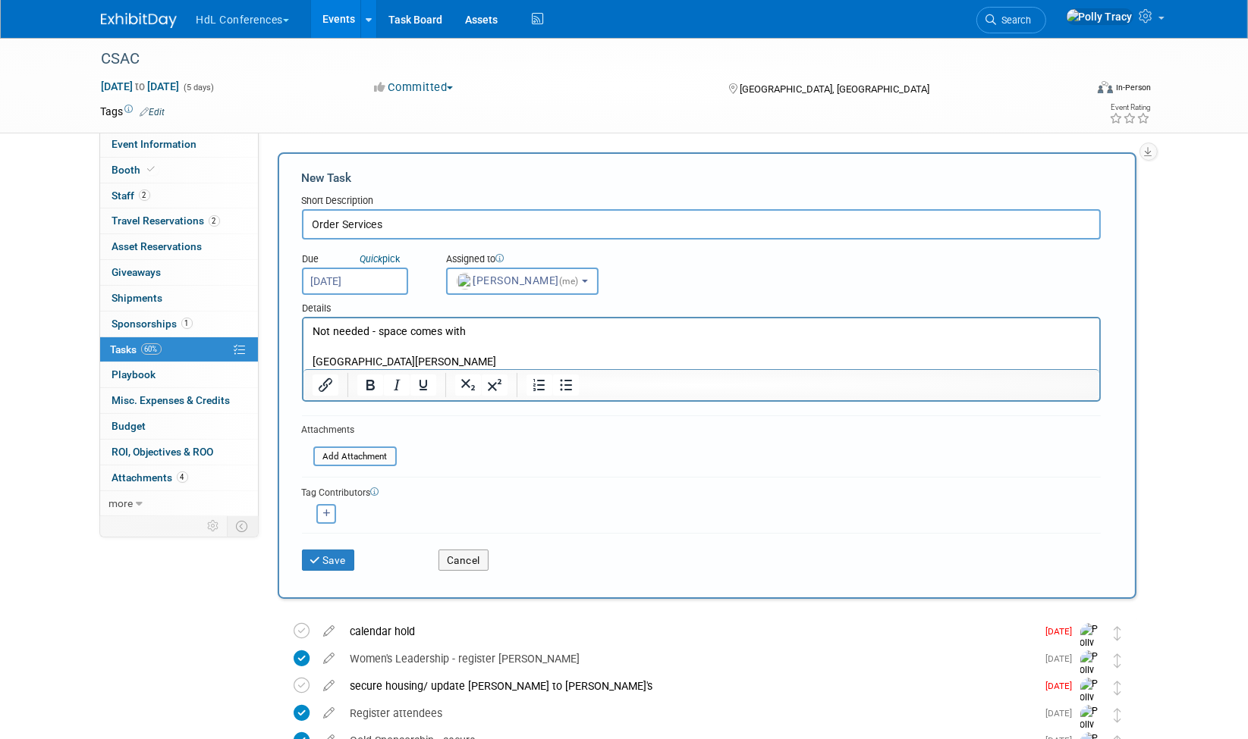
drag, startPoint x: 510, startPoint y: 357, endPoint x: 273, endPoint y: 359, distance: 237.4
click at [303, 359] on html "Not needed - space comes with San Jose McEnery Convention Center" at bounding box center [701, 344] width 796 height 51
click at [496, 323] on html "Not needed - space comes with" at bounding box center [701, 344] width 796 height 51
click at [323, 558] on button "Save" at bounding box center [328, 560] width 53 height 21
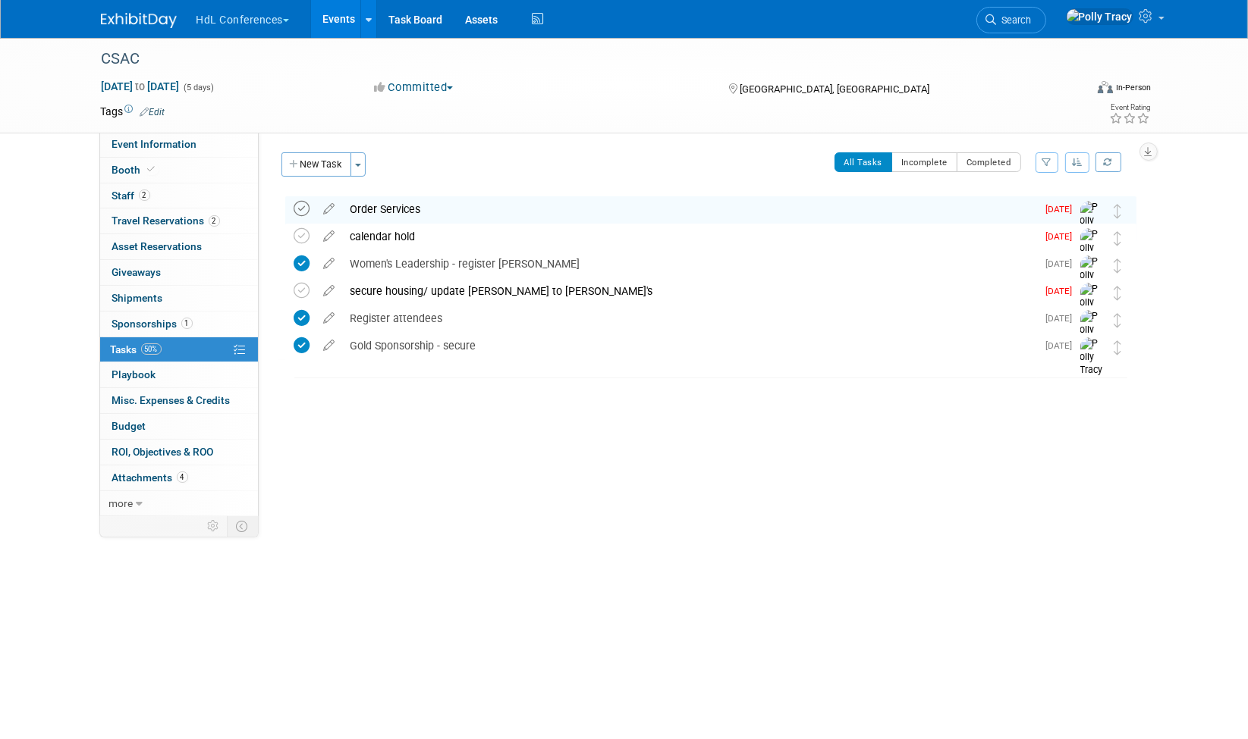
click at [307, 208] on icon at bounding box center [302, 209] width 16 height 16
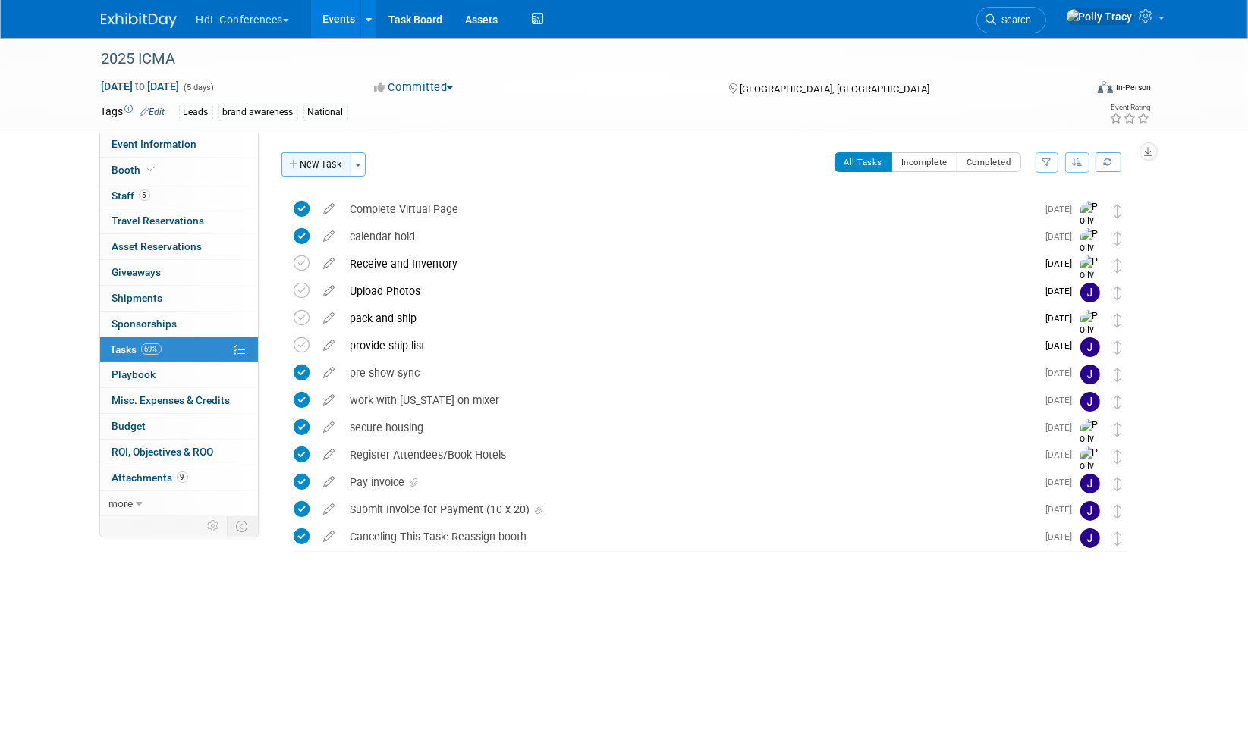
click at [305, 168] on button "New Task" at bounding box center [316, 164] width 70 height 24
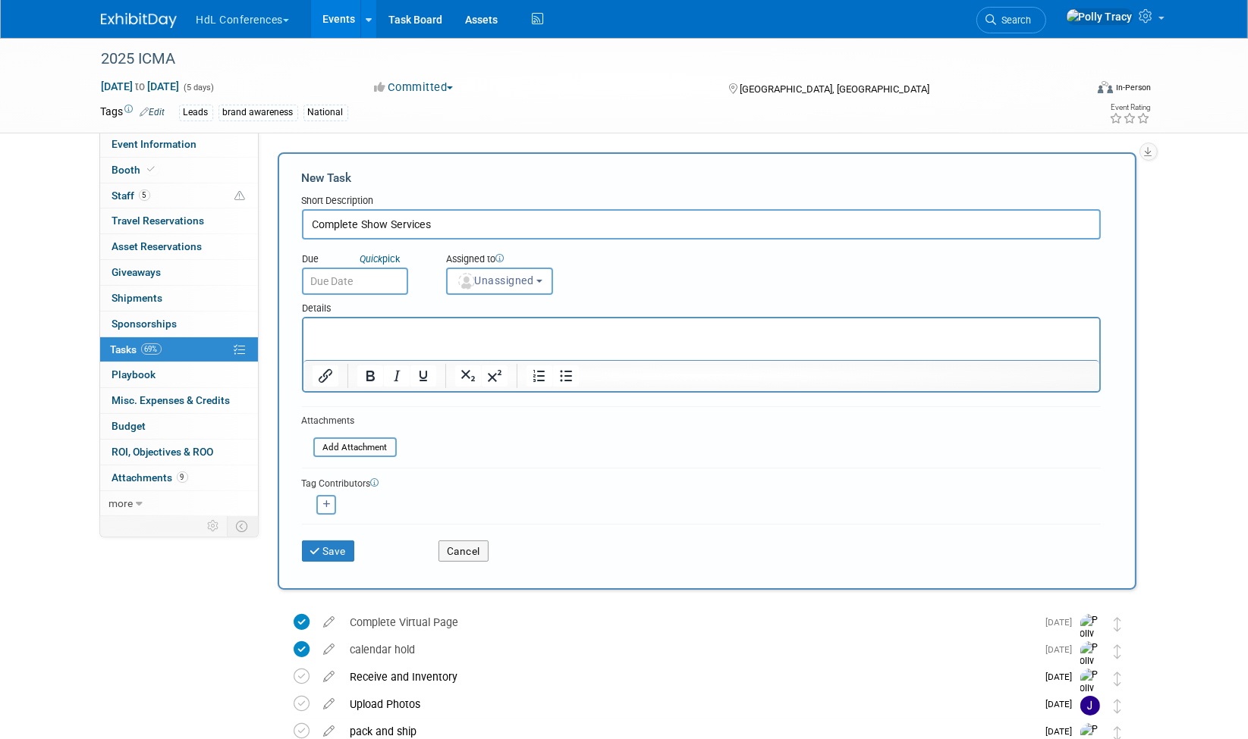
type input "Complete Show Services"
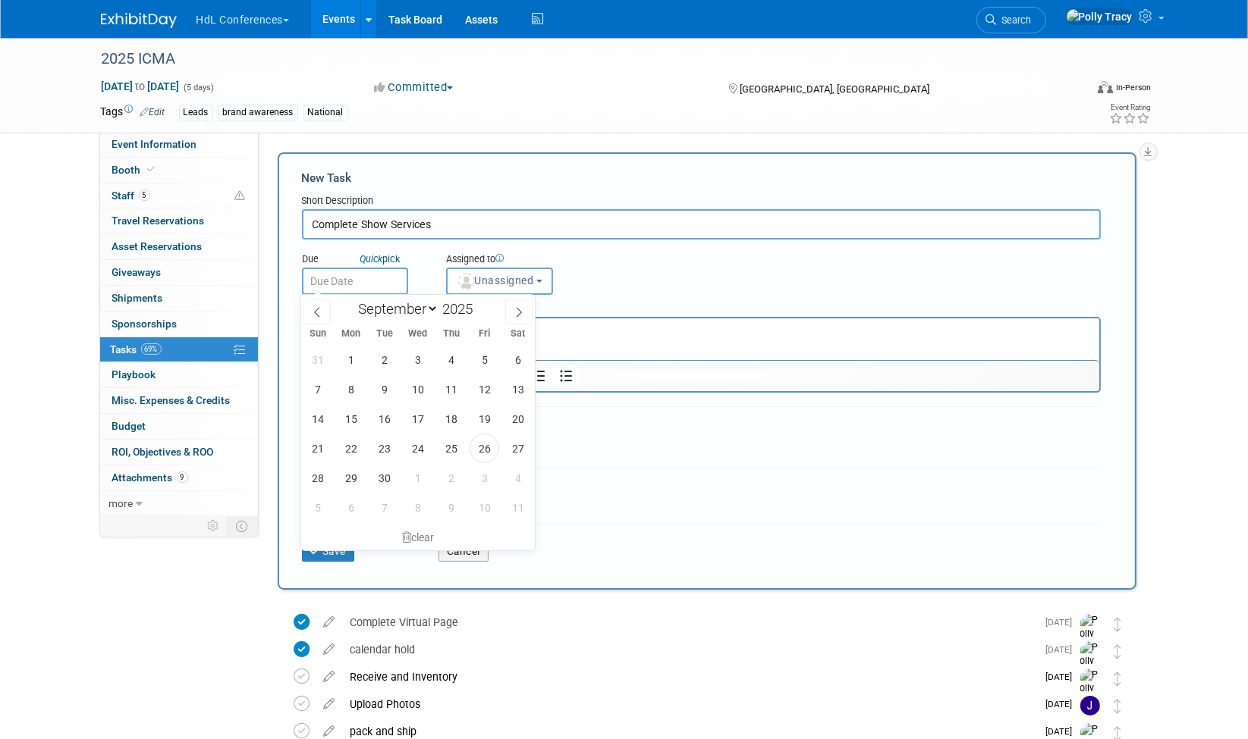
click at [350, 272] on input "text" at bounding box center [355, 281] width 106 height 27
click at [487, 447] on span "26" at bounding box center [484, 449] width 30 height 30
type input "[DATE]"
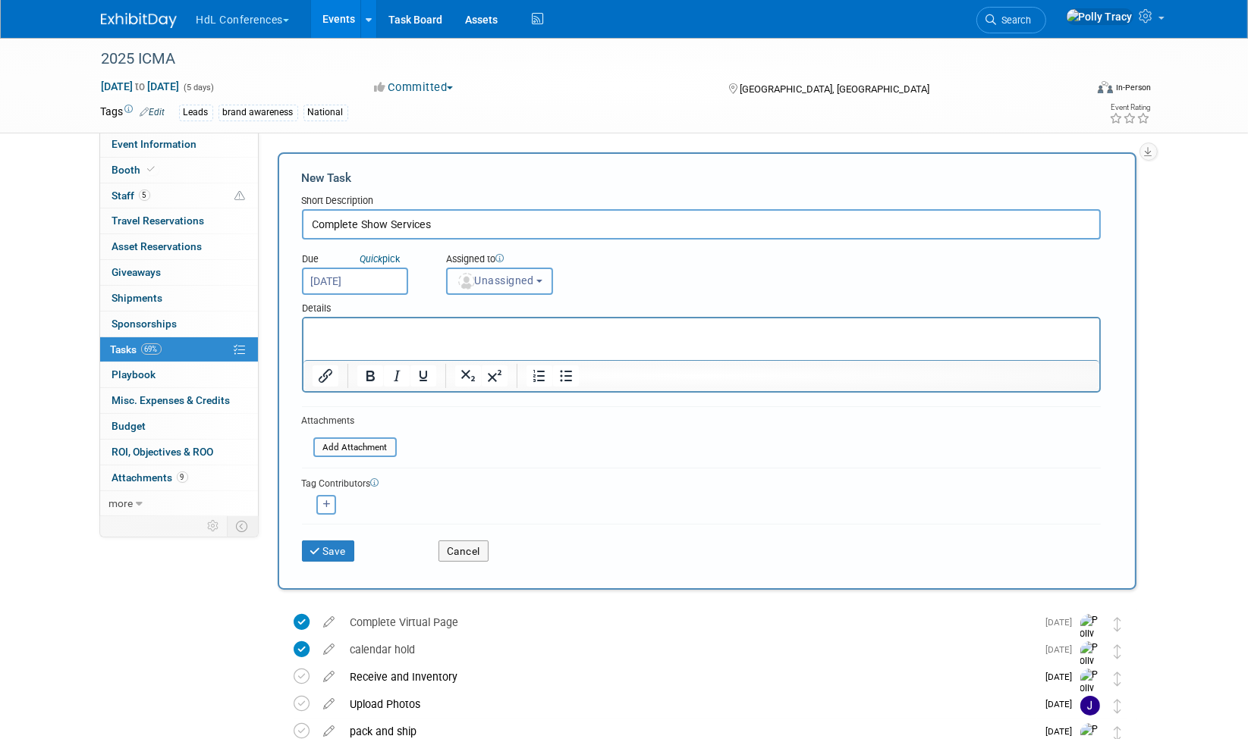
click at [499, 283] on span "Unassigned" at bounding box center [495, 281] width 77 height 12
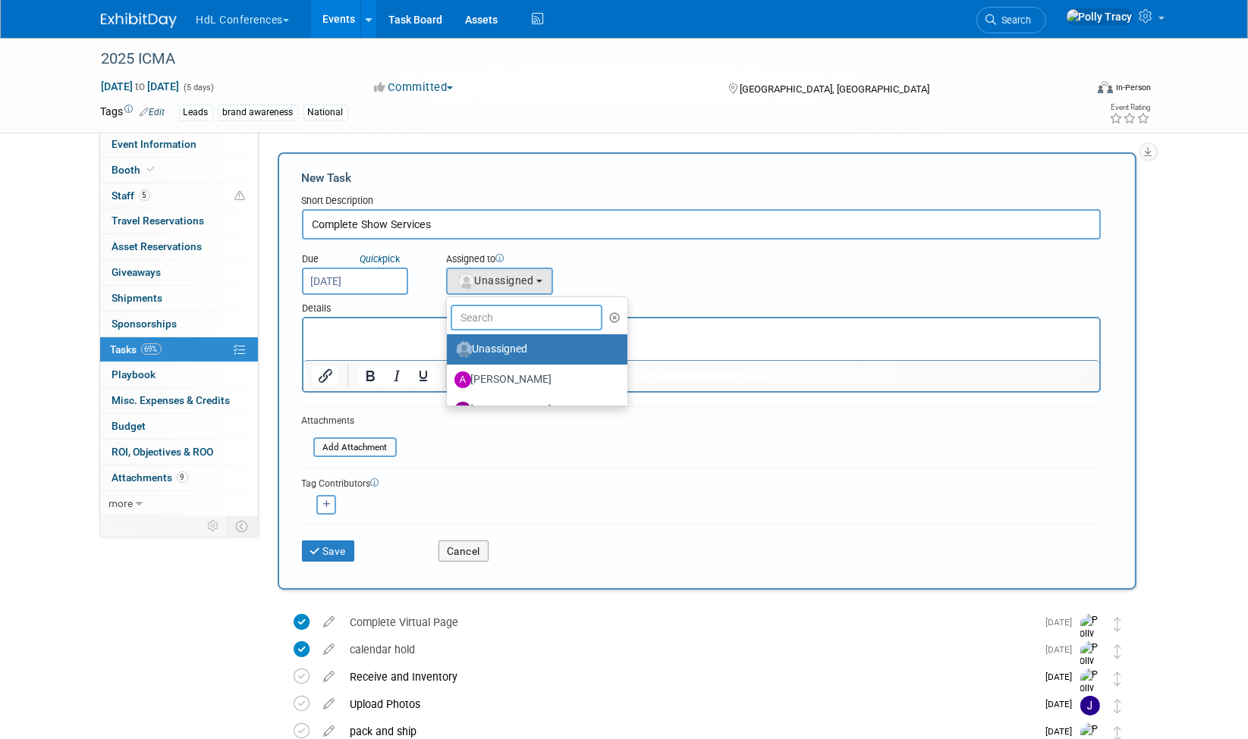
click at [504, 321] on input "text" at bounding box center [527, 318] width 152 height 26
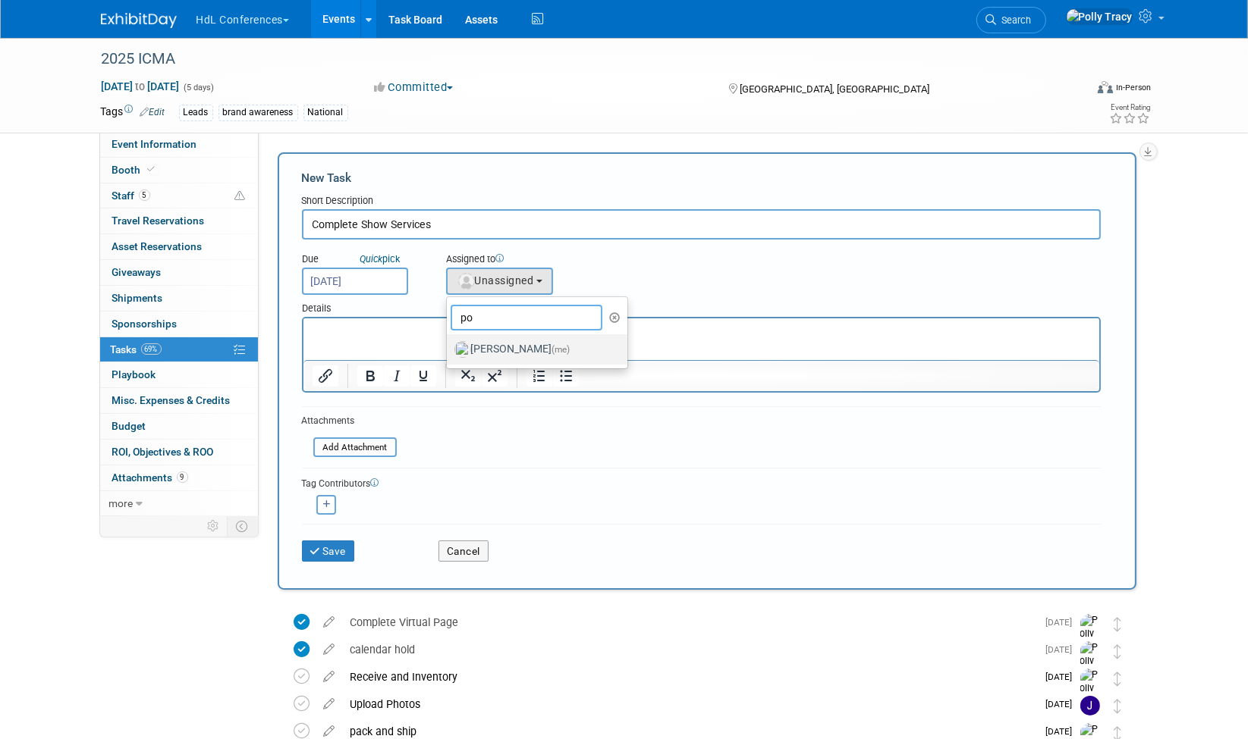
type input "po"
click at [502, 344] on label "[PERSON_NAME] (me)" at bounding box center [533, 350] width 159 height 24
click at [449, 344] on input "[PERSON_NAME] (me)" at bounding box center [444, 348] width 10 height 10
select select "117b33a2-86e2-4cce-8da6-c50ac69cddf2"
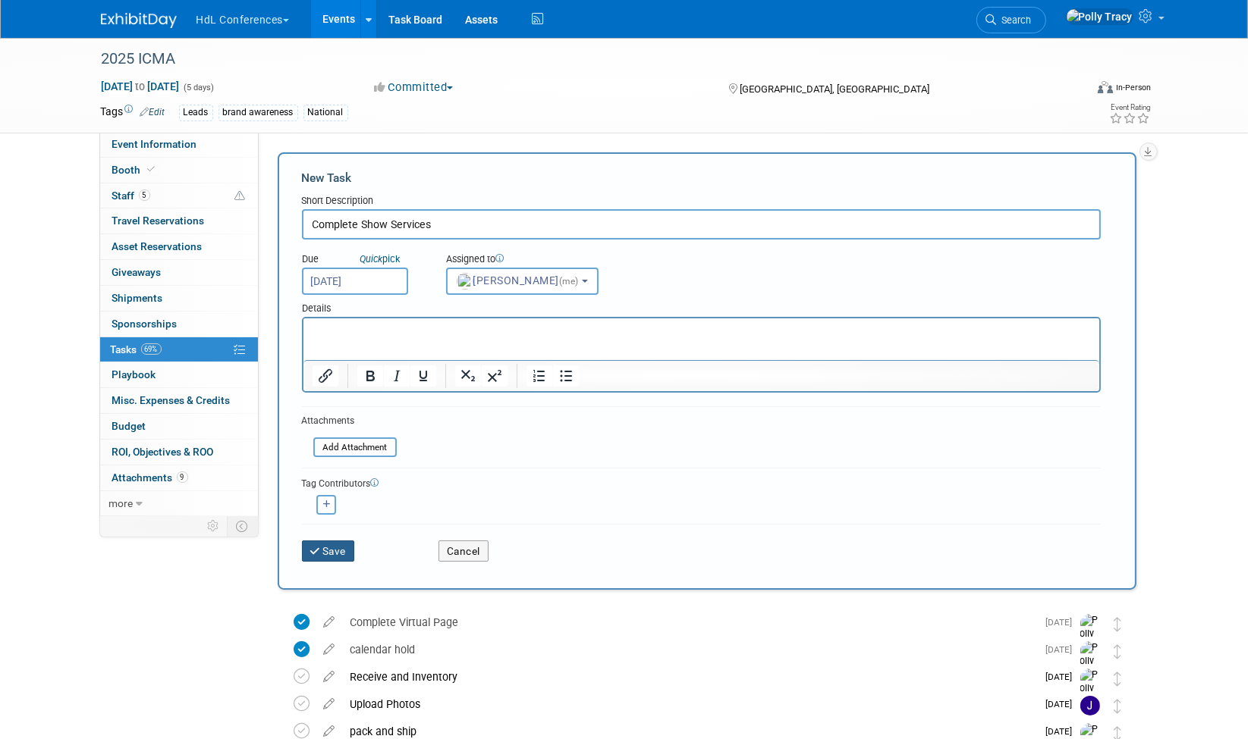
click at [343, 552] on button "Save" at bounding box center [328, 551] width 53 height 21
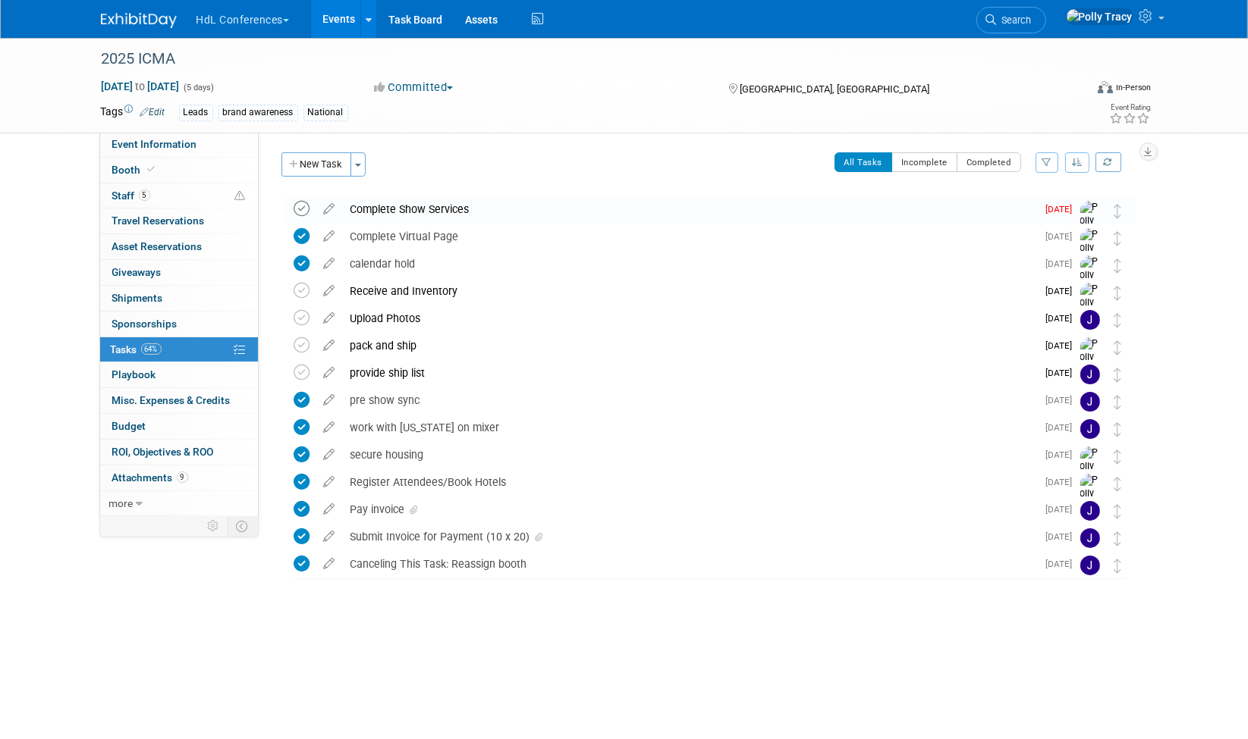
click at [306, 212] on icon at bounding box center [302, 209] width 16 height 16
click at [123, 171] on span "Booth" at bounding box center [135, 170] width 46 height 12
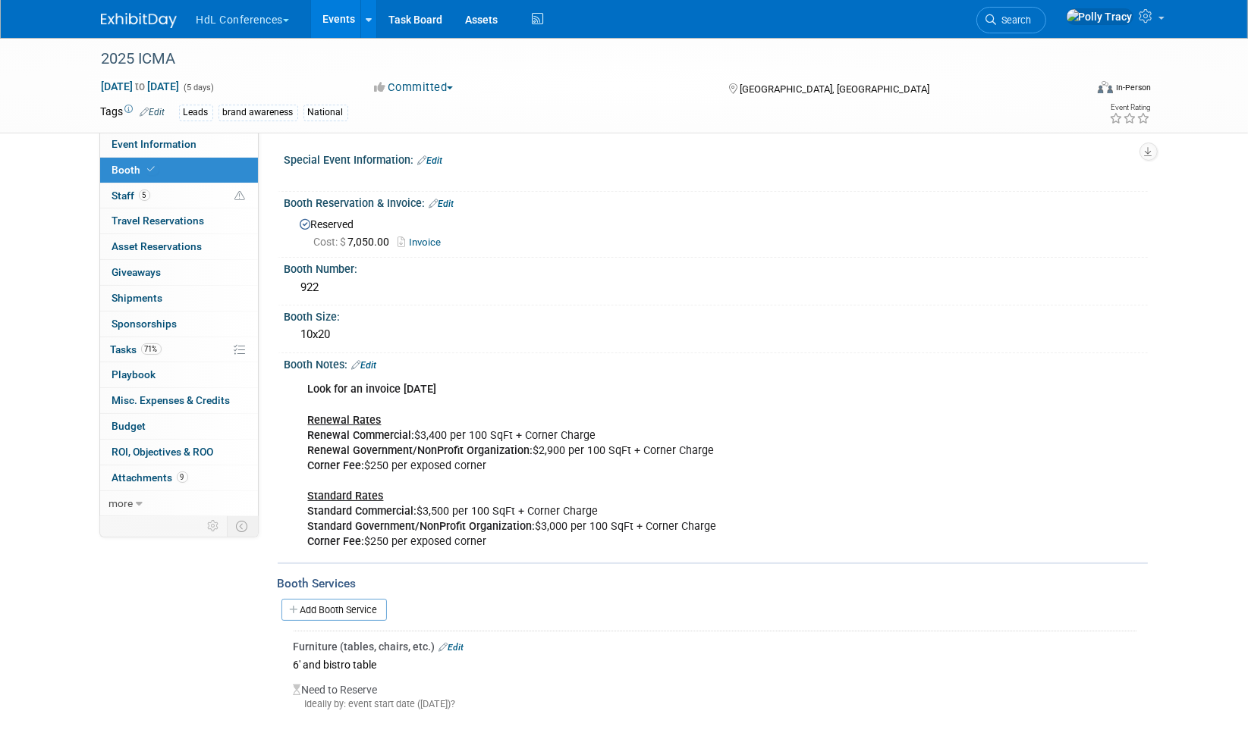
scroll to position [29, 0]
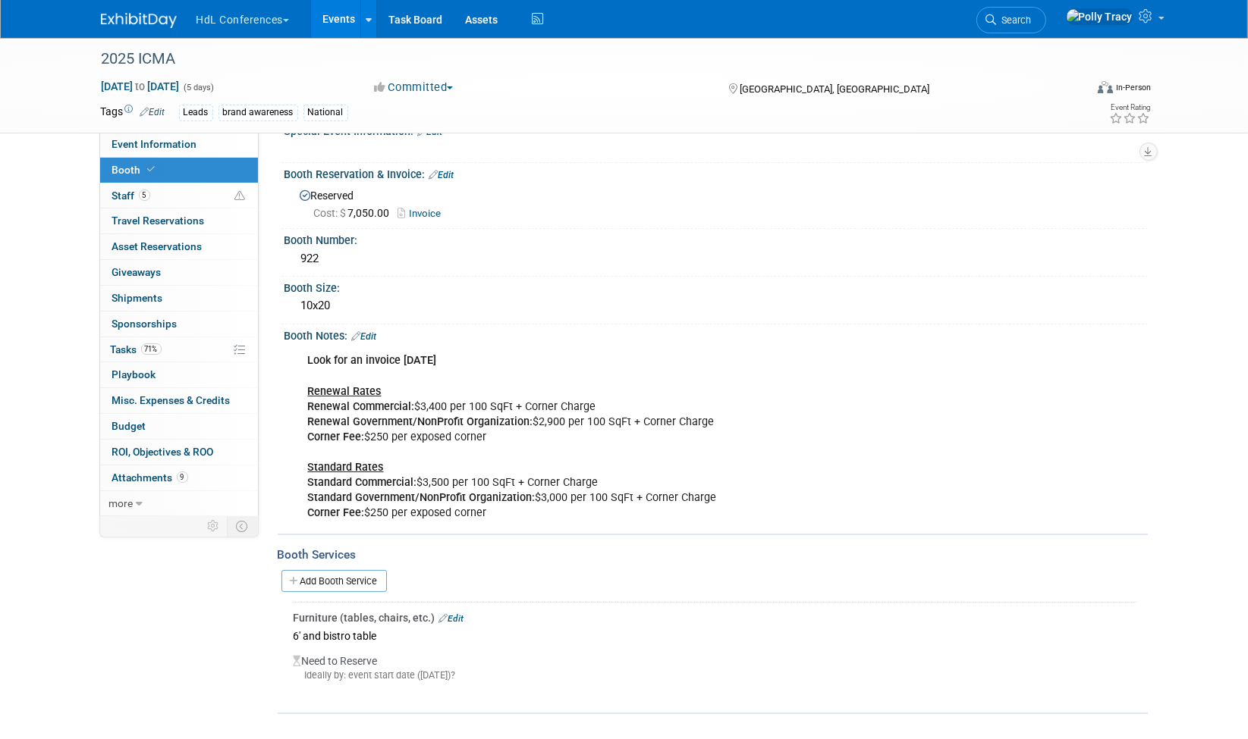
click at [454, 614] on link "Edit" at bounding box center [451, 619] width 25 height 11
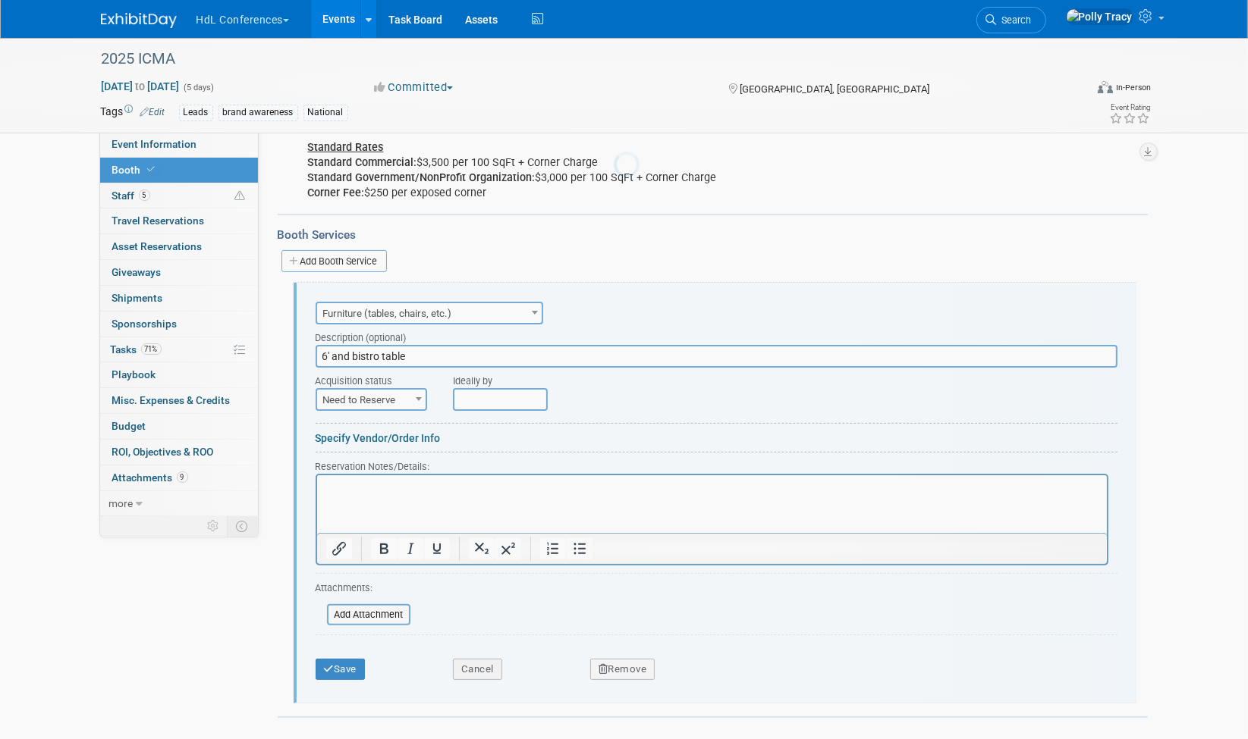
scroll to position [0, 0]
click at [439, 350] on input "6' and bistro table" at bounding box center [717, 356] width 802 height 23
type input "6' and bistro table with barstools ,carpet and pad"
click at [382, 396] on span "Need to Reserve" at bounding box center [371, 400] width 109 height 21
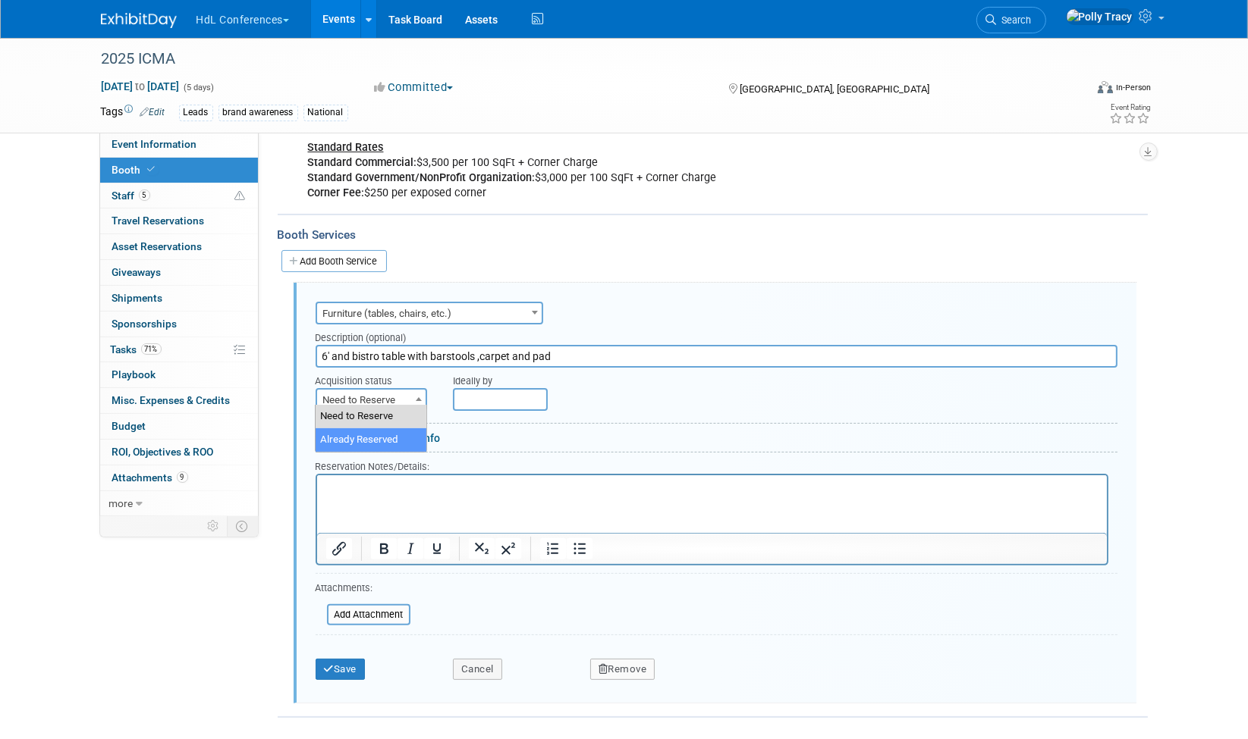
select select "2"
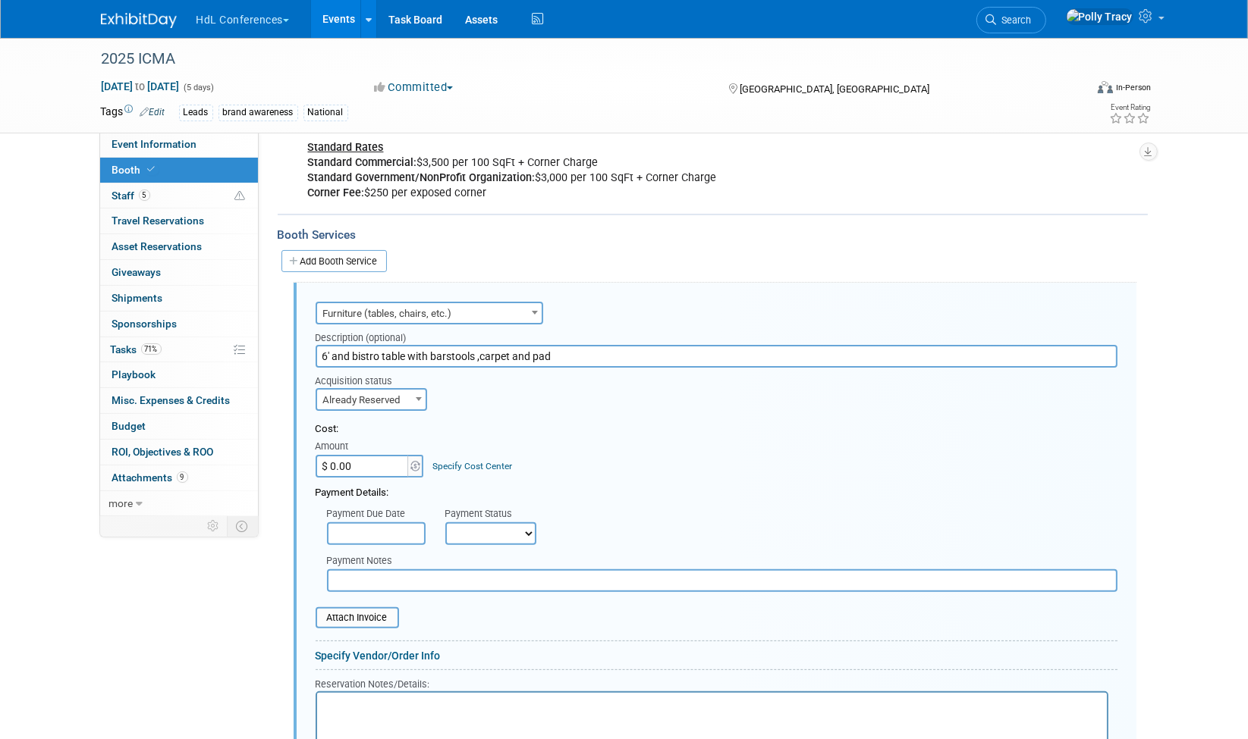
click at [365, 460] on input "$ 0.00" at bounding box center [363, 466] width 95 height 23
click at [388, 460] on input "$ 2,929.00" at bounding box center [363, 466] width 95 height 23
type input "$ 2,929.34"
click at [369, 526] on input "text" at bounding box center [376, 534] width 99 height 23
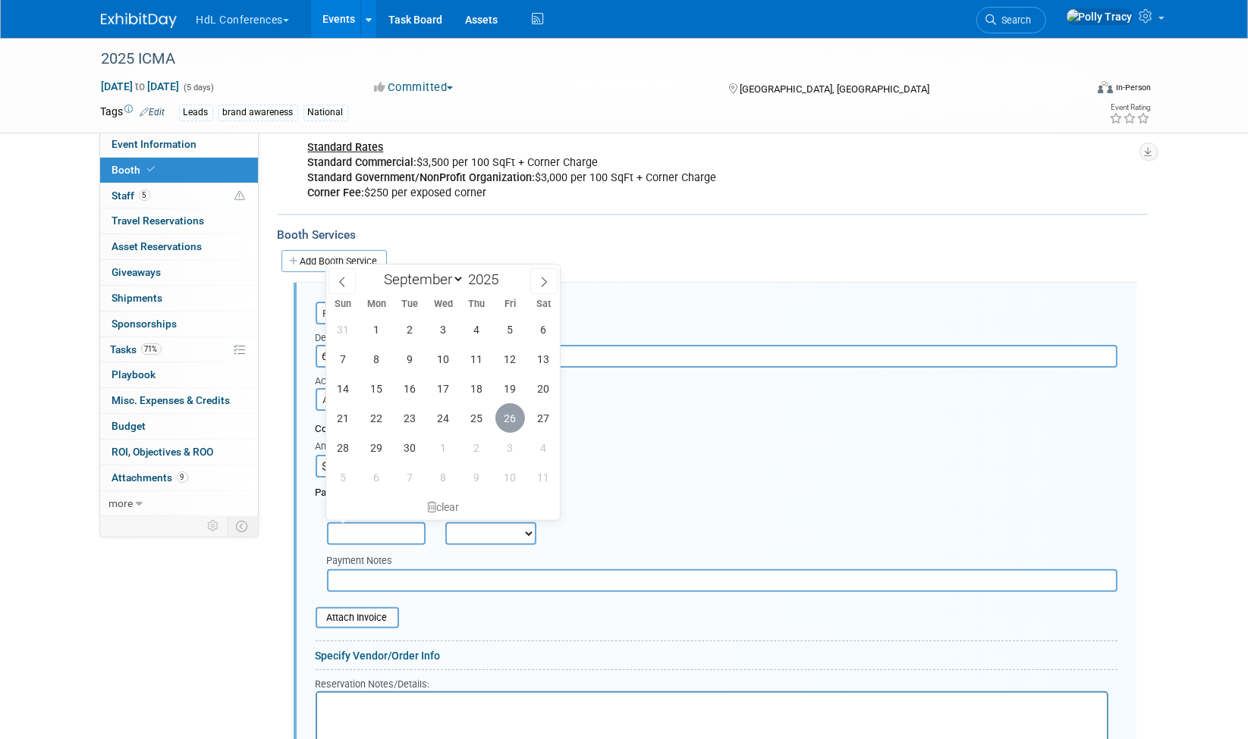
click at [513, 418] on span "26" at bounding box center [510, 418] width 30 height 30
type input "[DATE]"
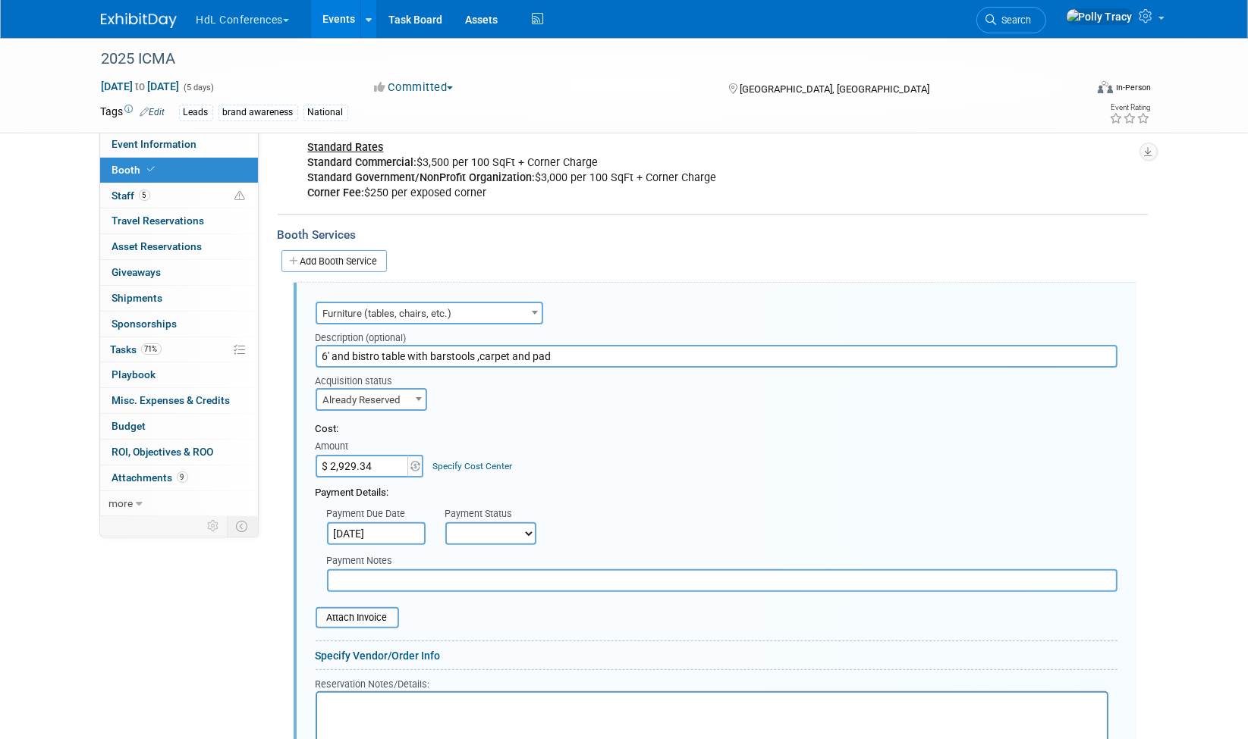
click at [499, 513] on div "Payment Status" at bounding box center [496, 514] width 102 height 15
click at [501, 525] on select "Not Paid Yet Partially Paid Paid in Full" at bounding box center [490, 534] width 91 height 23
select select "1"
click at [445, 523] on select "Not Paid Yet Partially Paid Paid in Full" at bounding box center [490, 534] width 91 height 23
click at [486, 710] on p "Rich Text Area. Press ALT-0 for help." at bounding box center [711, 706] width 772 height 14
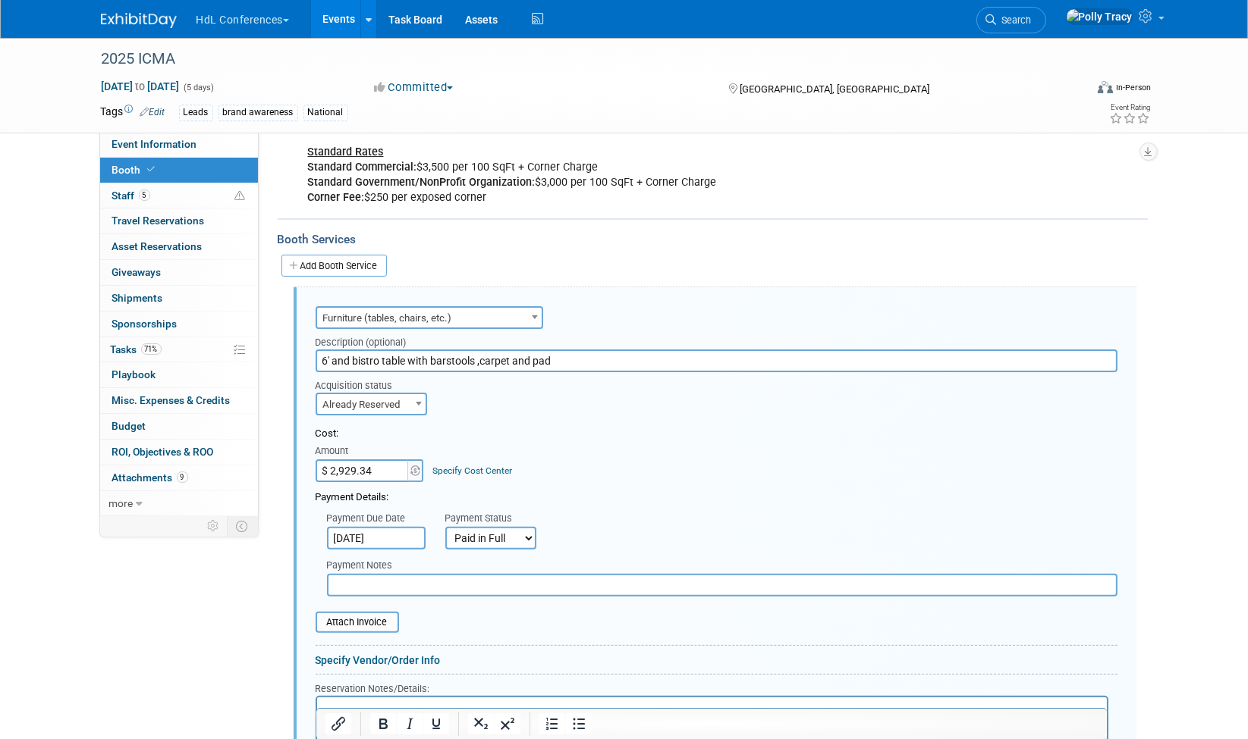
scroll to position [344, 0]
click at [395, 577] on input "text" at bounding box center [722, 585] width 790 height 23
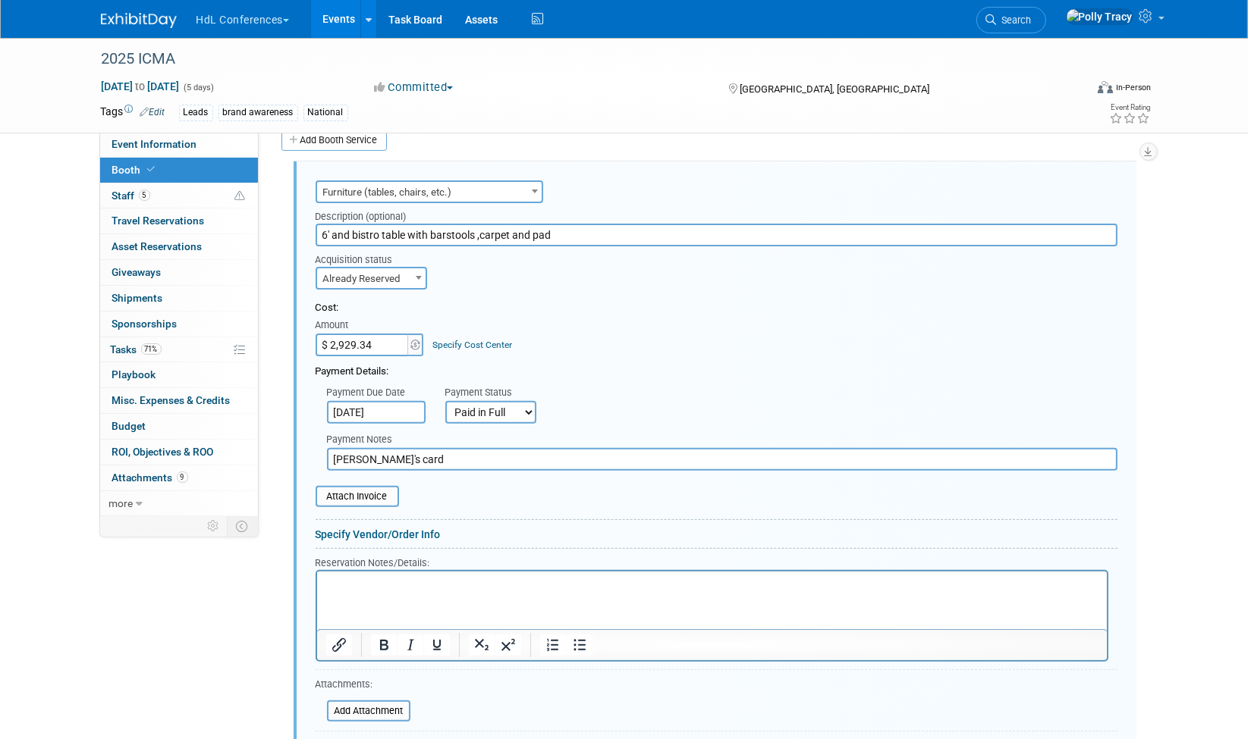
scroll to position [557, 0]
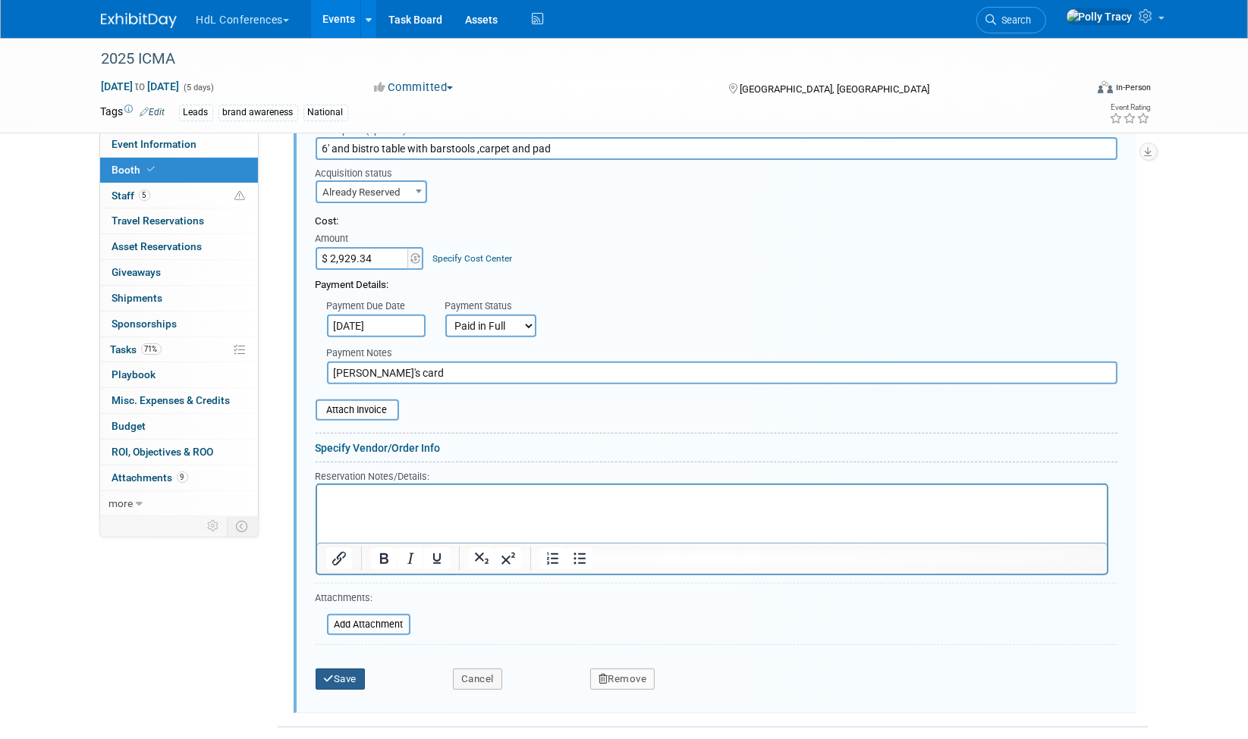
type input "[PERSON_NAME]'s card"
click at [350, 669] on button "Save" at bounding box center [341, 679] width 50 height 21
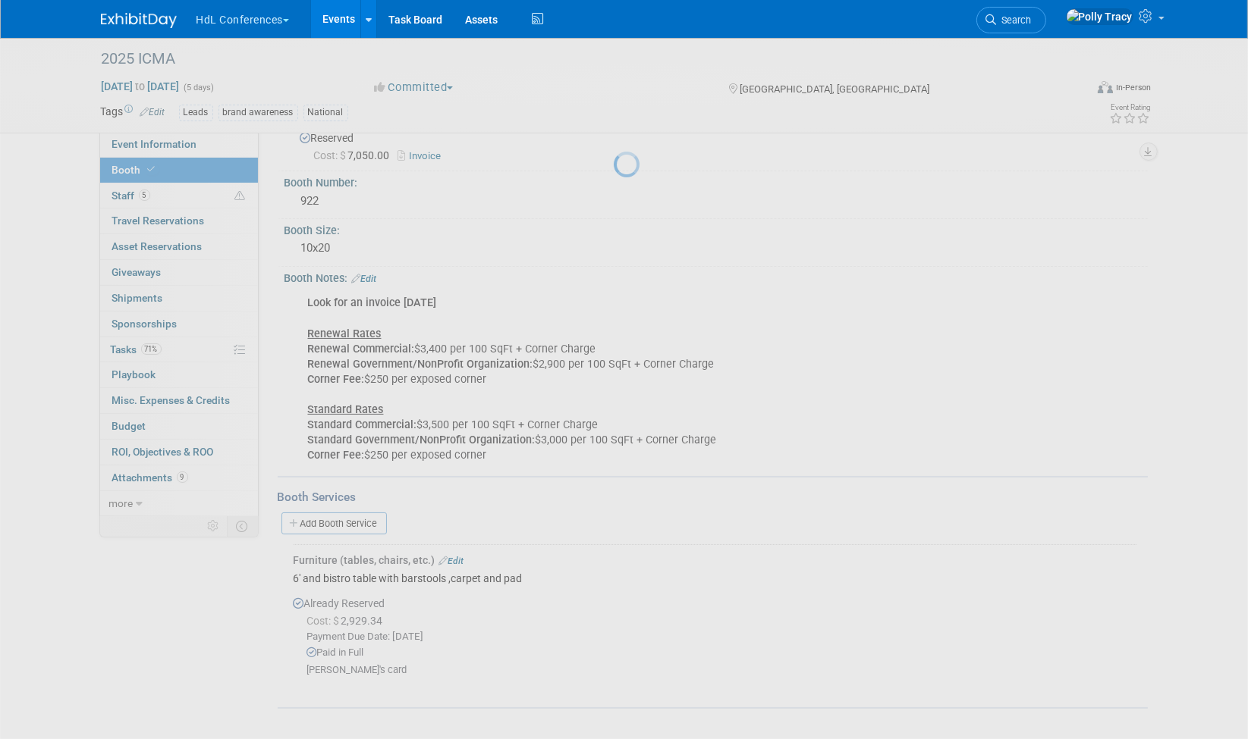
scroll to position [80, 0]
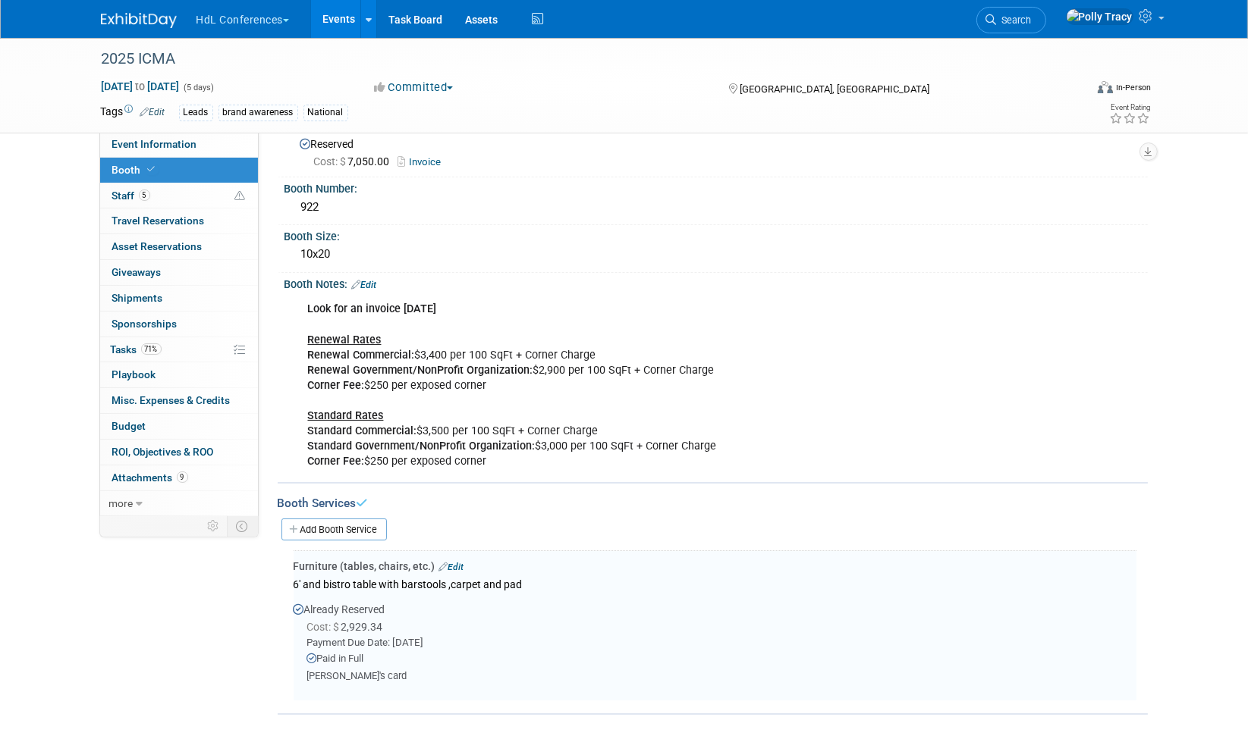
click at [137, 171] on span "Booth" at bounding box center [135, 170] width 46 height 12
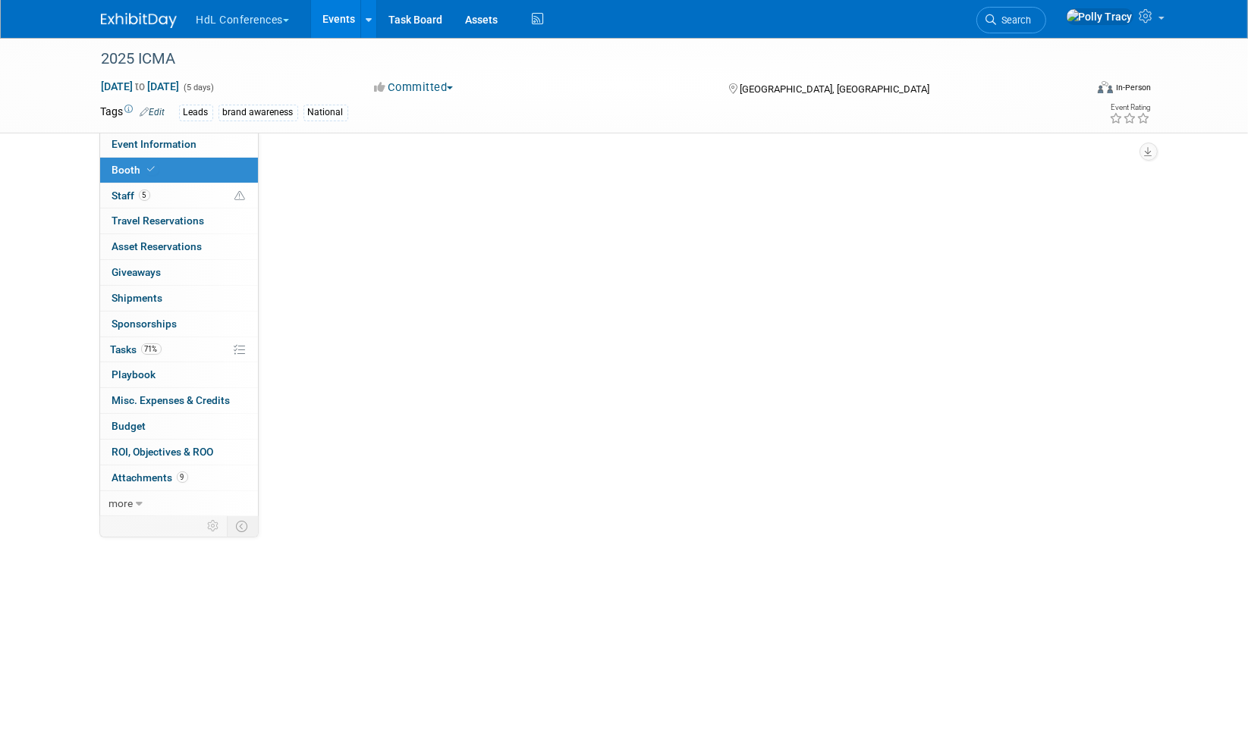
scroll to position [0, 0]
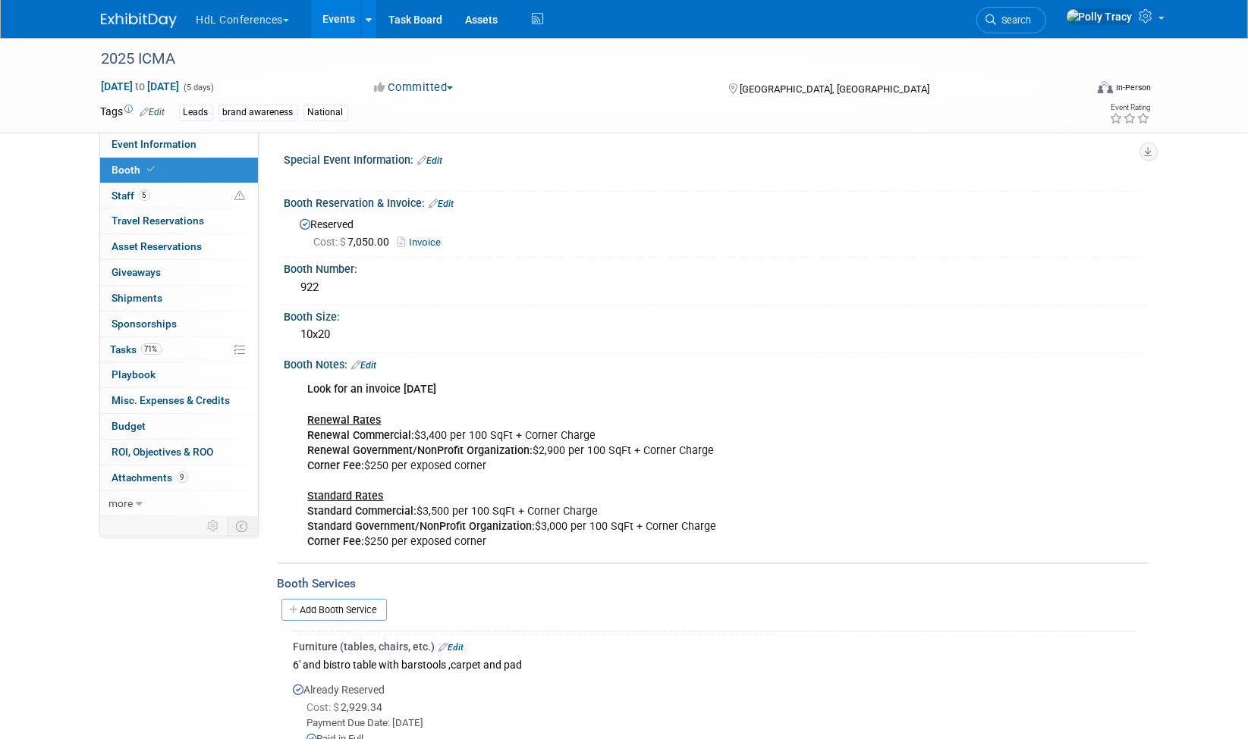
click at [165, 170] on link "Booth" at bounding box center [179, 170] width 158 height 25
click at [176, 147] on span "Event Information" at bounding box center [154, 144] width 85 height 12
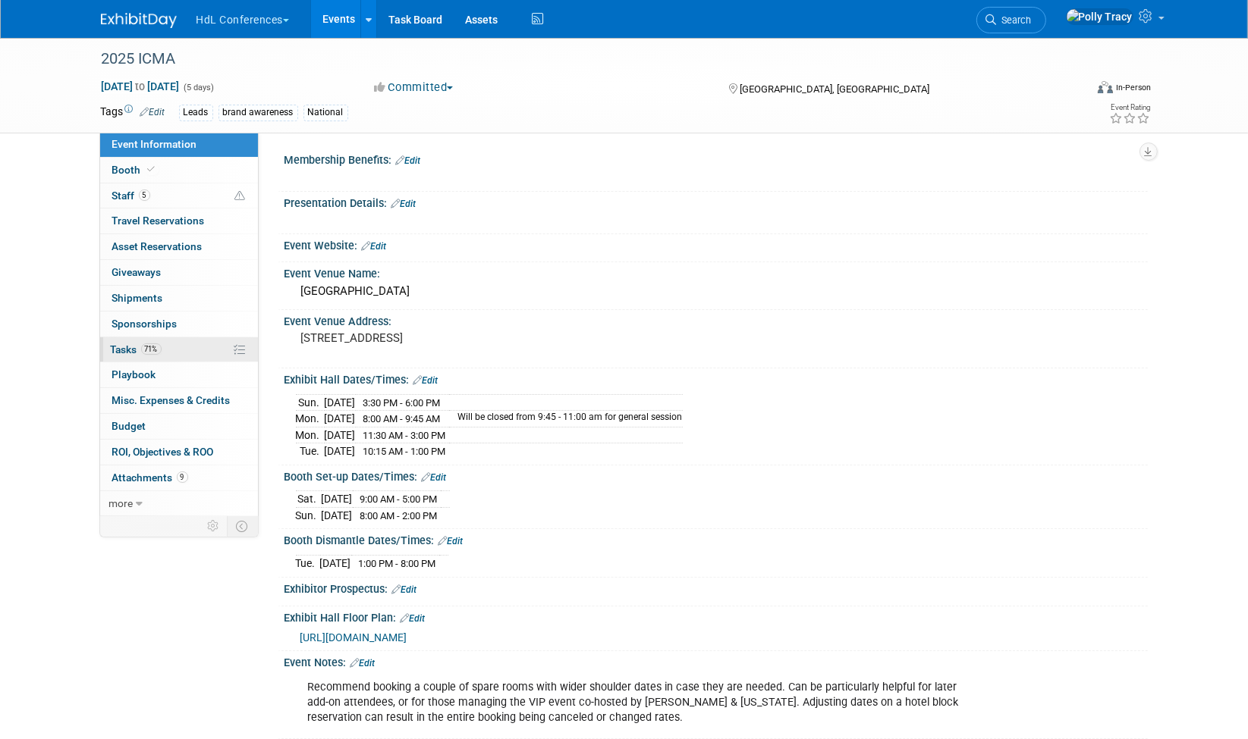
click at [115, 348] on link "71% Tasks 71%" at bounding box center [179, 350] width 158 height 25
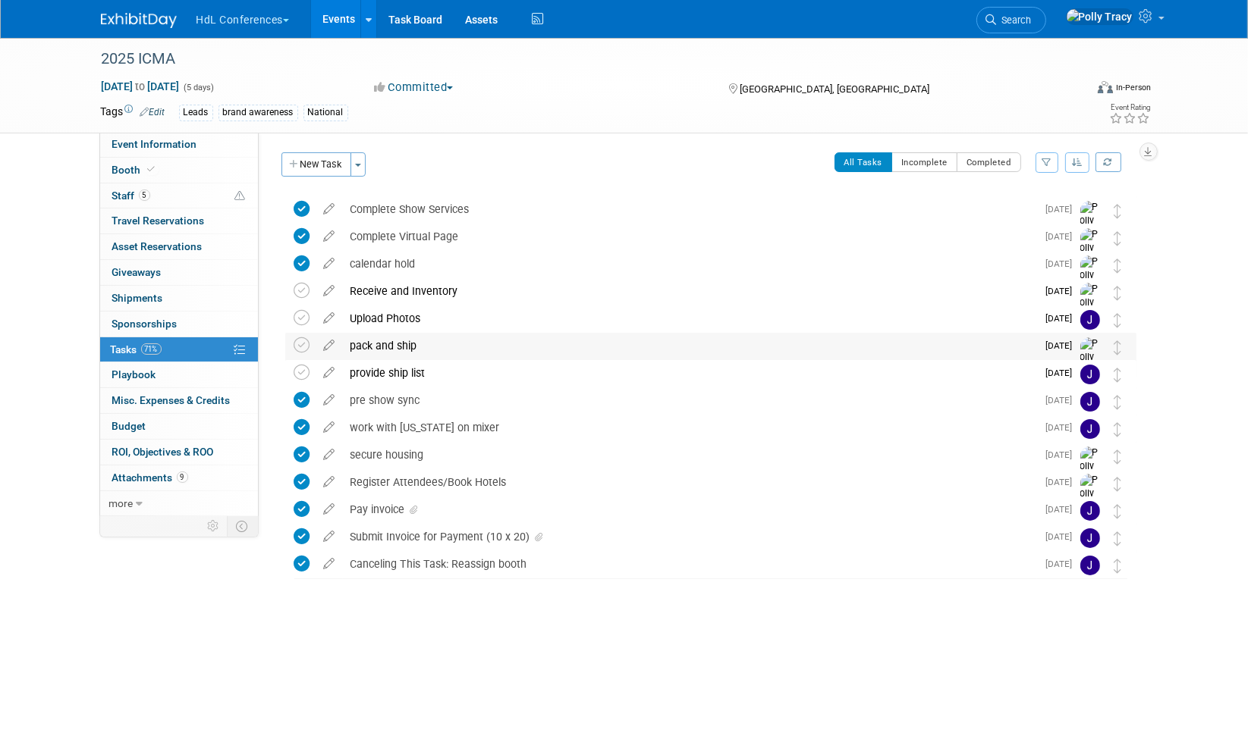
click at [394, 347] on div "pack and ship" at bounding box center [690, 346] width 694 height 26
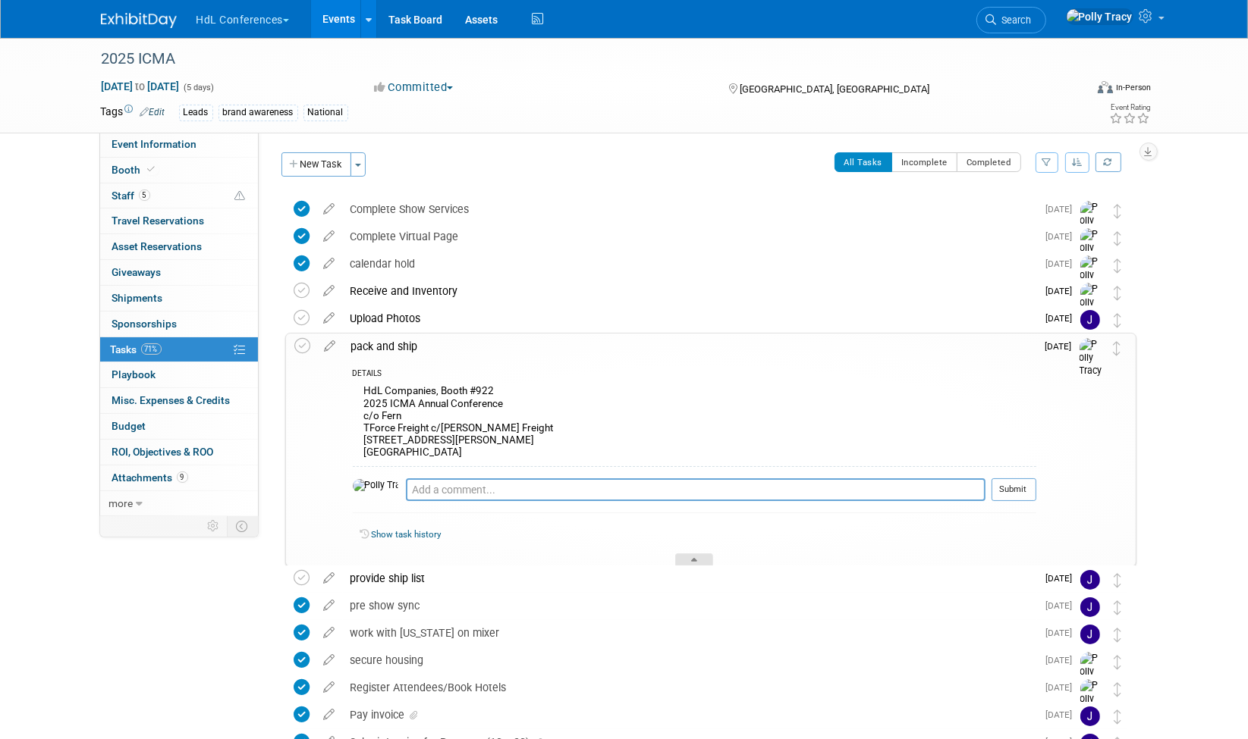
click at [691, 557] on div at bounding box center [694, 560] width 38 height 13
